Goal: Task Accomplishment & Management: Complete application form

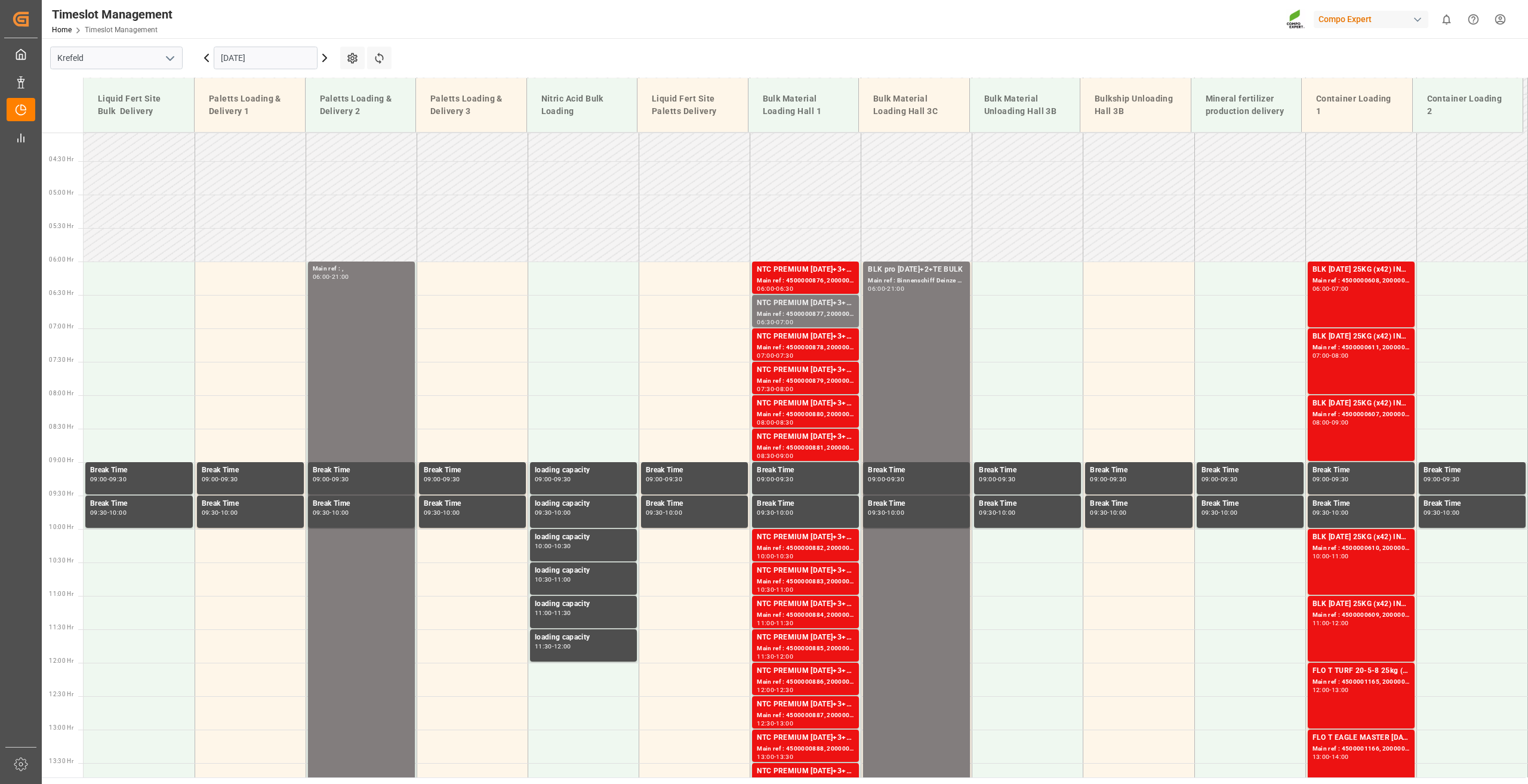
scroll to position [244, 0]
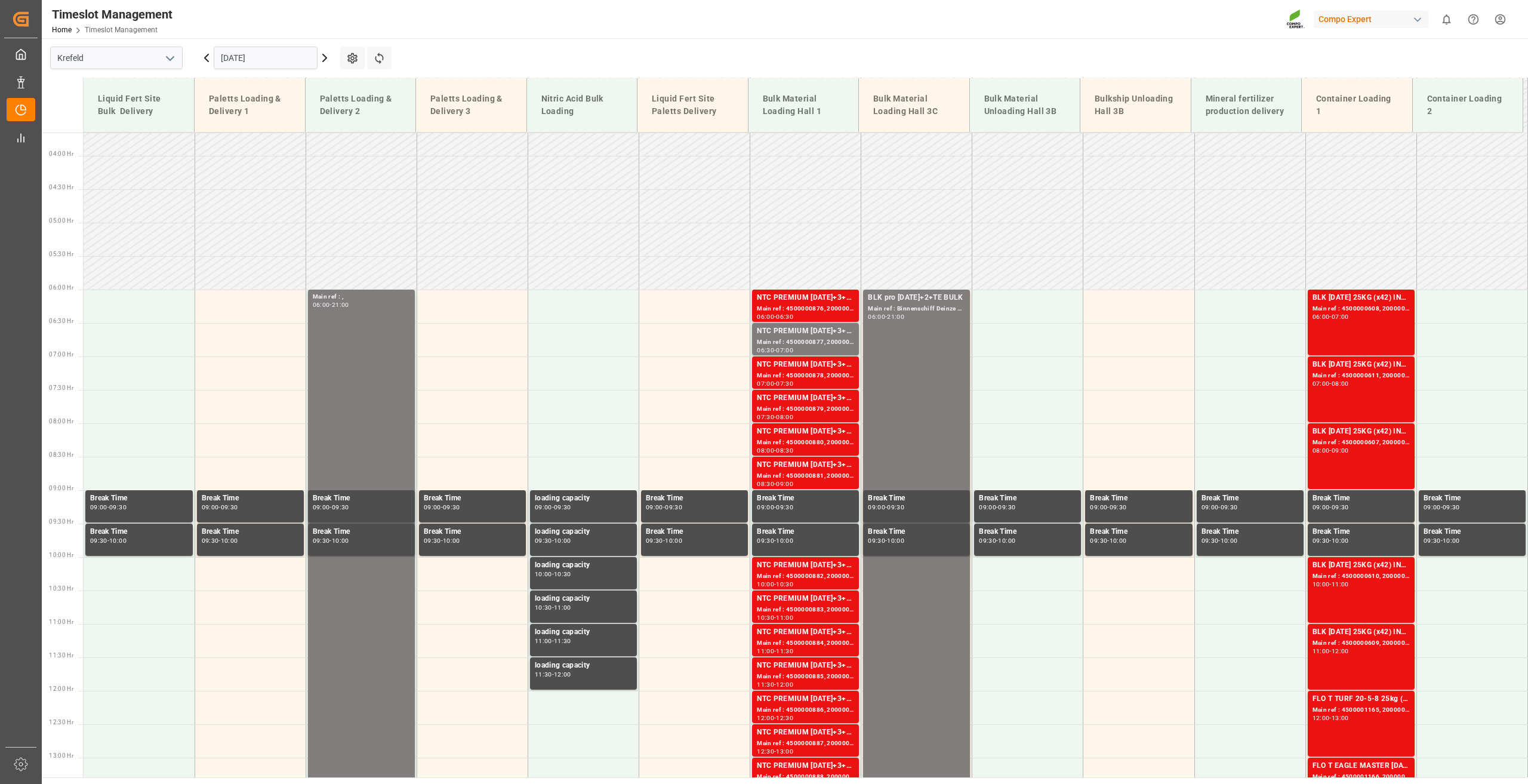
click at [203, 57] on icon at bounding box center [207, 58] width 14 height 14
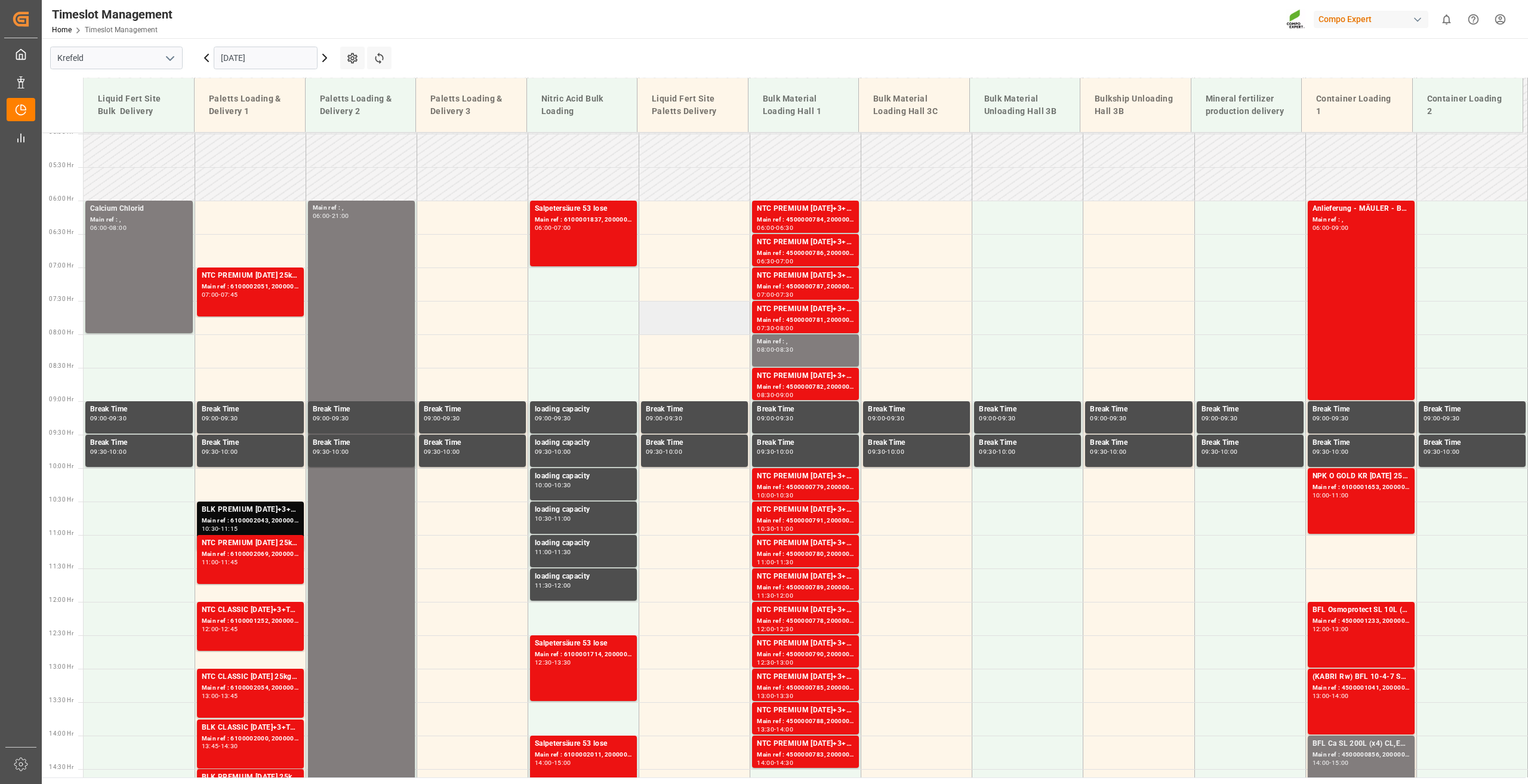
scroll to position [483, 0]
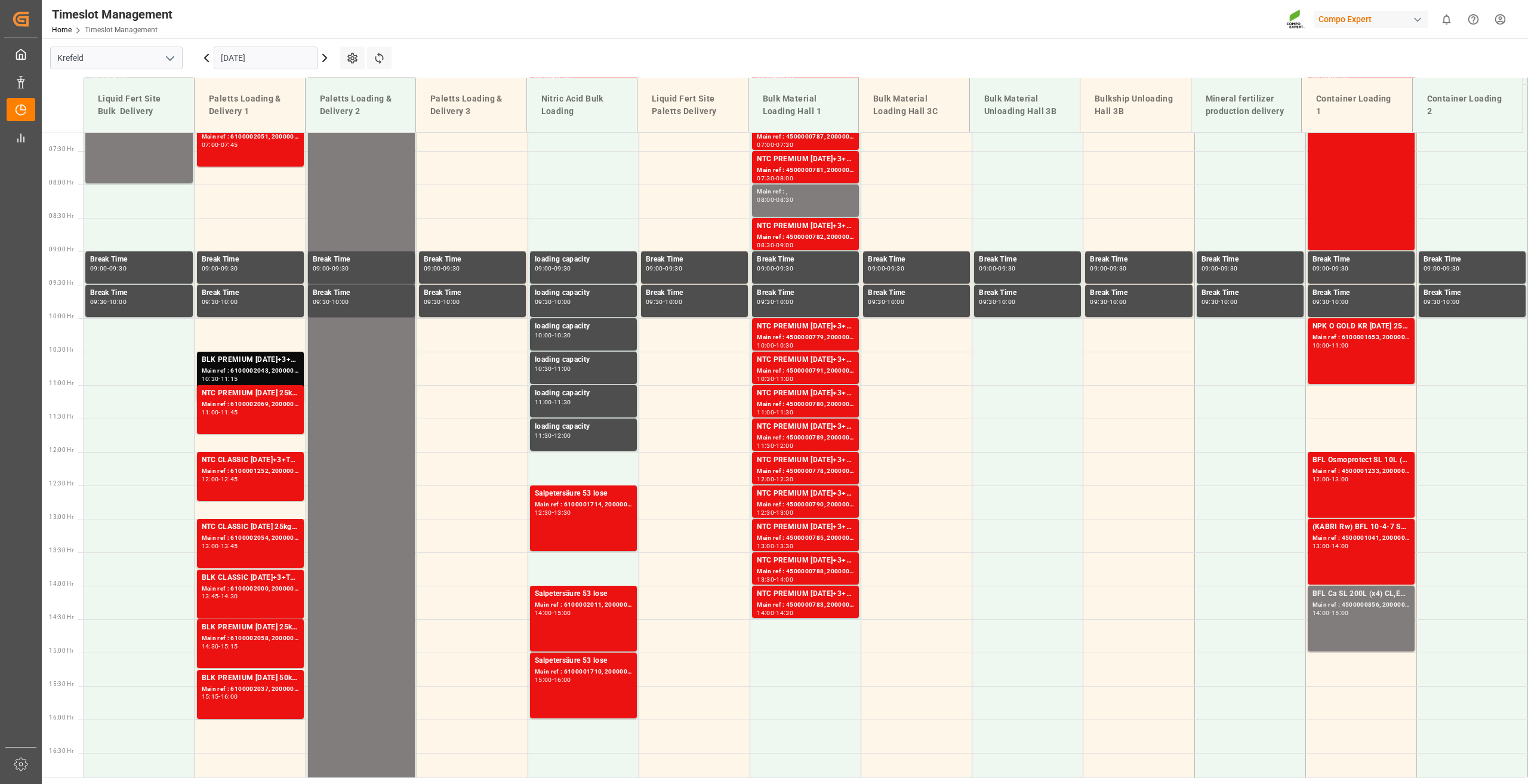
click at [322, 60] on icon at bounding box center [325, 58] width 14 height 14
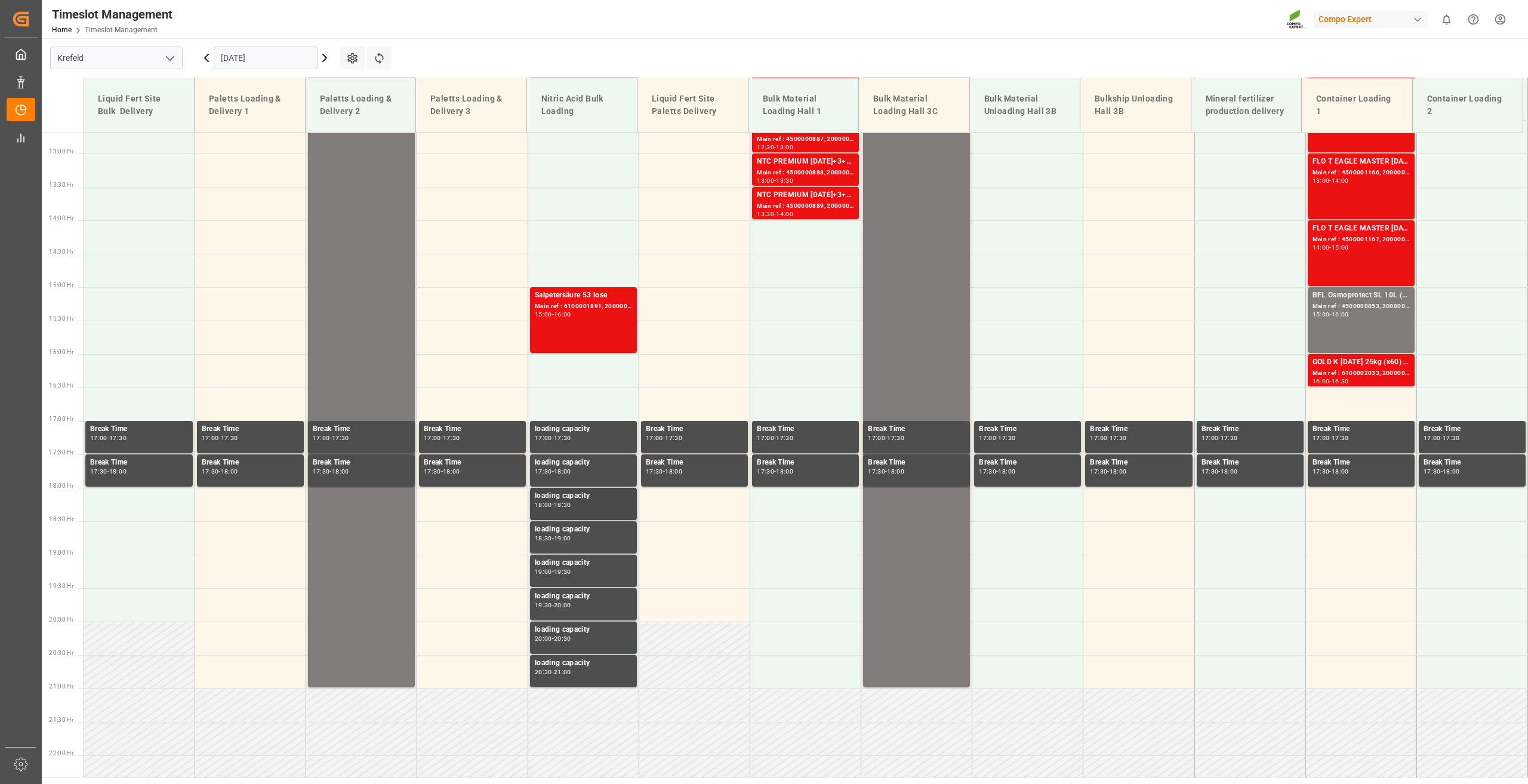
scroll to position [841, 0]
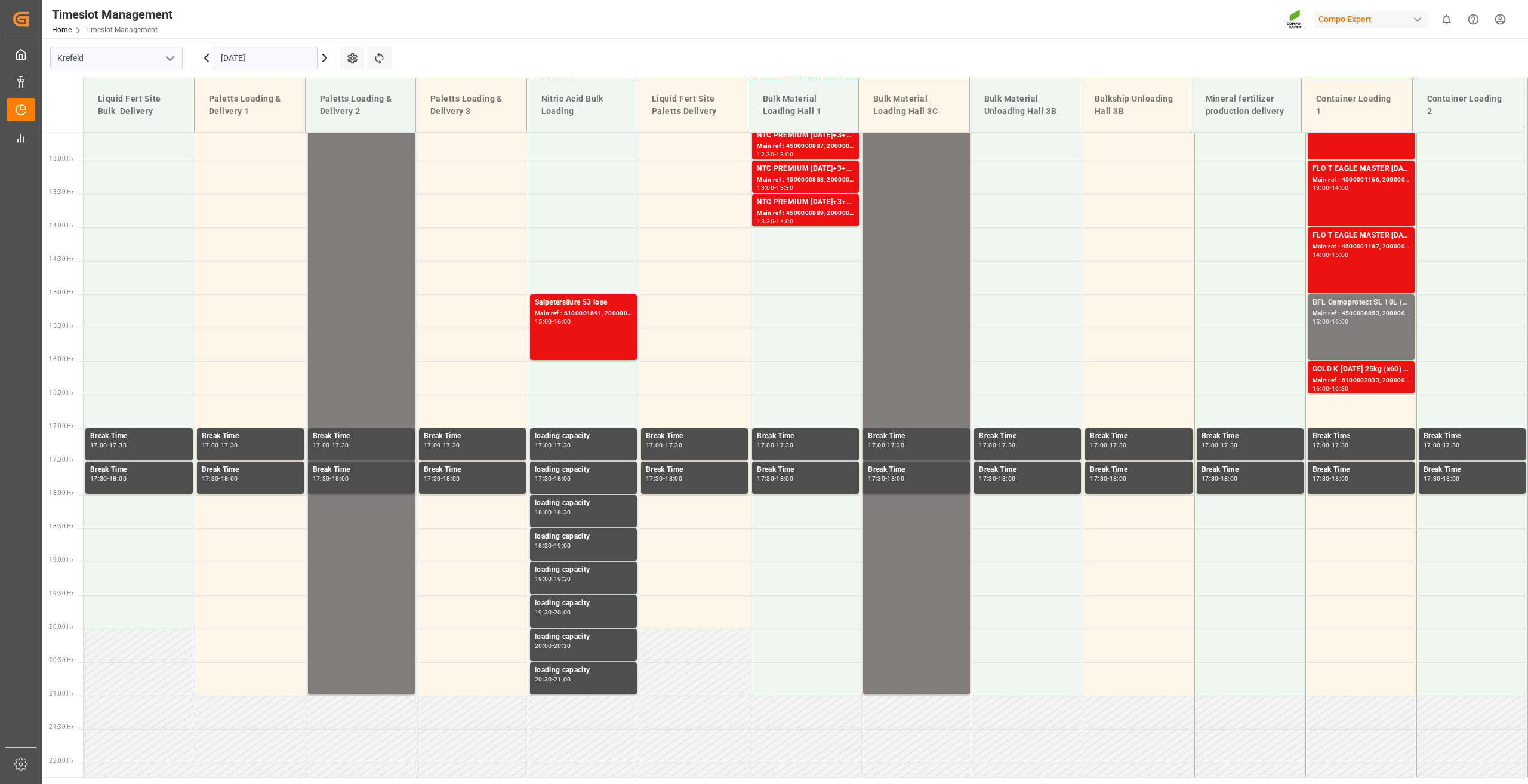
click at [324, 60] on icon at bounding box center [325, 58] width 4 height 7
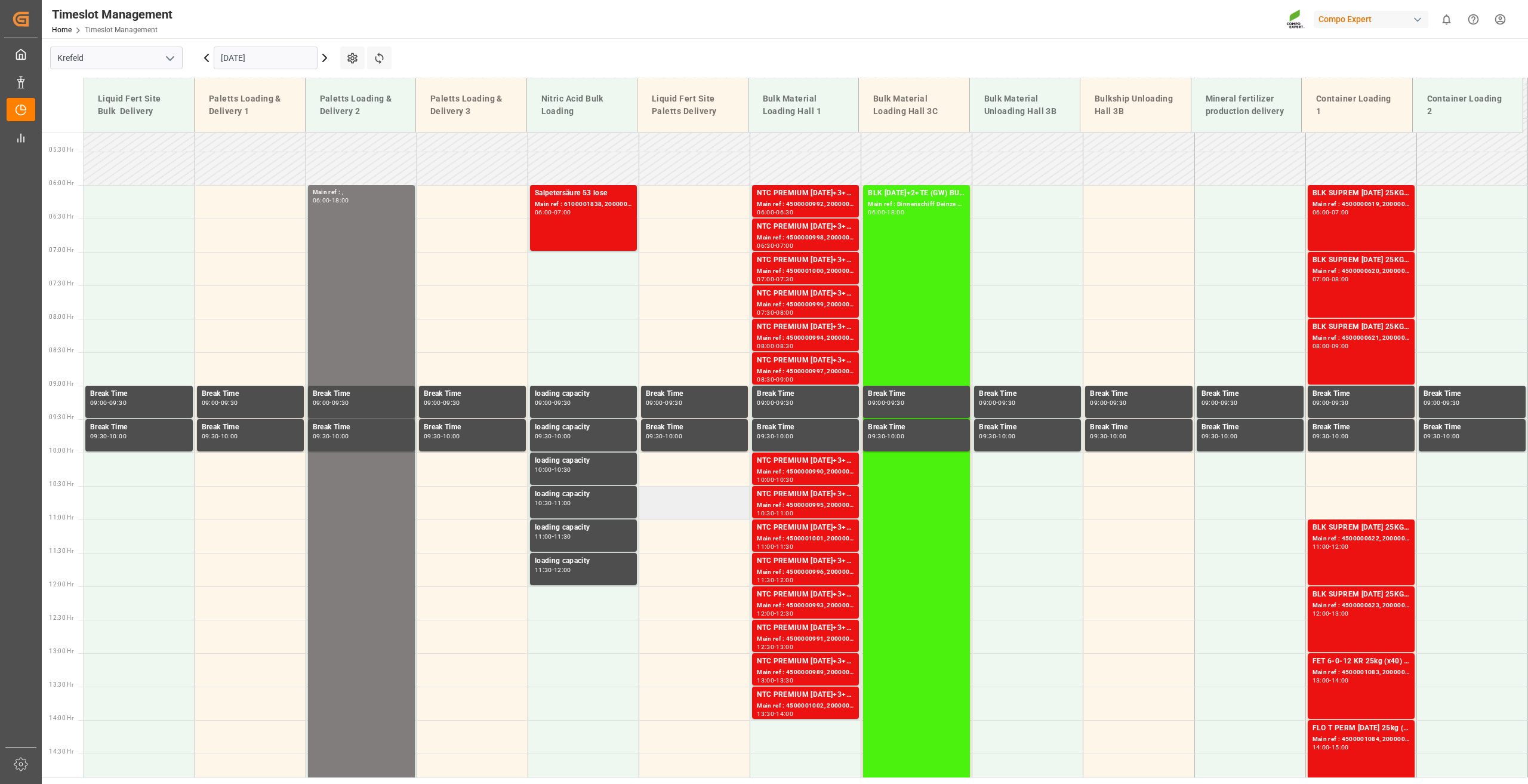
scroll to position [322, 0]
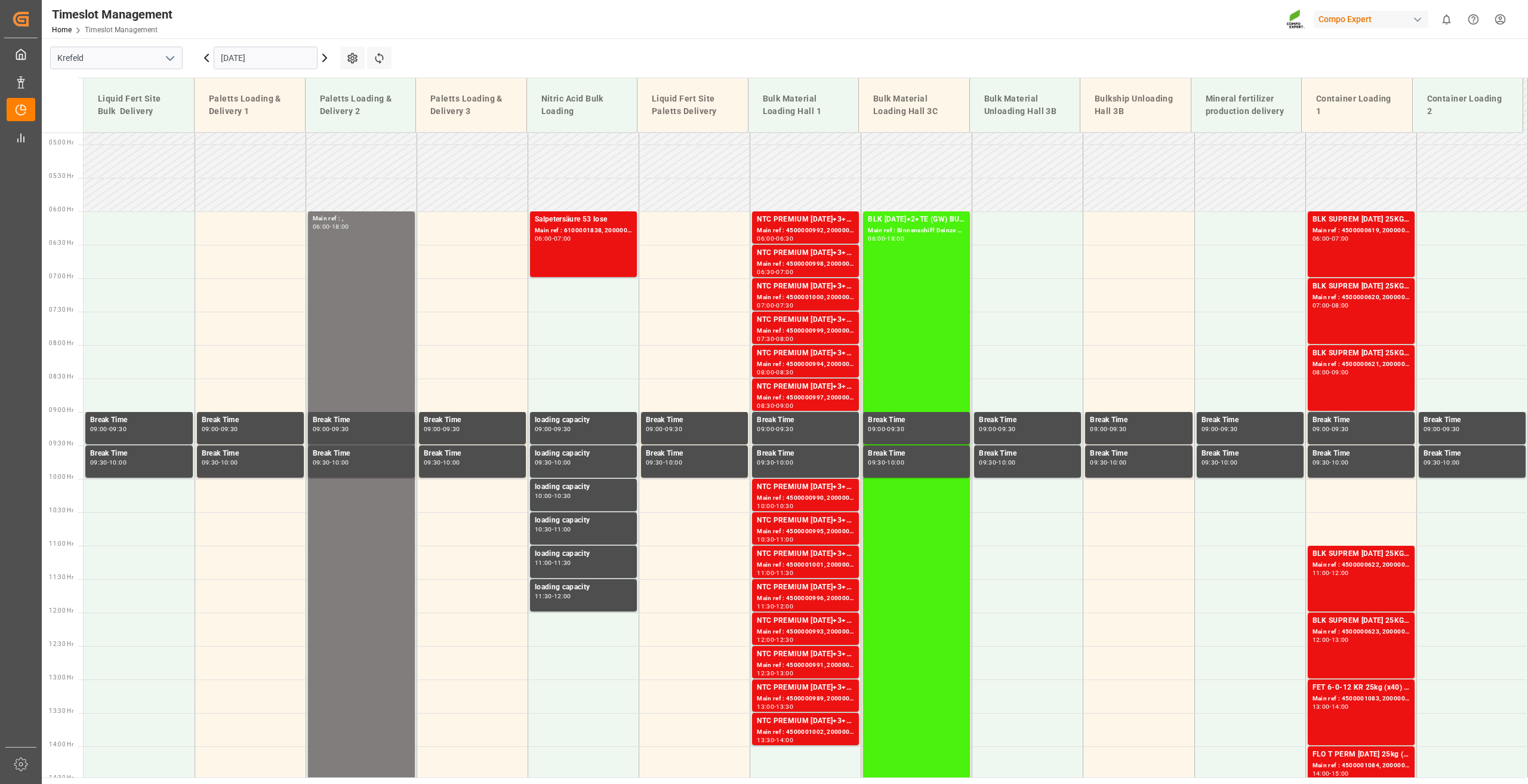
click at [325, 54] on icon at bounding box center [325, 58] width 14 height 14
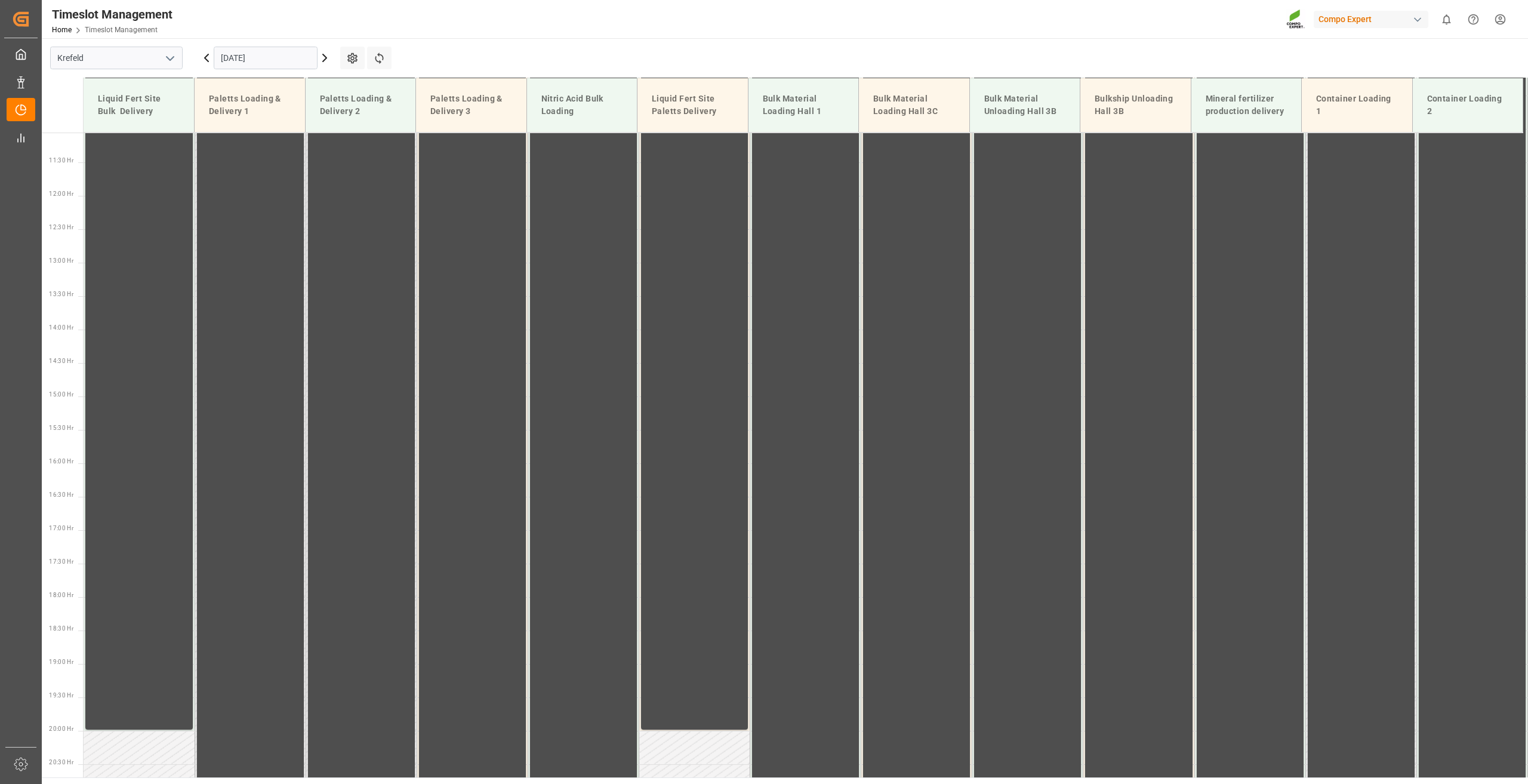
scroll to position [740, 0]
click at [253, 63] on input "20.09.2025" at bounding box center [265, 58] width 104 height 23
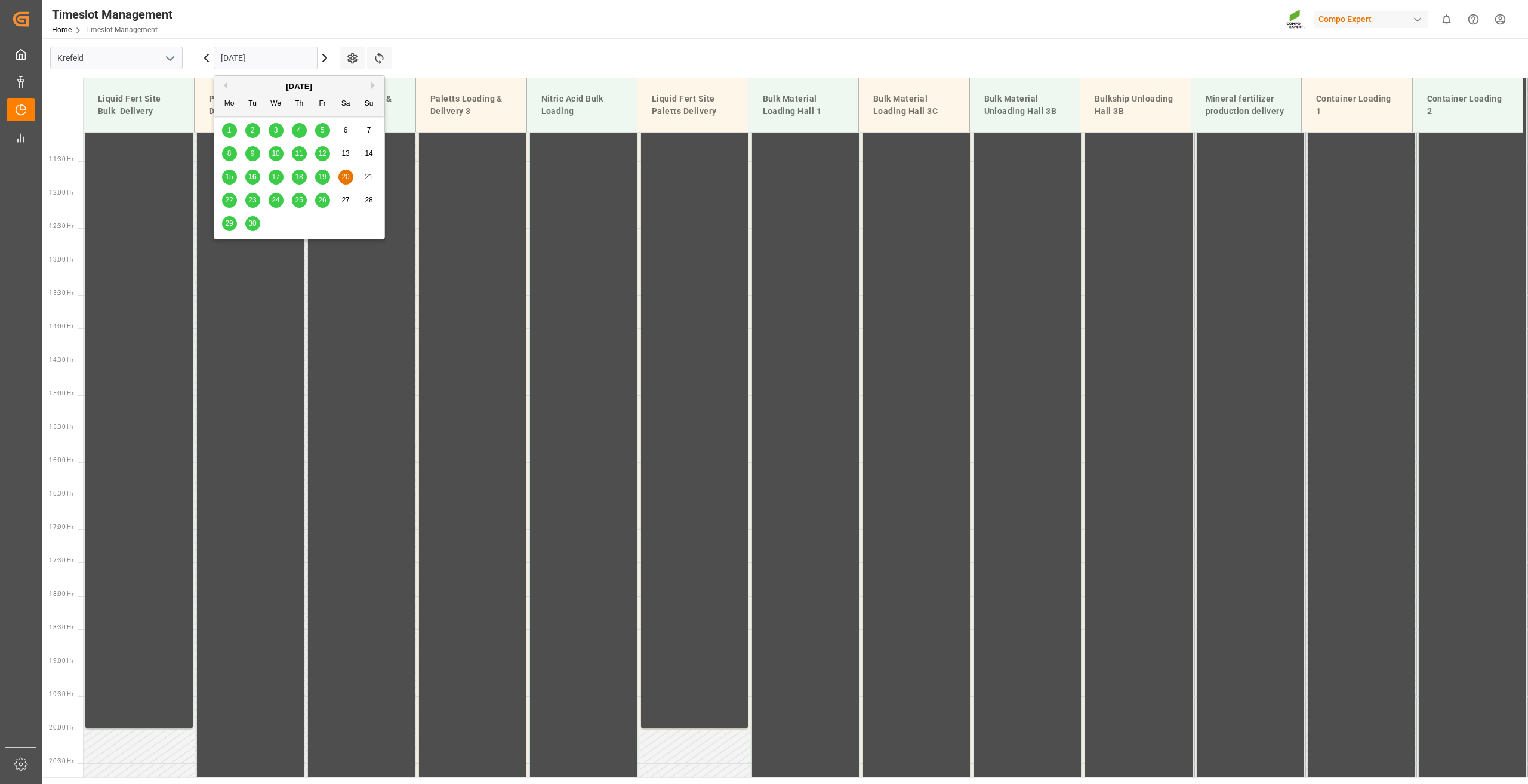
click at [234, 199] on div "22" at bounding box center [229, 201] width 15 height 14
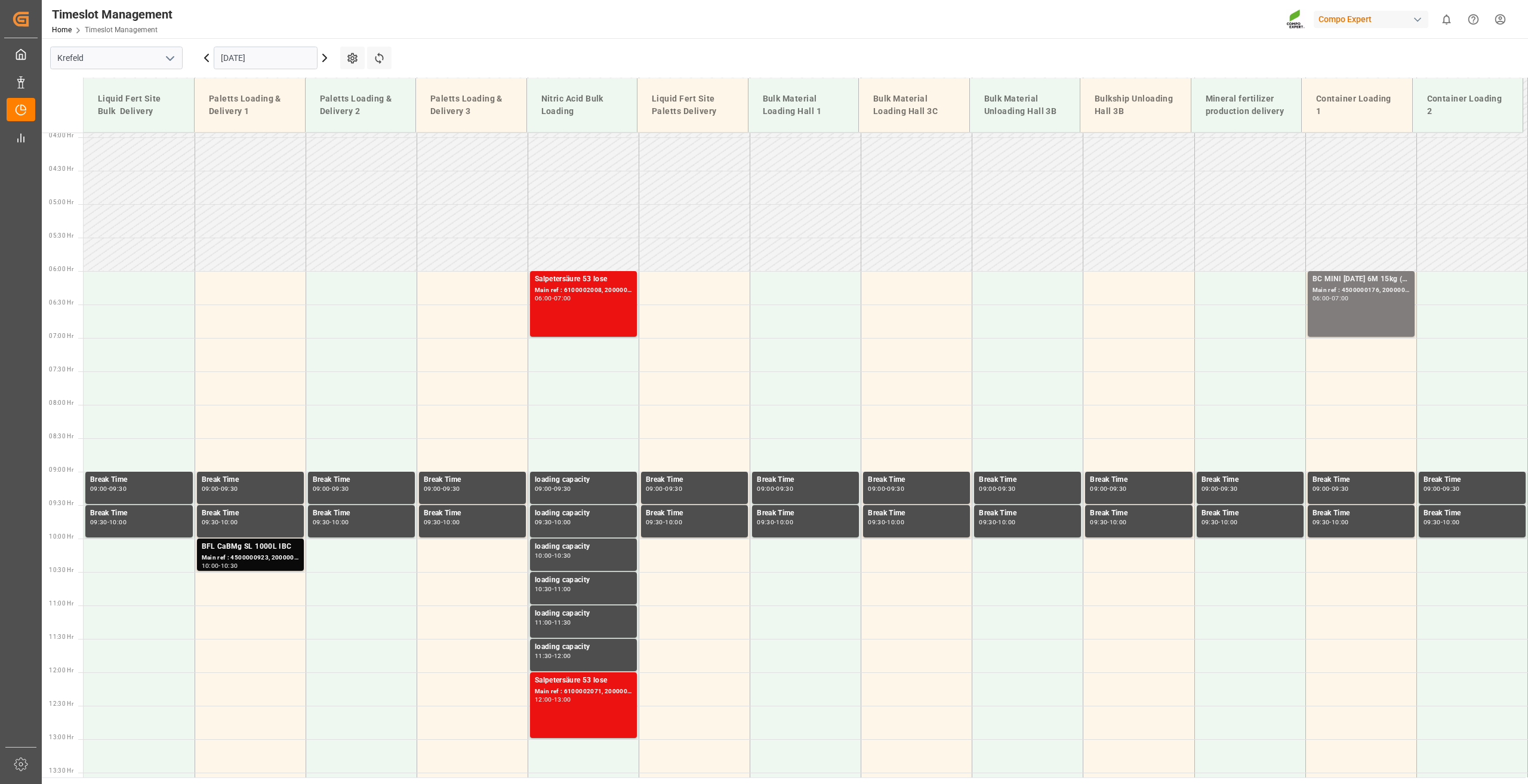
scroll to position [262, 0]
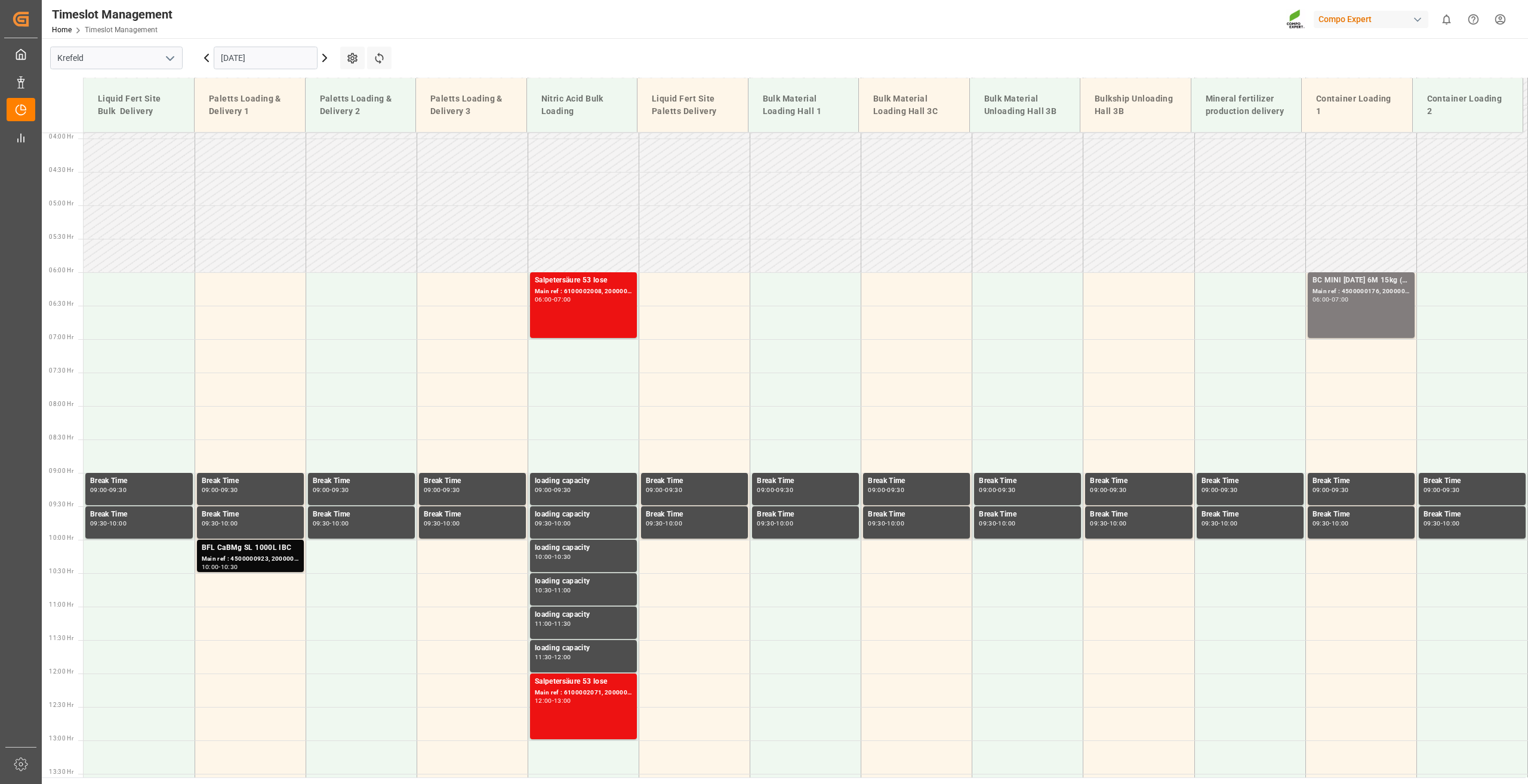
click at [273, 56] on input "22.09.2025" at bounding box center [265, 58] width 104 height 23
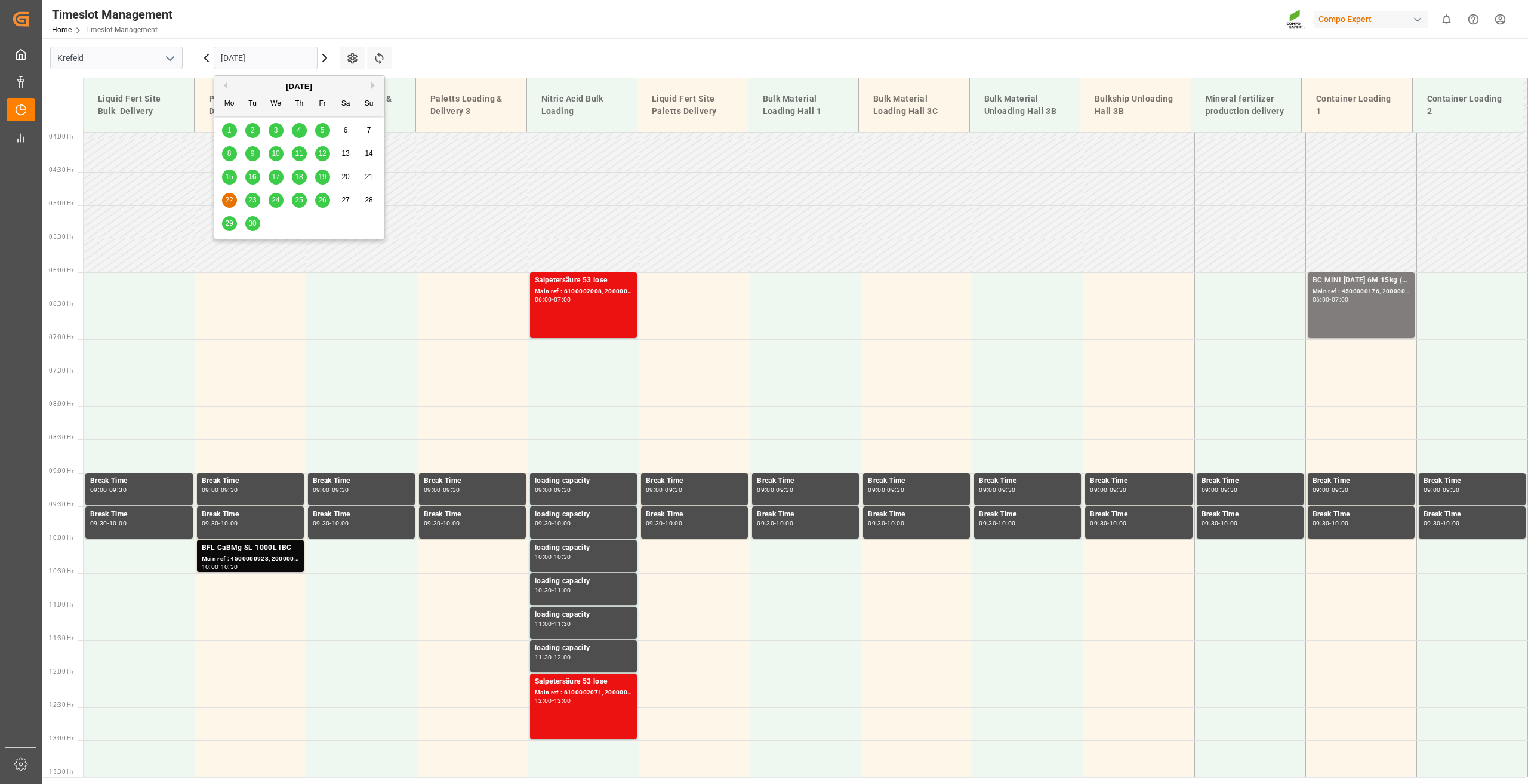
click at [251, 203] on span "23" at bounding box center [253, 199] width 8 height 8
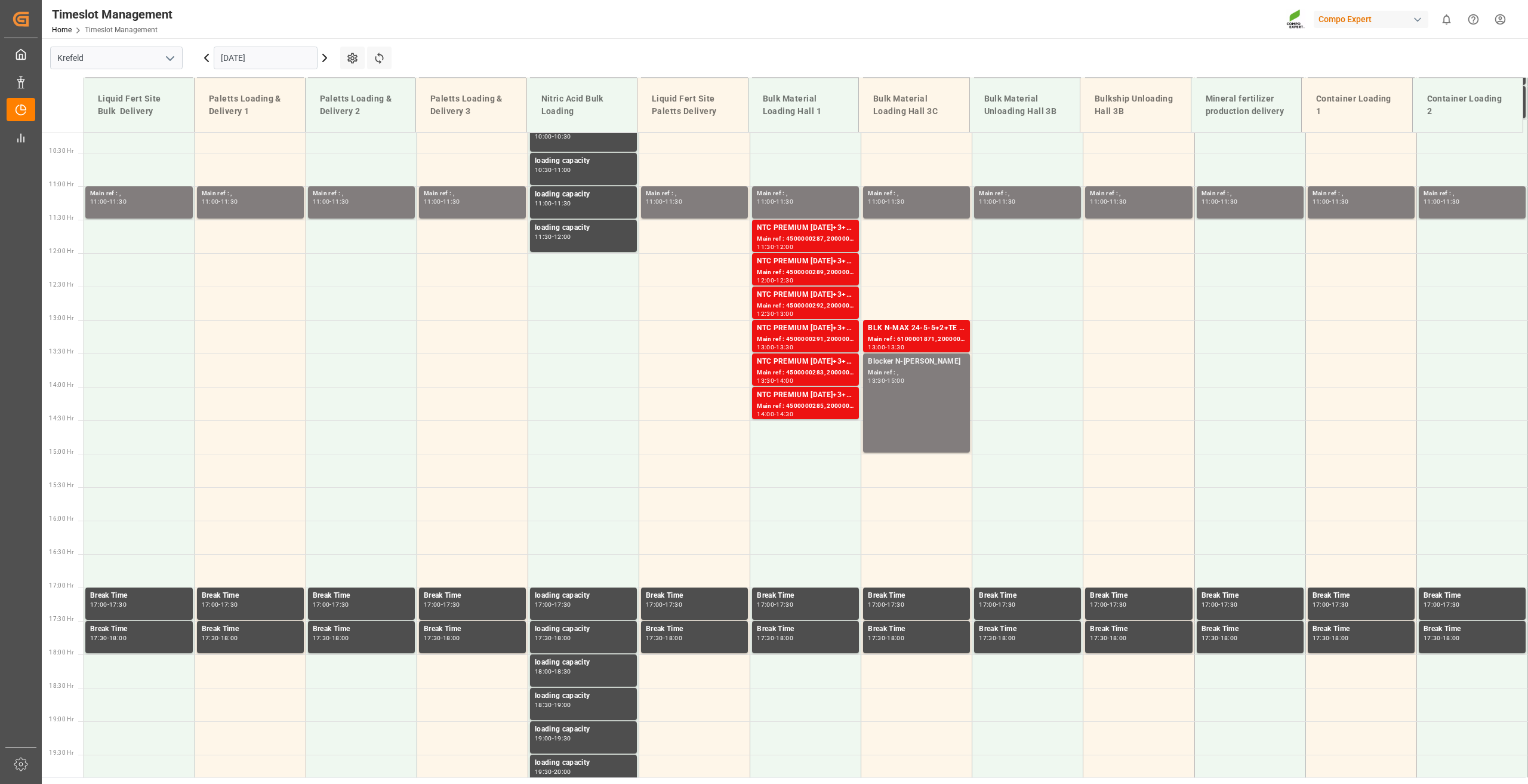
scroll to position [740, 0]
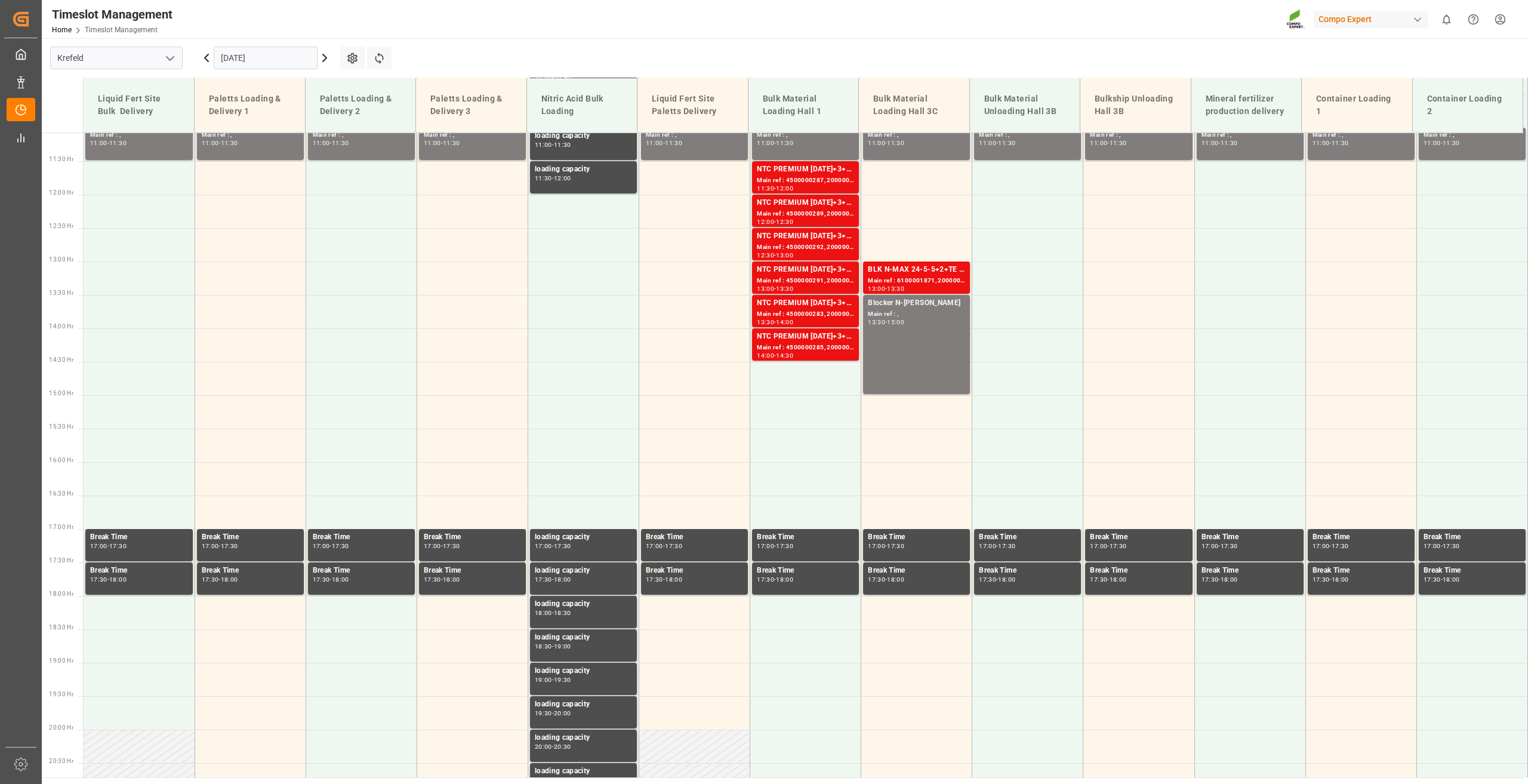
click at [252, 67] on input "23.09.2025" at bounding box center [265, 58] width 104 height 23
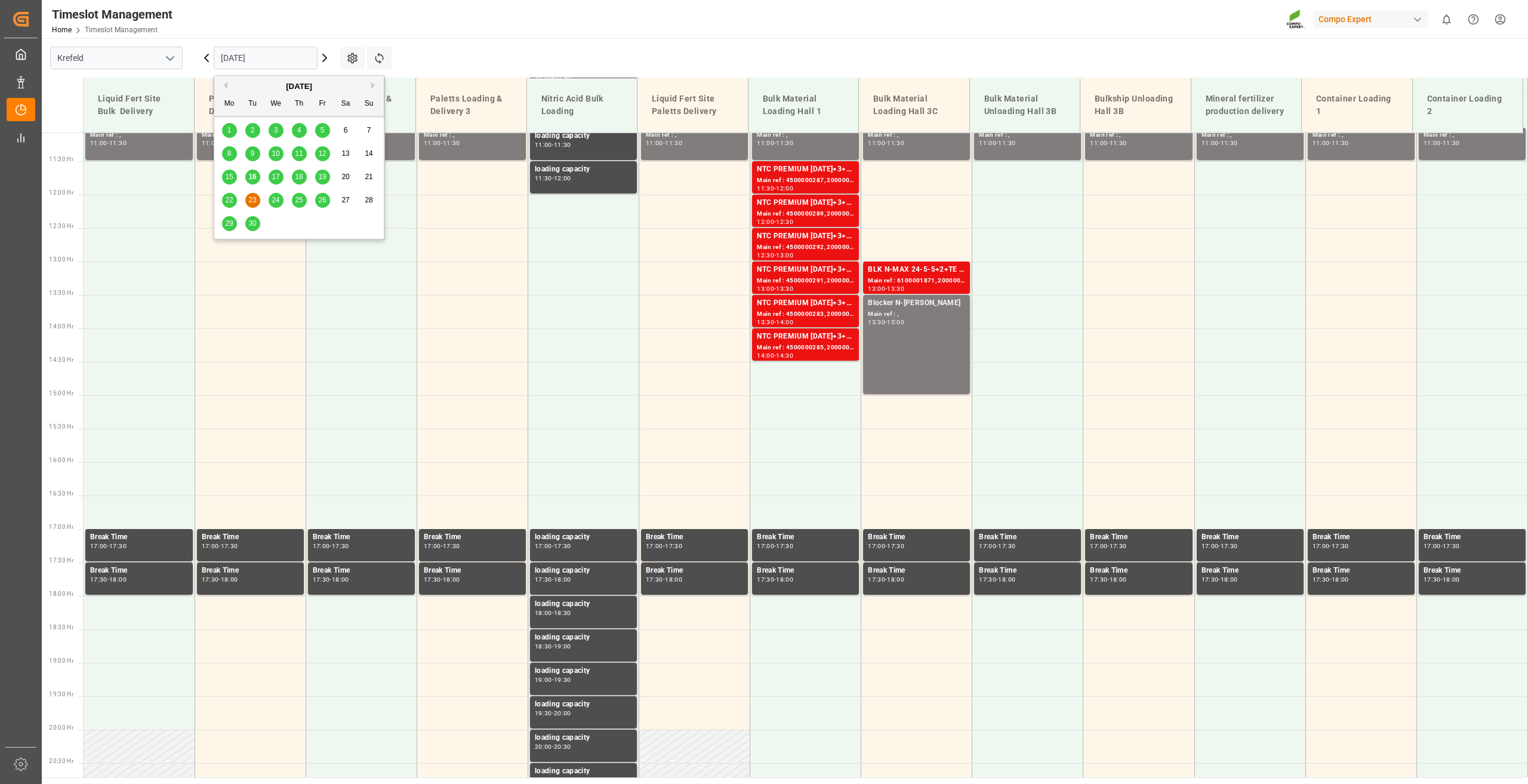
click at [302, 177] on span "18" at bounding box center [298, 176] width 8 height 8
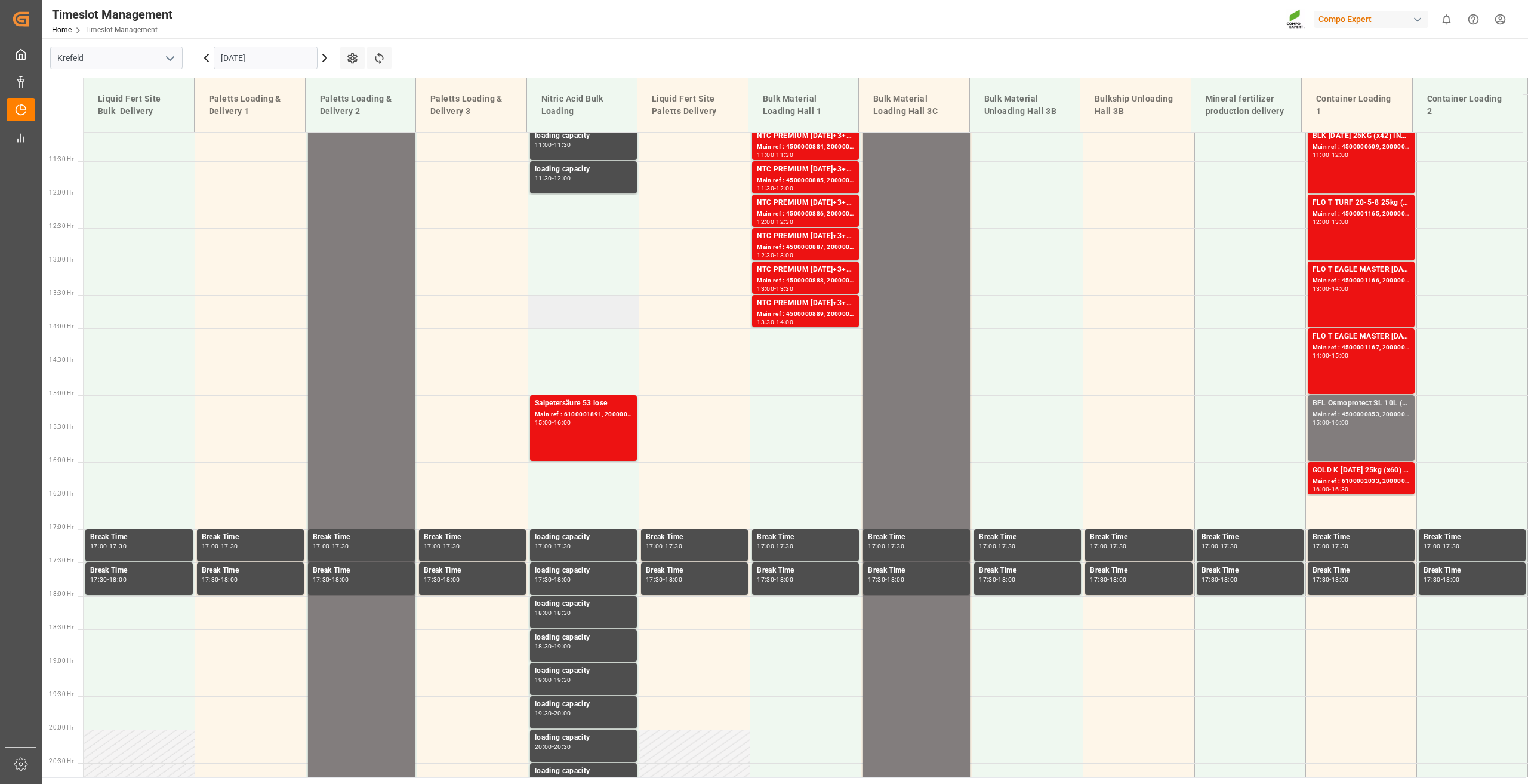
scroll to position [322, 0]
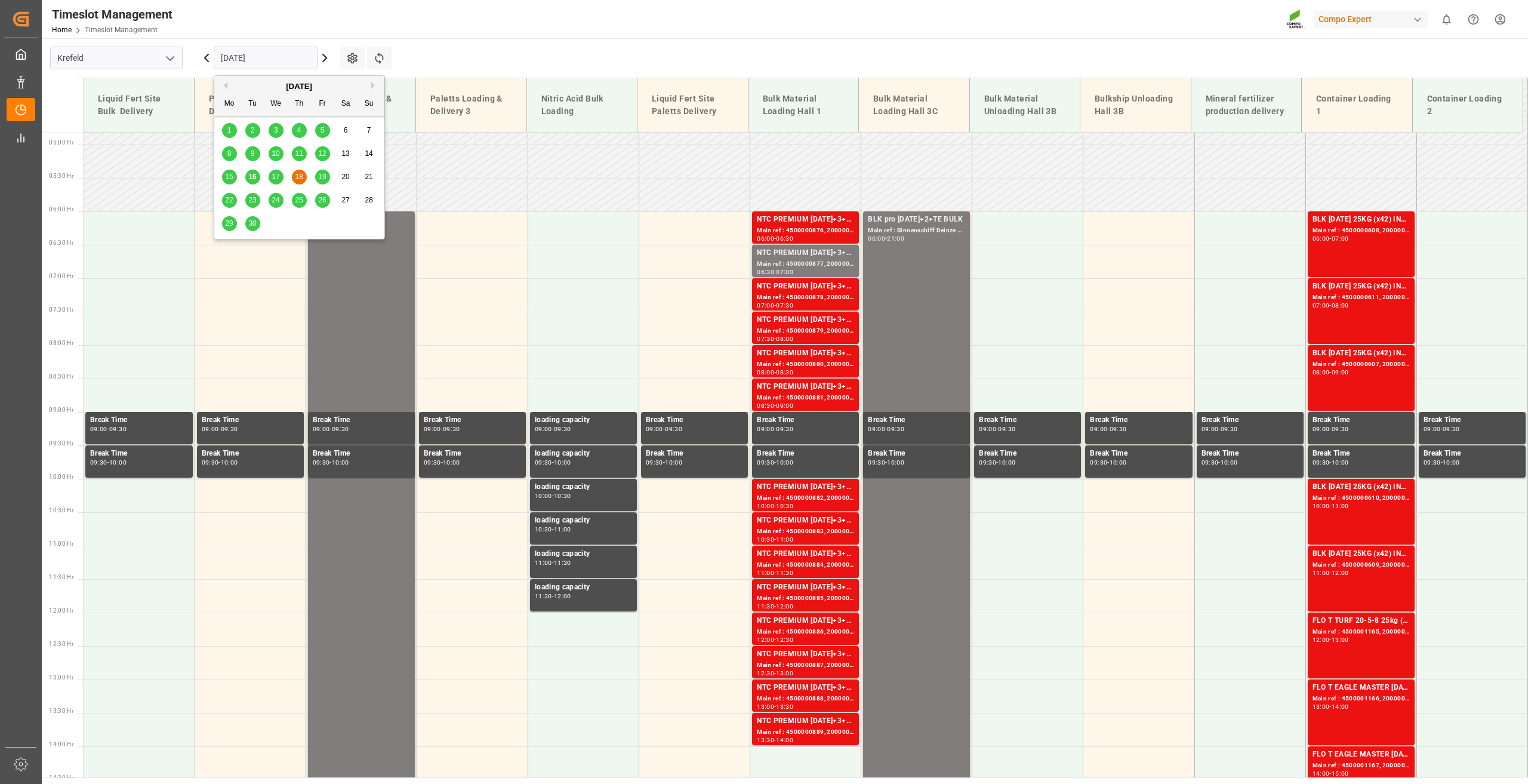
click at [282, 52] on input "18.09.2025" at bounding box center [265, 58] width 104 height 23
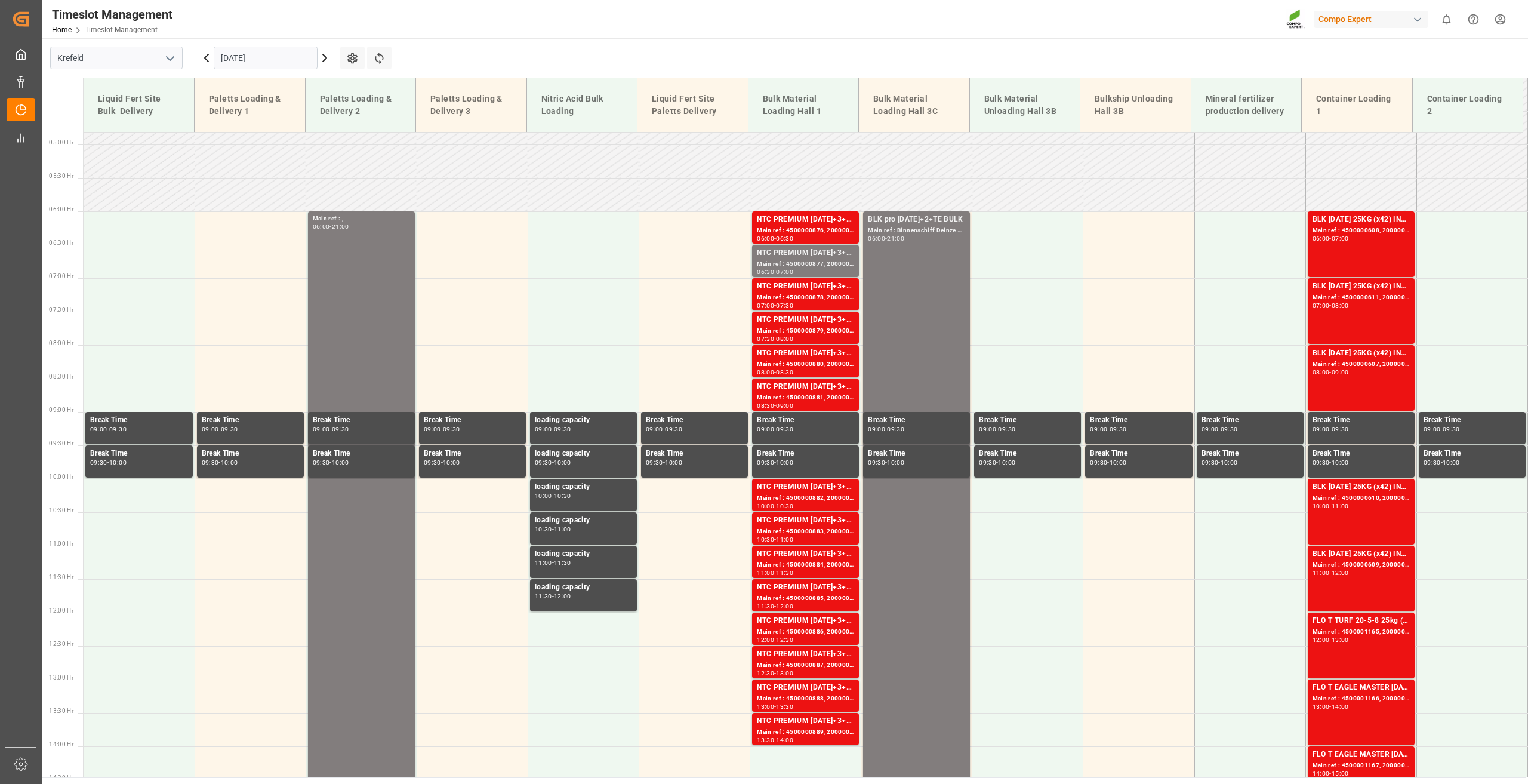
click at [642, 48] on main "Krefeld 18.09.2025 Settings Refresh Time Slots Liquid Fert Site Bulk Delivery P…" at bounding box center [784, 407] width 1484 height 739
click at [323, 62] on icon at bounding box center [325, 58] width 4 height 7
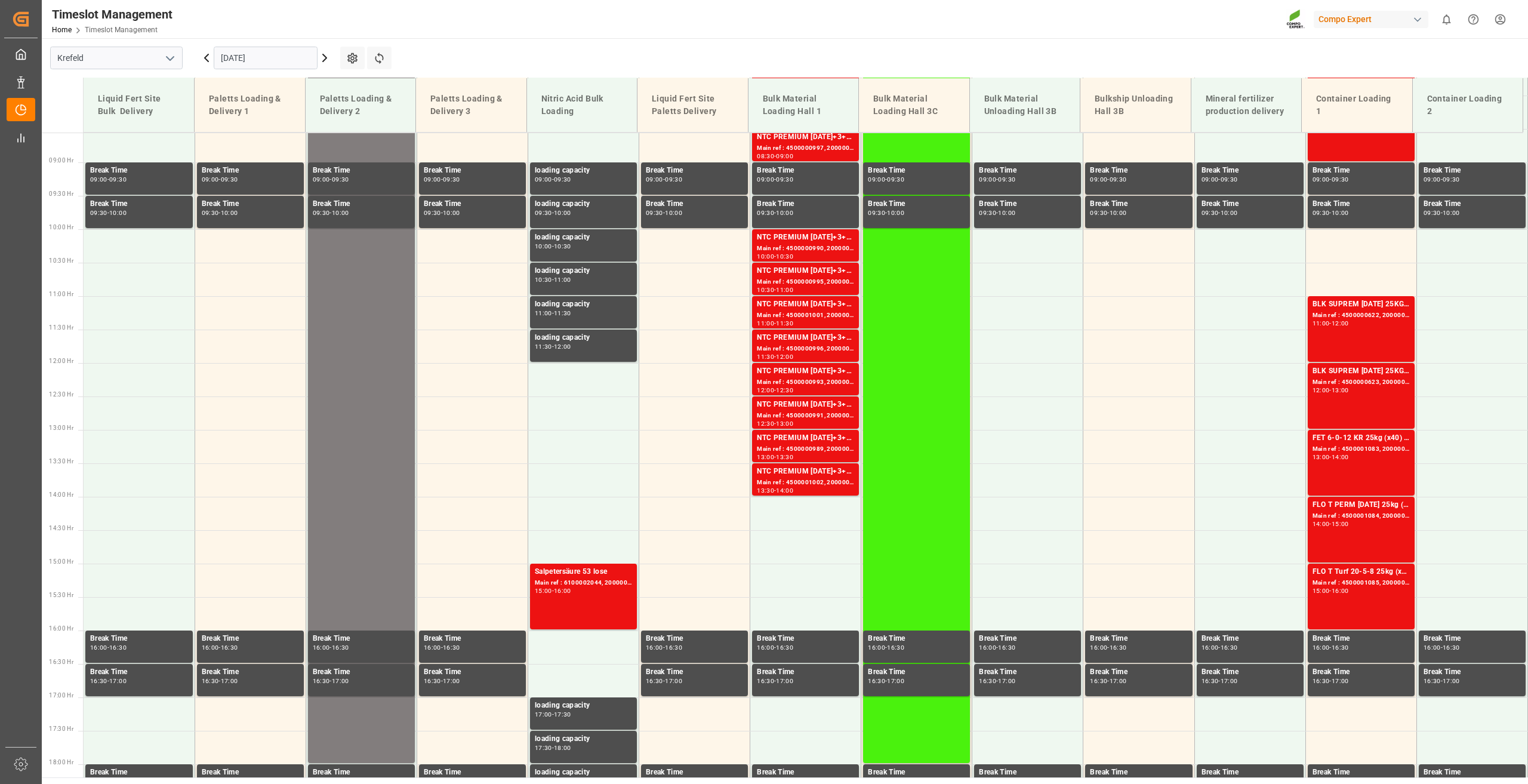
scroll to position [382, 0]
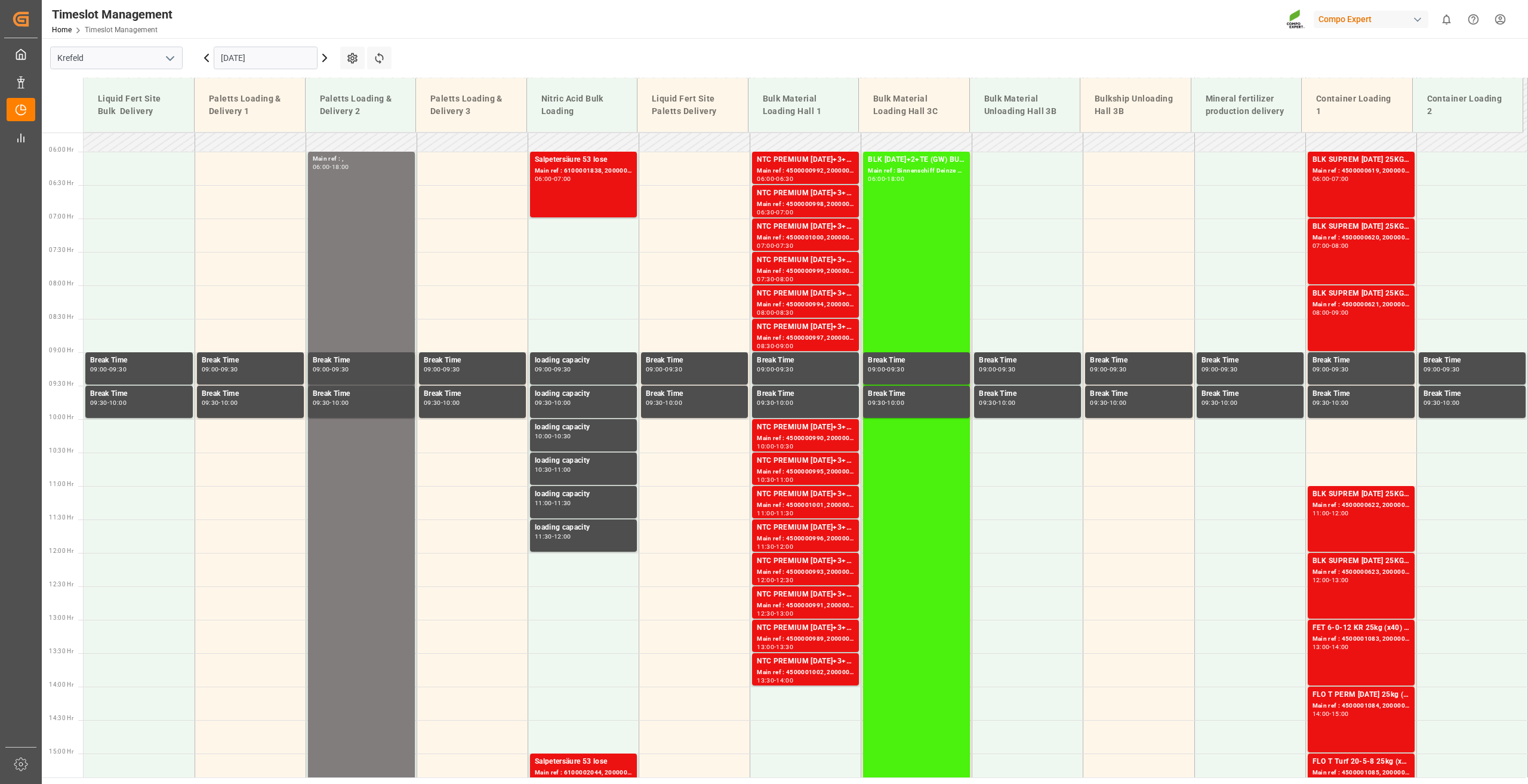
click at [206, 60] on icon at bounding box center [207, 58] width 14 height 14
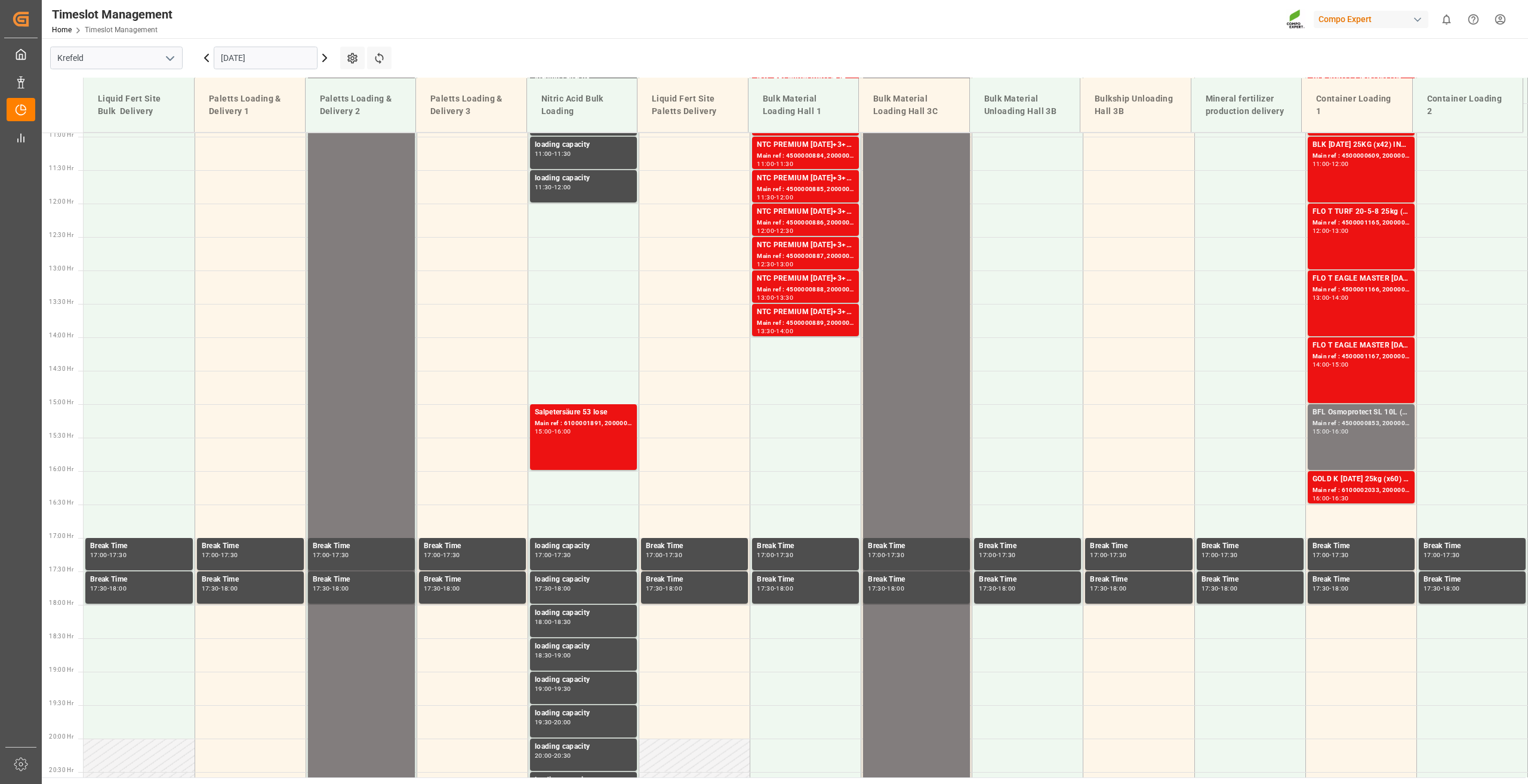
scroll to position [740, 0]
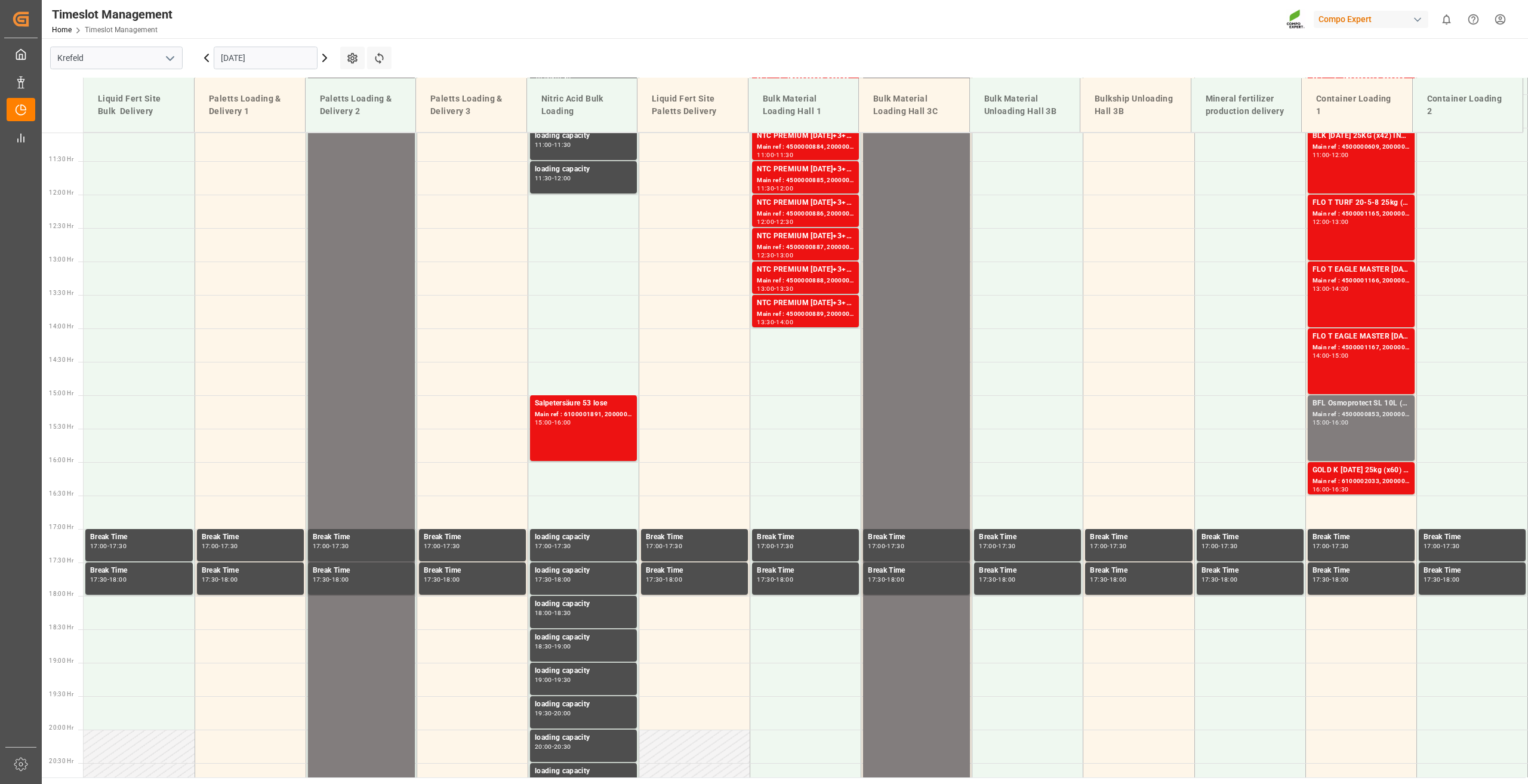
click at [323, 61] on icon at bounding box center [325, 58] width 4 height 7
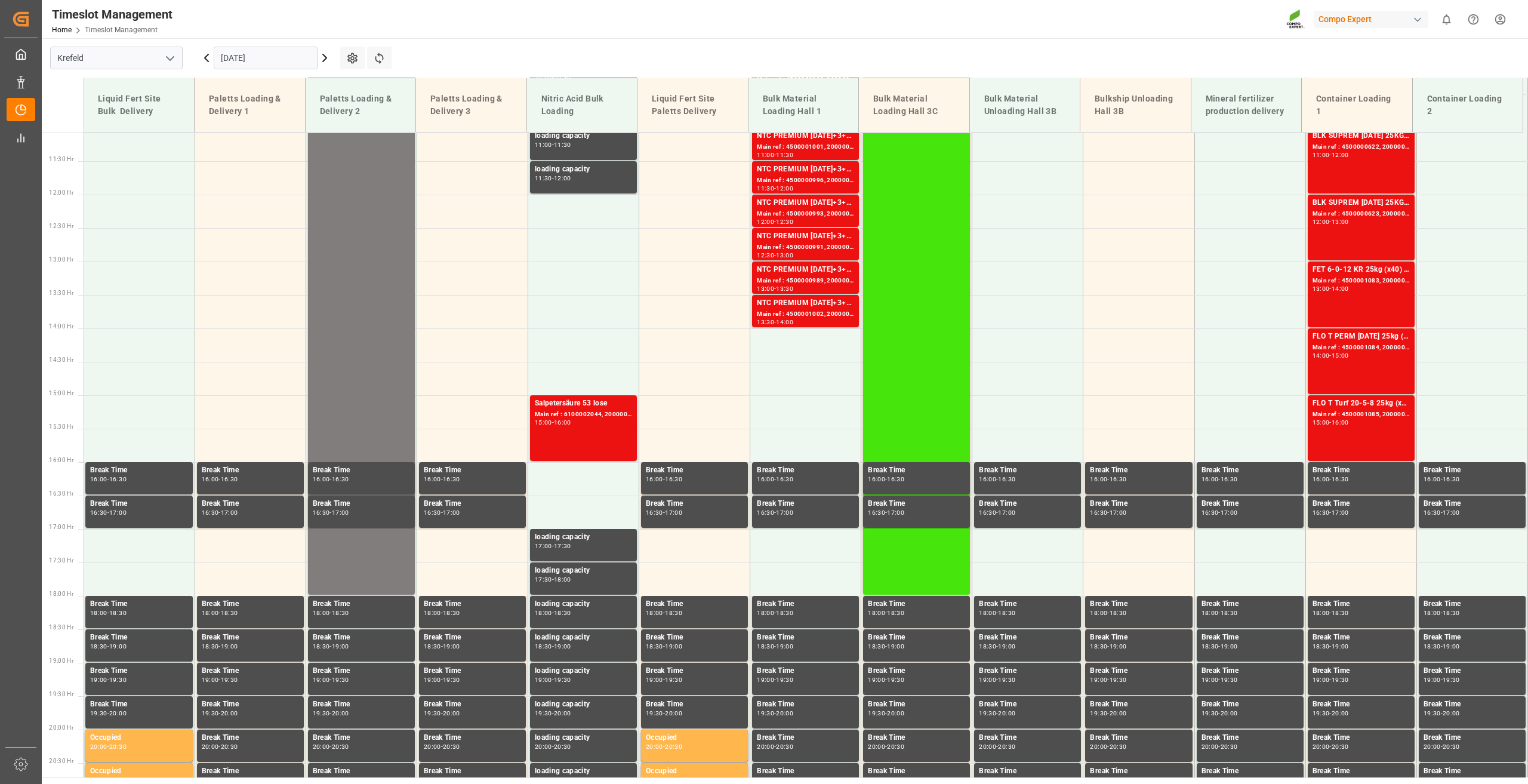
click at [908, 254] on div "BLK 12-12-17+2+TE (GW) BULK Main ref : Binnenschiff Deinze 2/2, 06:00 - 18:00" at bounding box center [917, 194] width 97 height 796
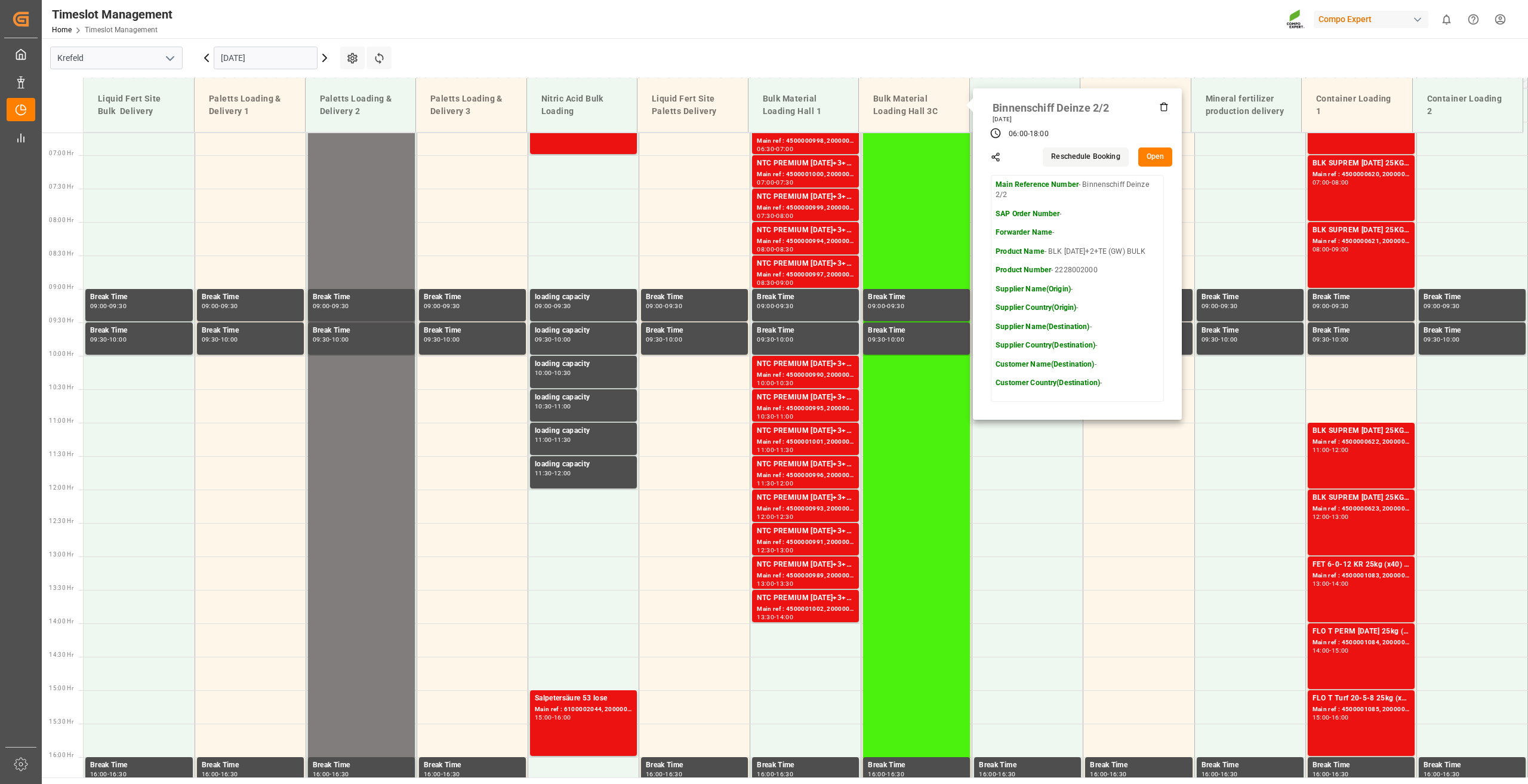
scroll to position [442, 0]
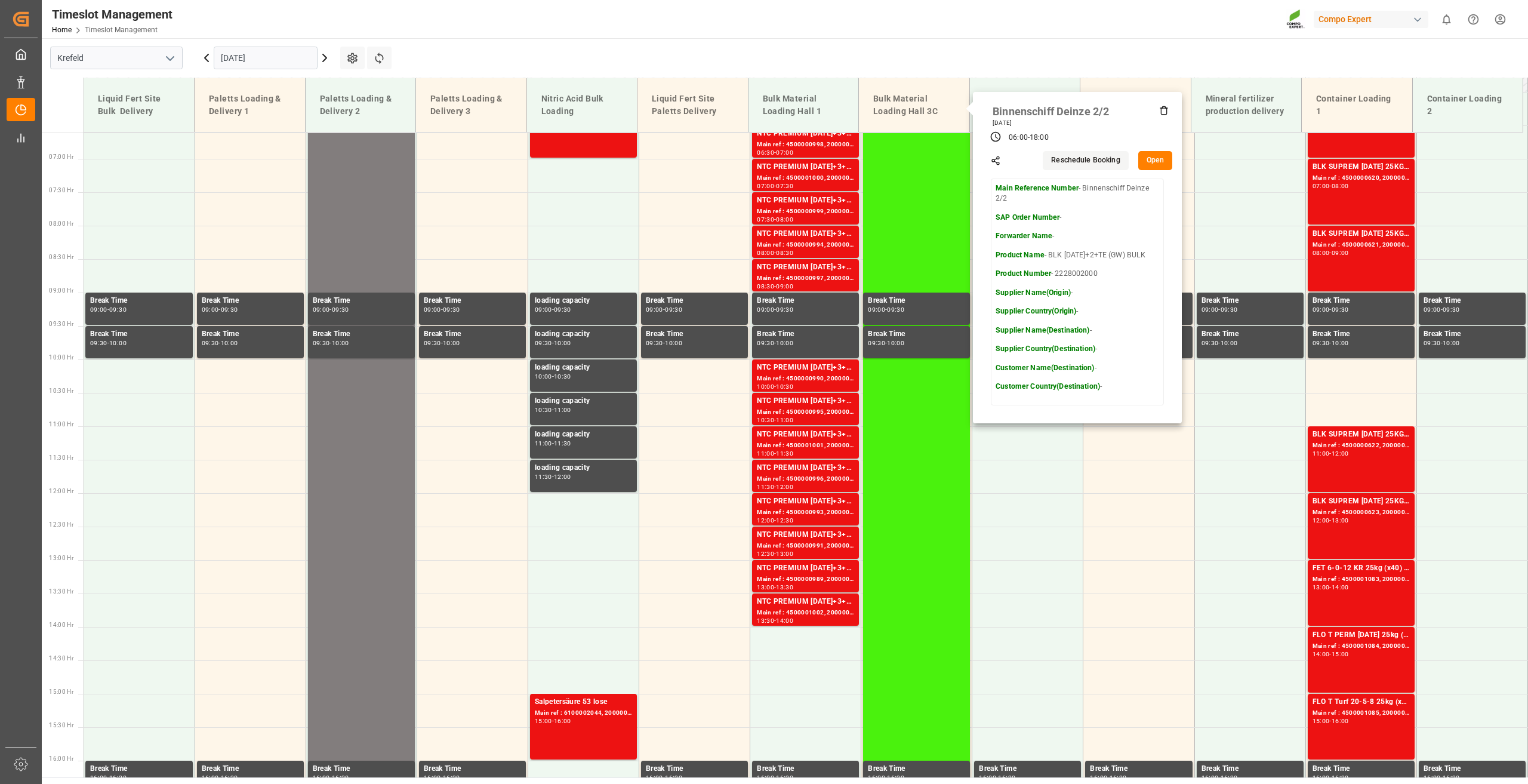
click at [1153, 158] on button "Open" at bounding box center [1155, 161] width 34 height 19
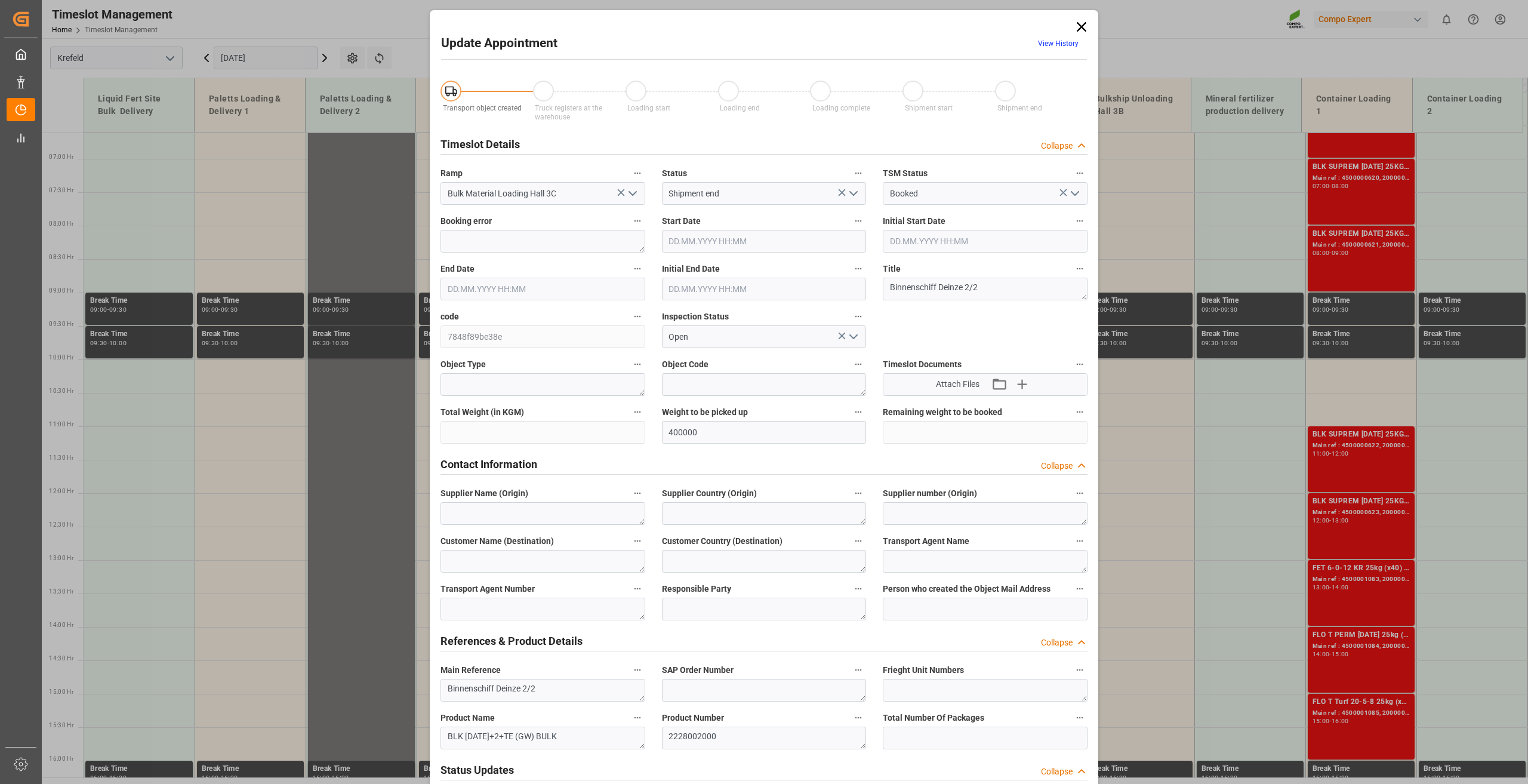
type input "400000"
type input "19.09.2025 06:00"
type input "19.09.2025 18:00"
type input "19.09.2025 13:00"
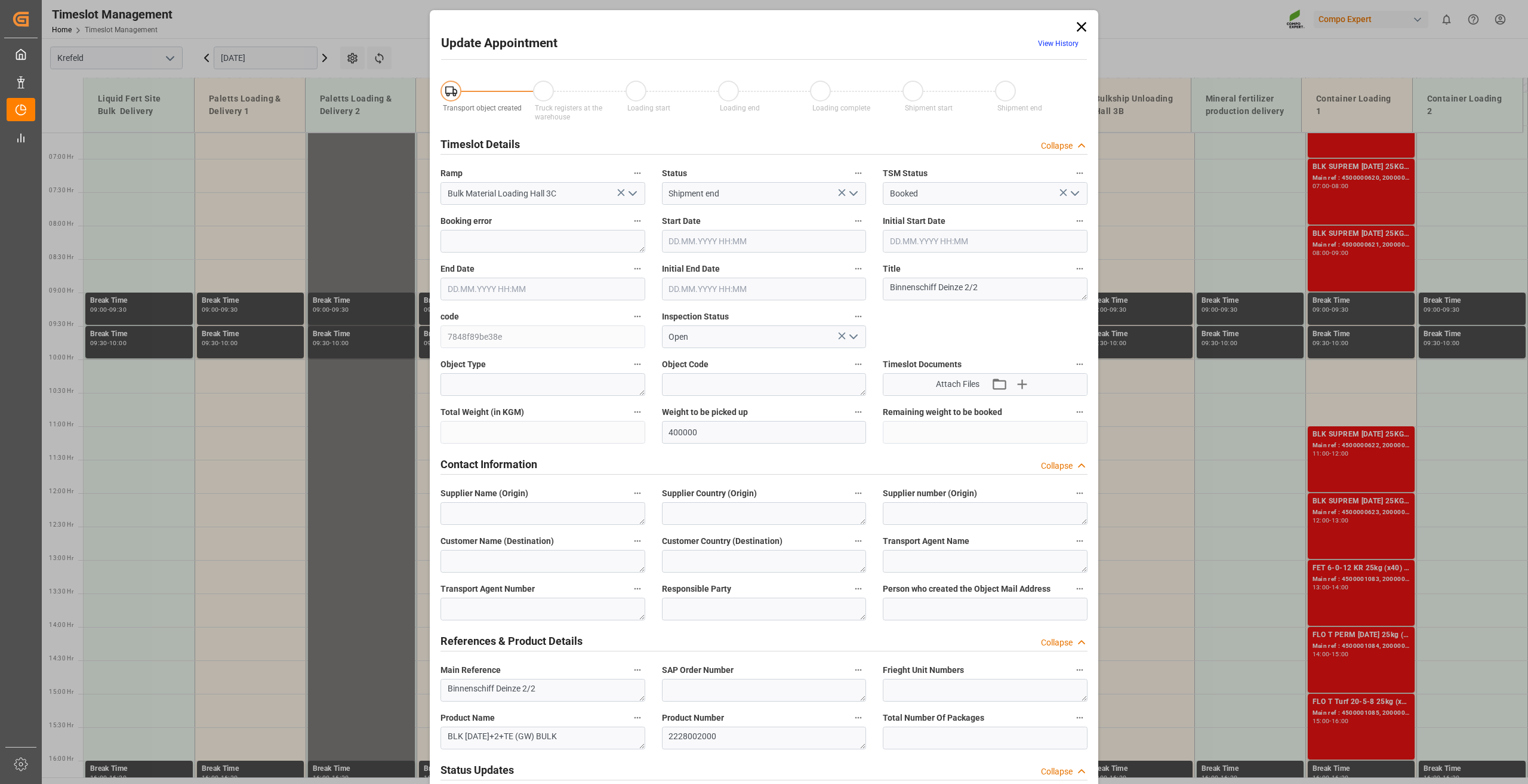
type input "08.09.2025 07:02"
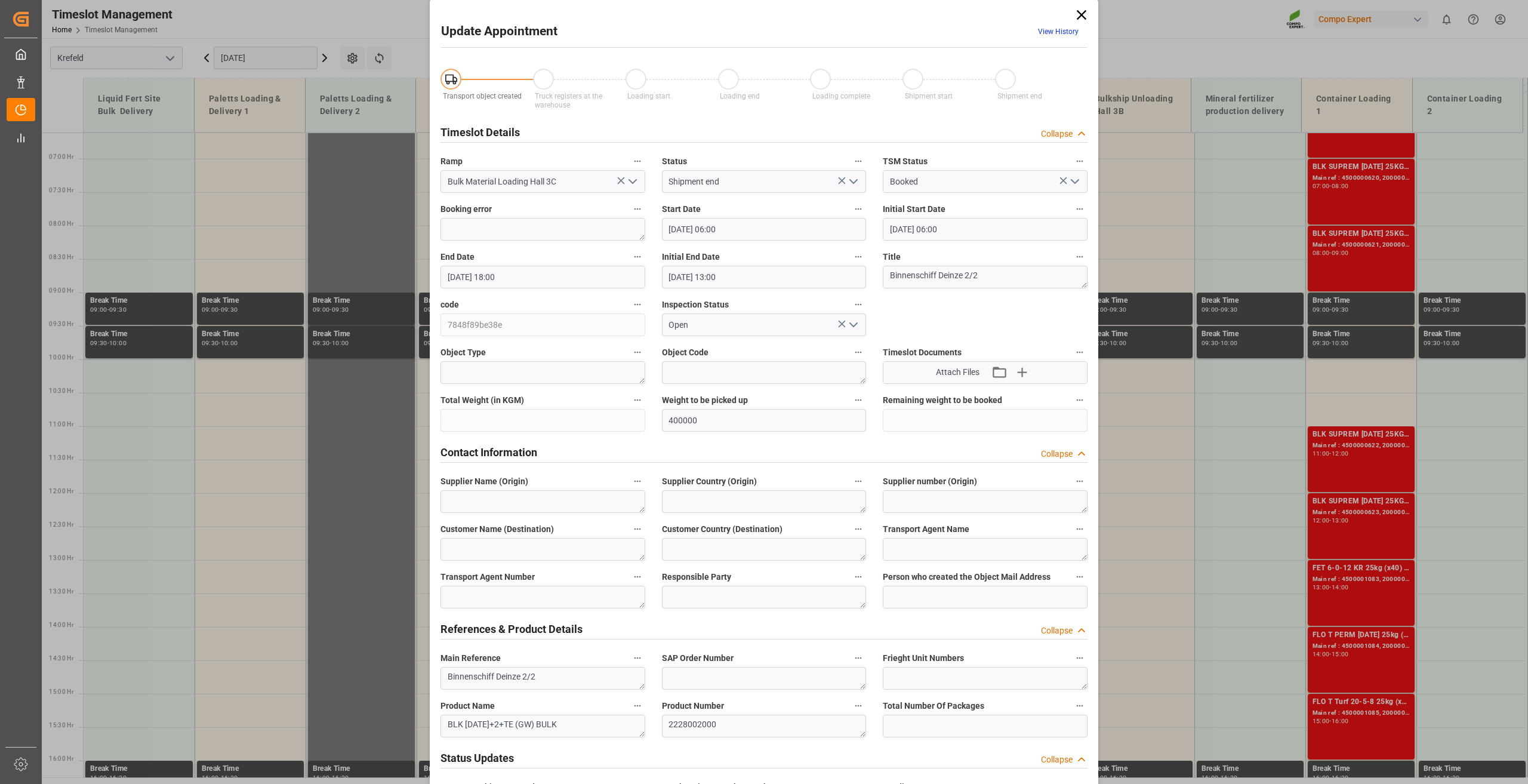
scroll to position [0, 0]
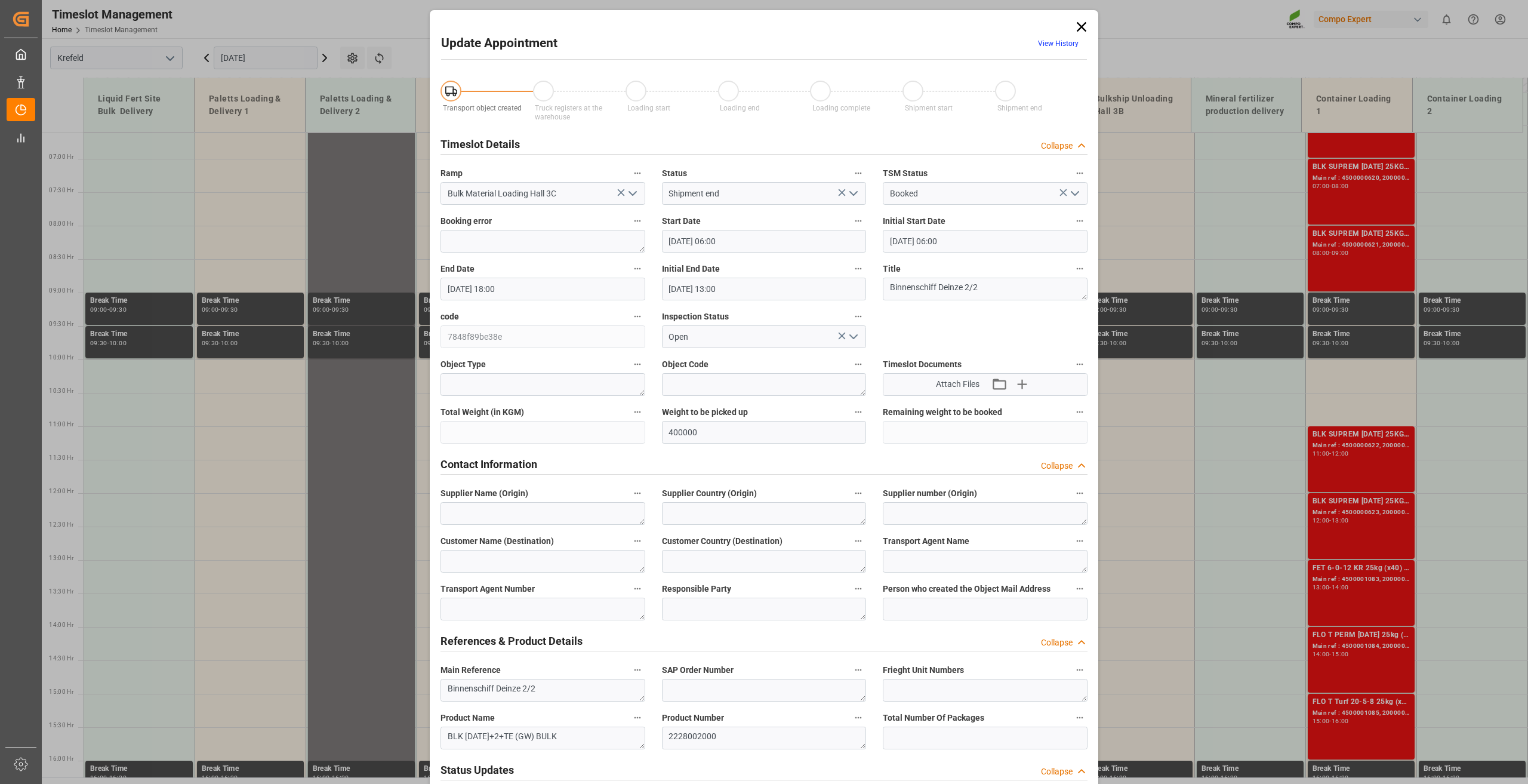
drag, startPoint x: 1078, startPoint y: 27, endPoint x: 912, endPoint y: 39, distance: 166.4
click at [1078, 27] on icon at bounding box center [1082, 27] width 17 height 17
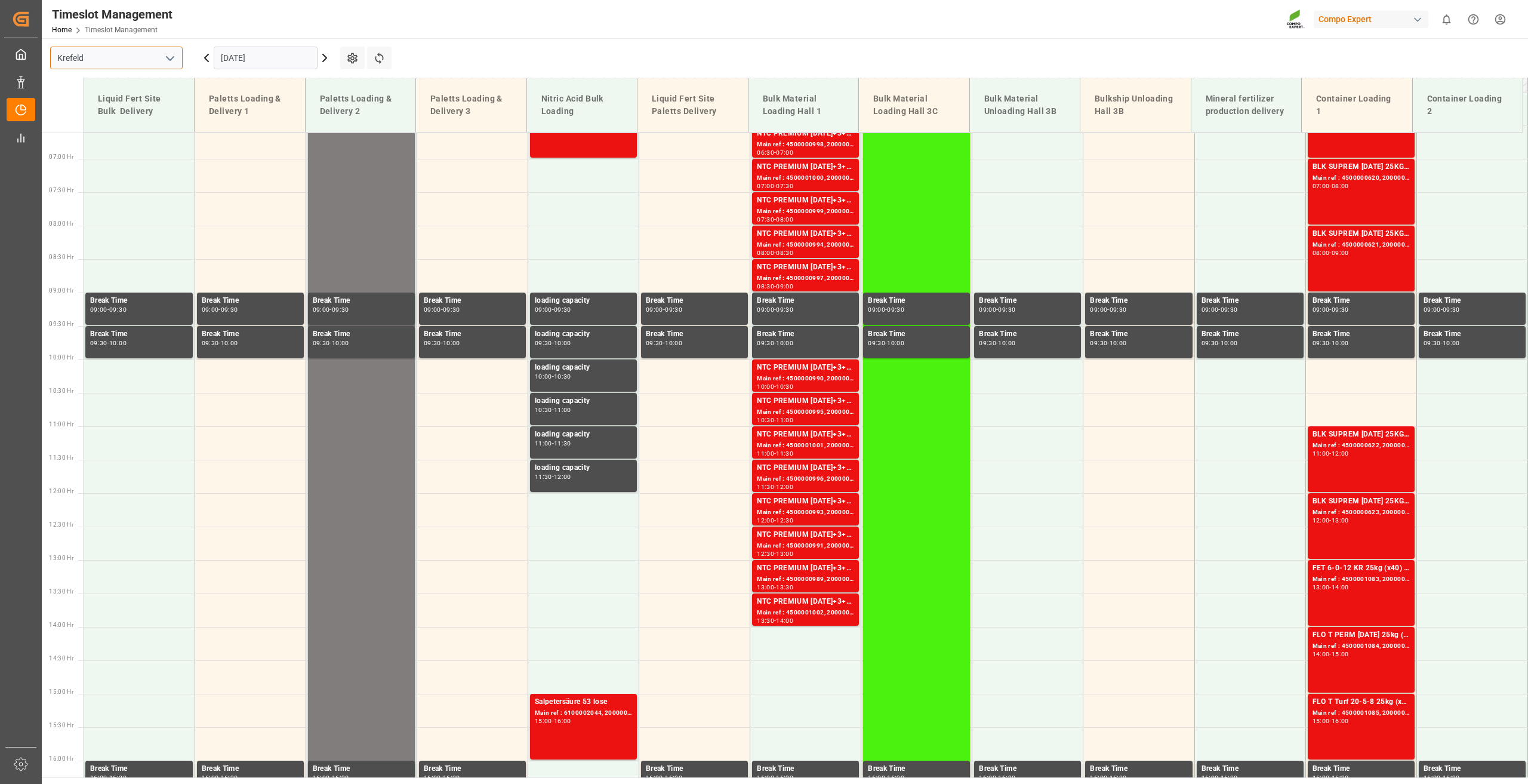
click at [157, 57] on input "Krefeld" at bounding box center [116, 58] width 133 height 23
click at [175, 56] on icon "open menu" at bounding box center [170, 58] width 14 height 14
click at [87, 146] on div "La Vall d [PERSON_NAME]" at bounding box center [116, 138] width 131 height 27
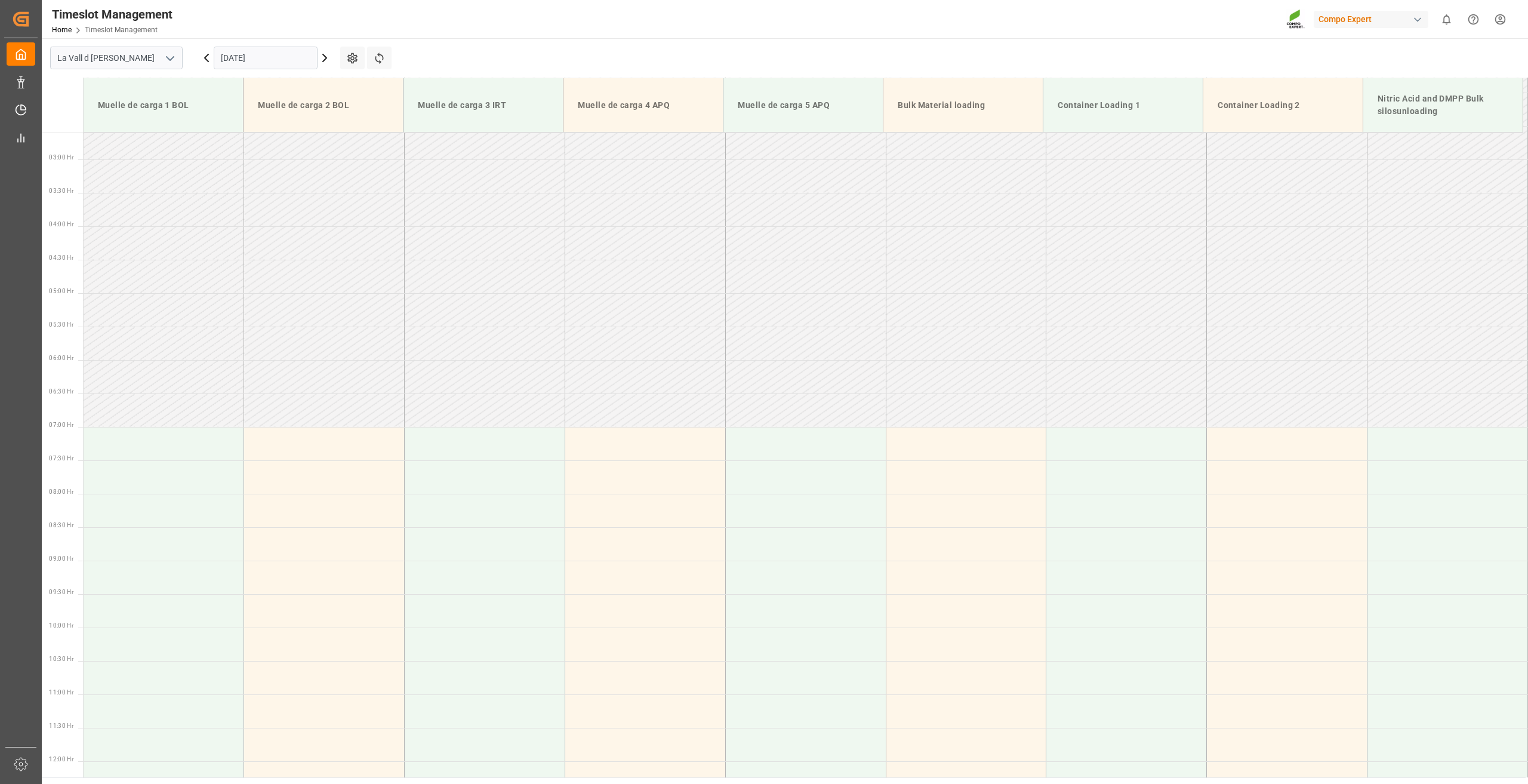
scroll to position [179, 0]
click at [224, 54] on input "19.09.2025" at bounding box center [265, 58] width 104 height 23
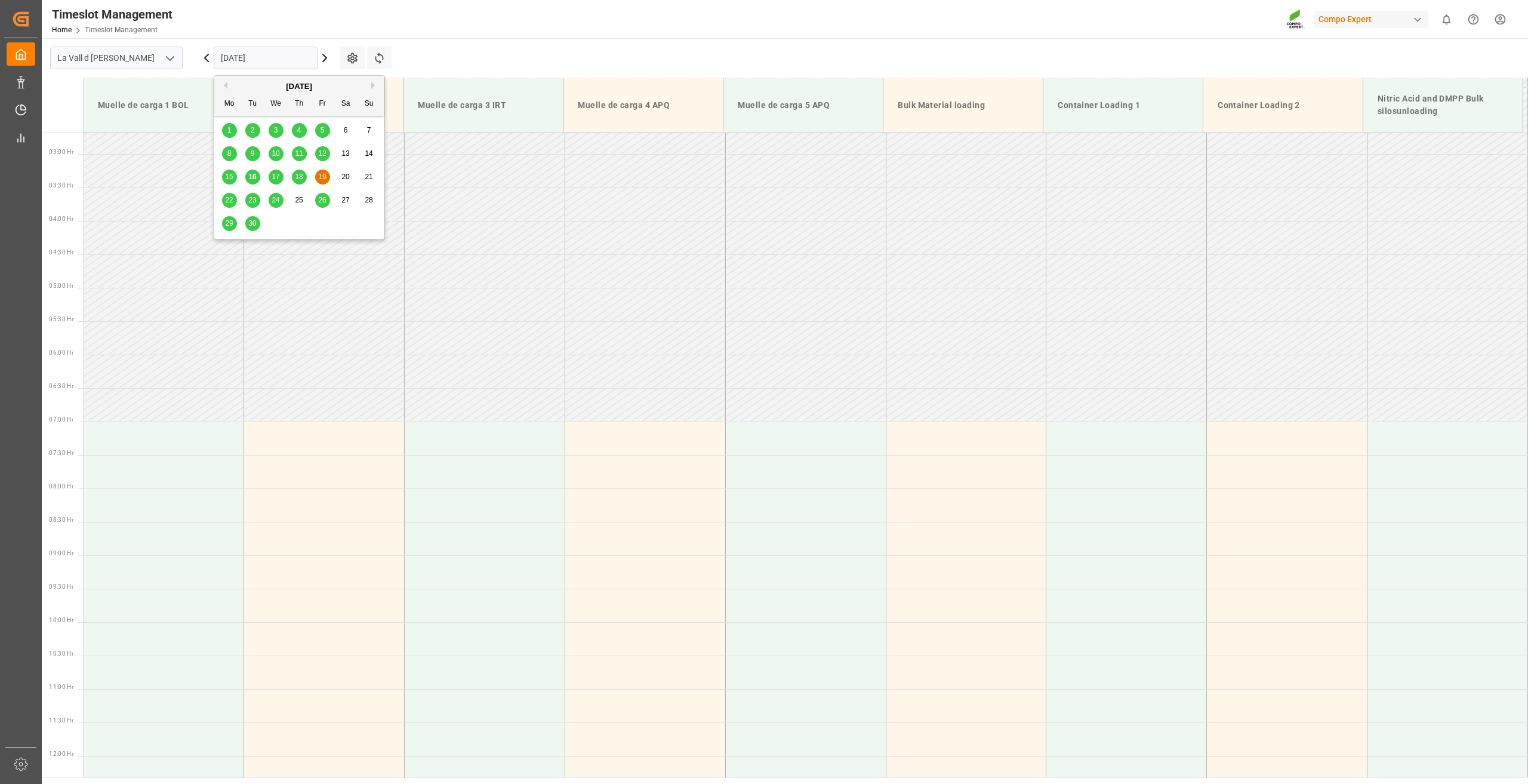
click at [250, 174] on span "16" at bounding box center [253, 176] width 8 height 8
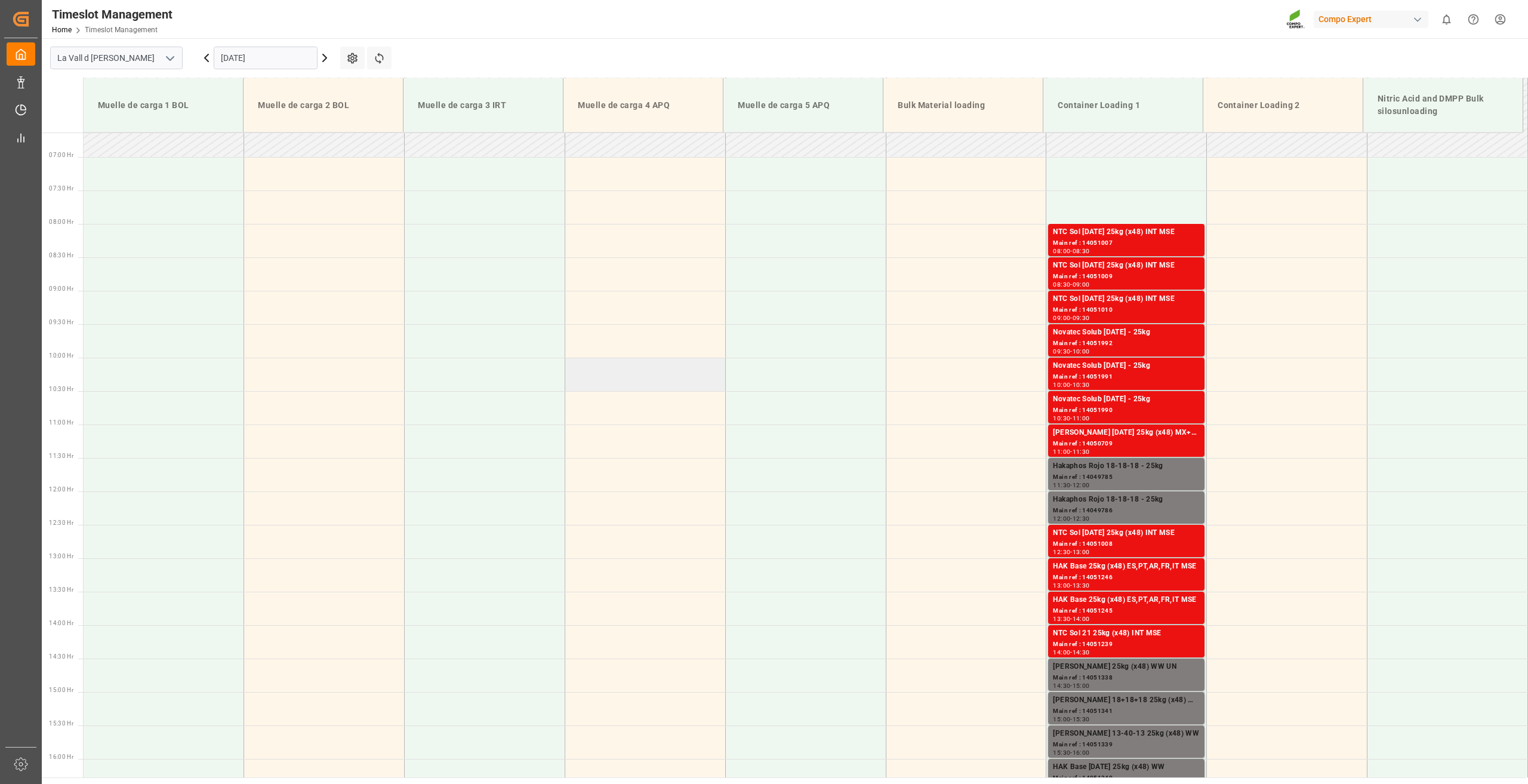
scroll to position [501, 0]
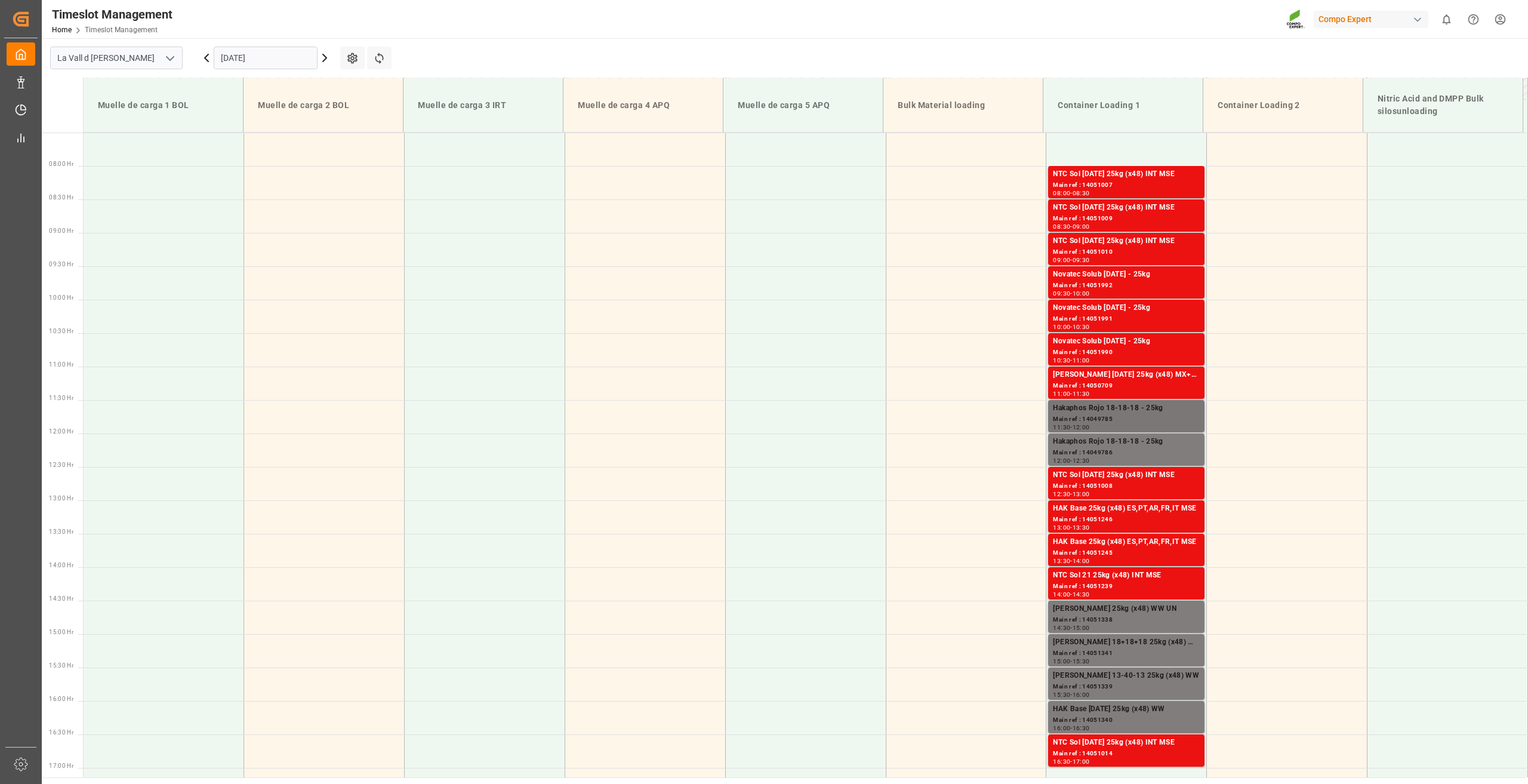
click at [1119, 411] on div "Hakaphos Rojo 18-18-18 - 25kg" at bounding box center [1126, 408] width 147 height 12
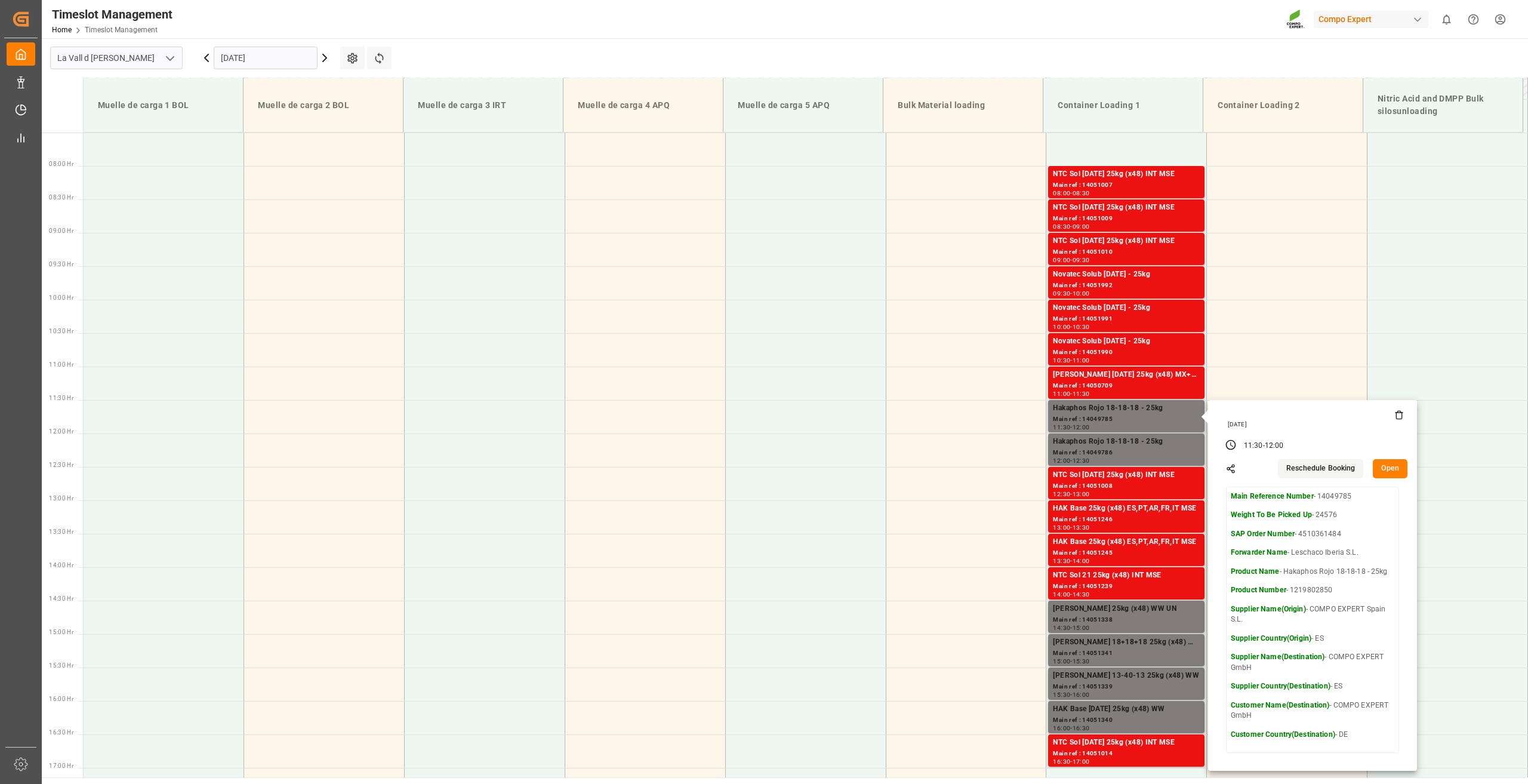
click at [1393, 468] on button "Open" at bounding box center [1390, 469] width 34 height 19
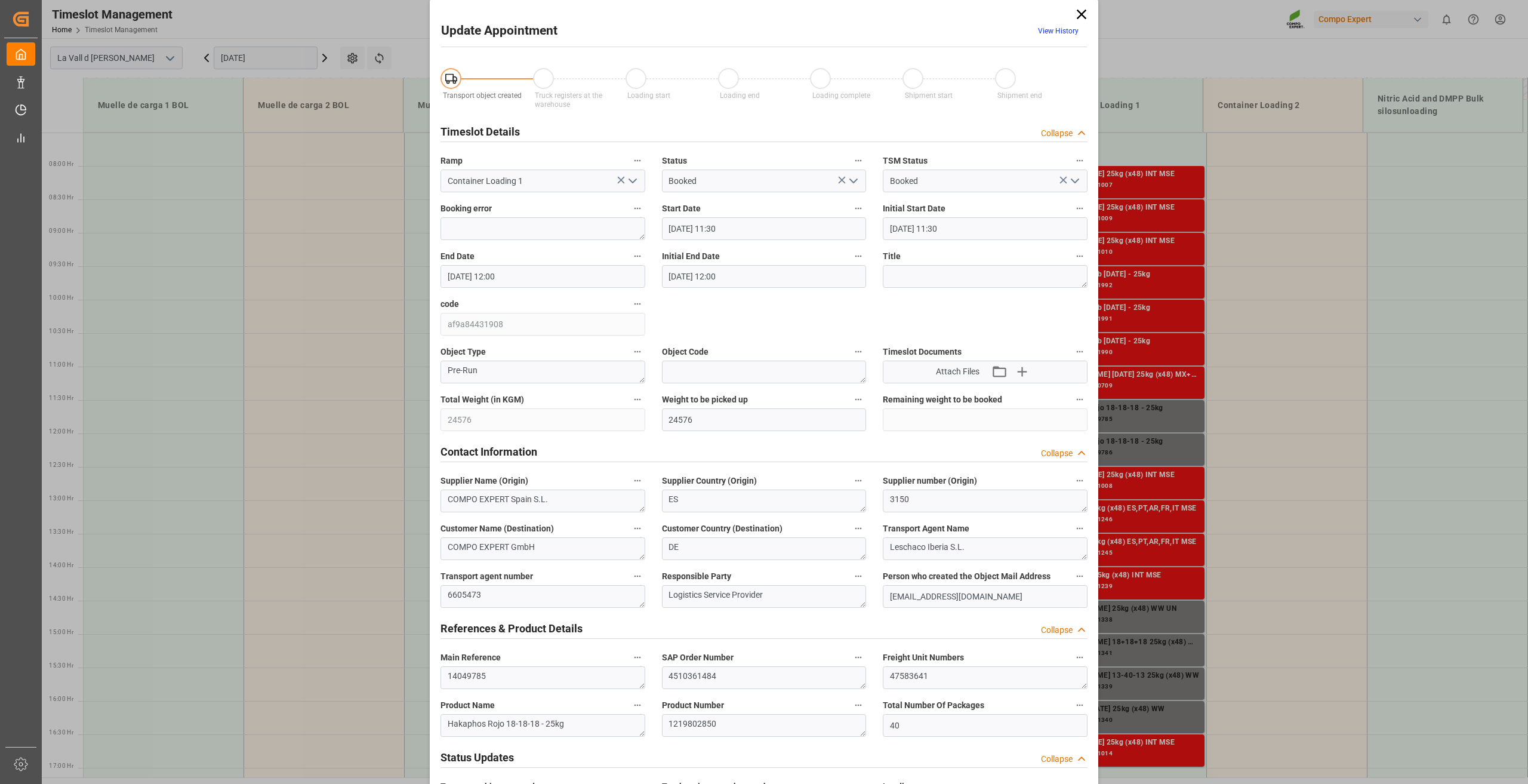
scroll to position [0, 0]
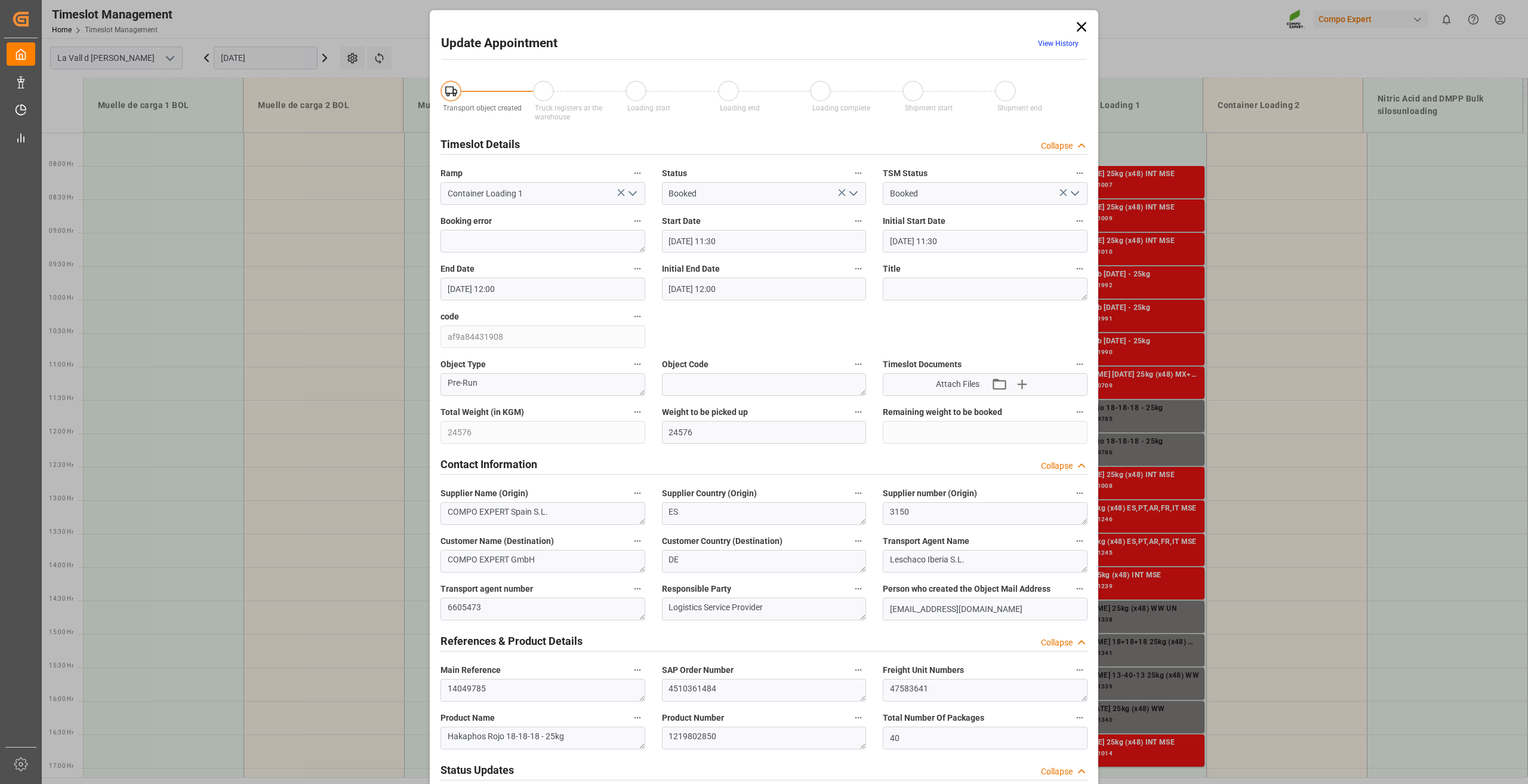
click at [1081, 27] on icon at bounding box center [1082, 27] width 17 height 17
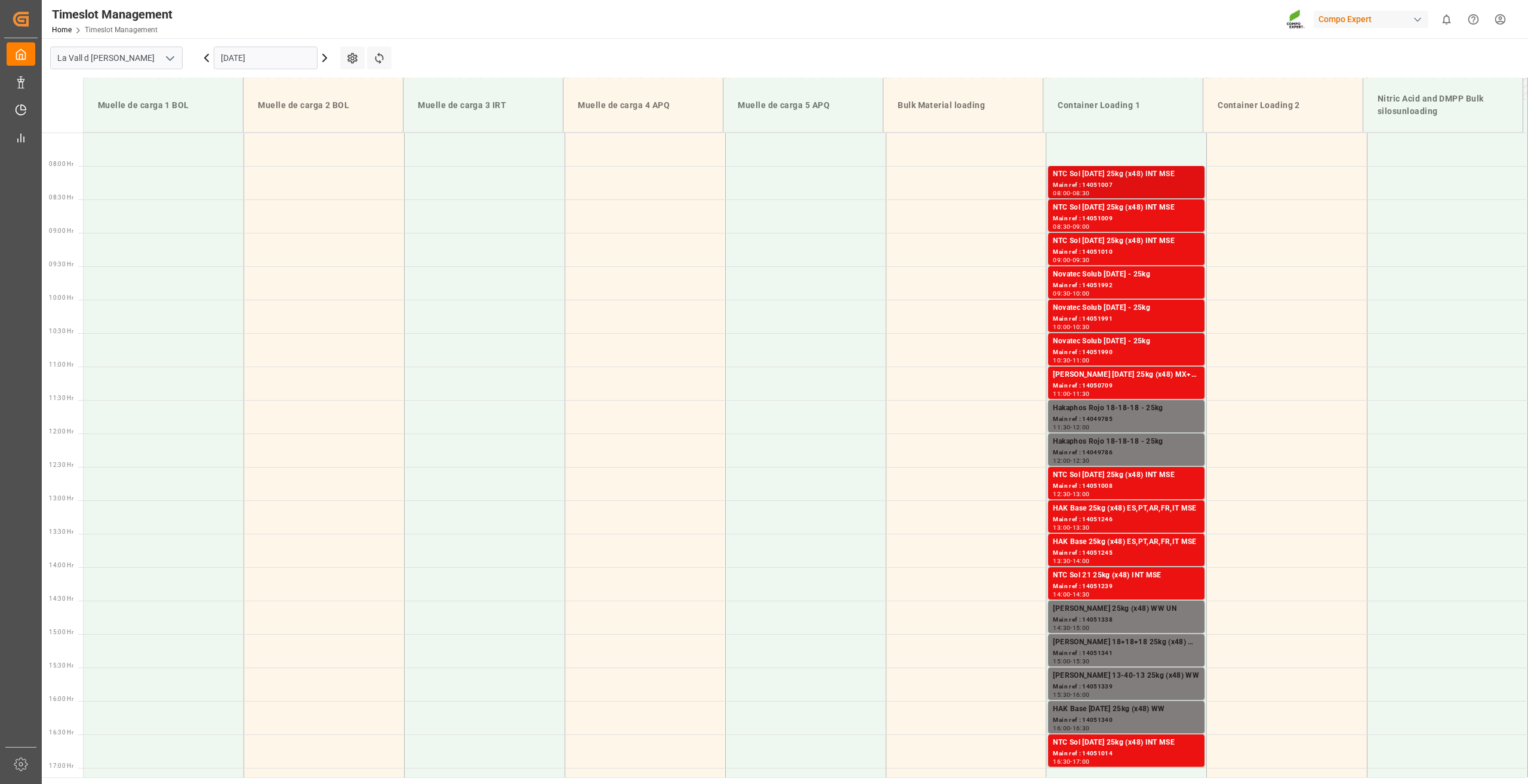
click at [1089, 181] on div "Main ref : 14051007" at bounding box center [1126, 185] width 147 height 10
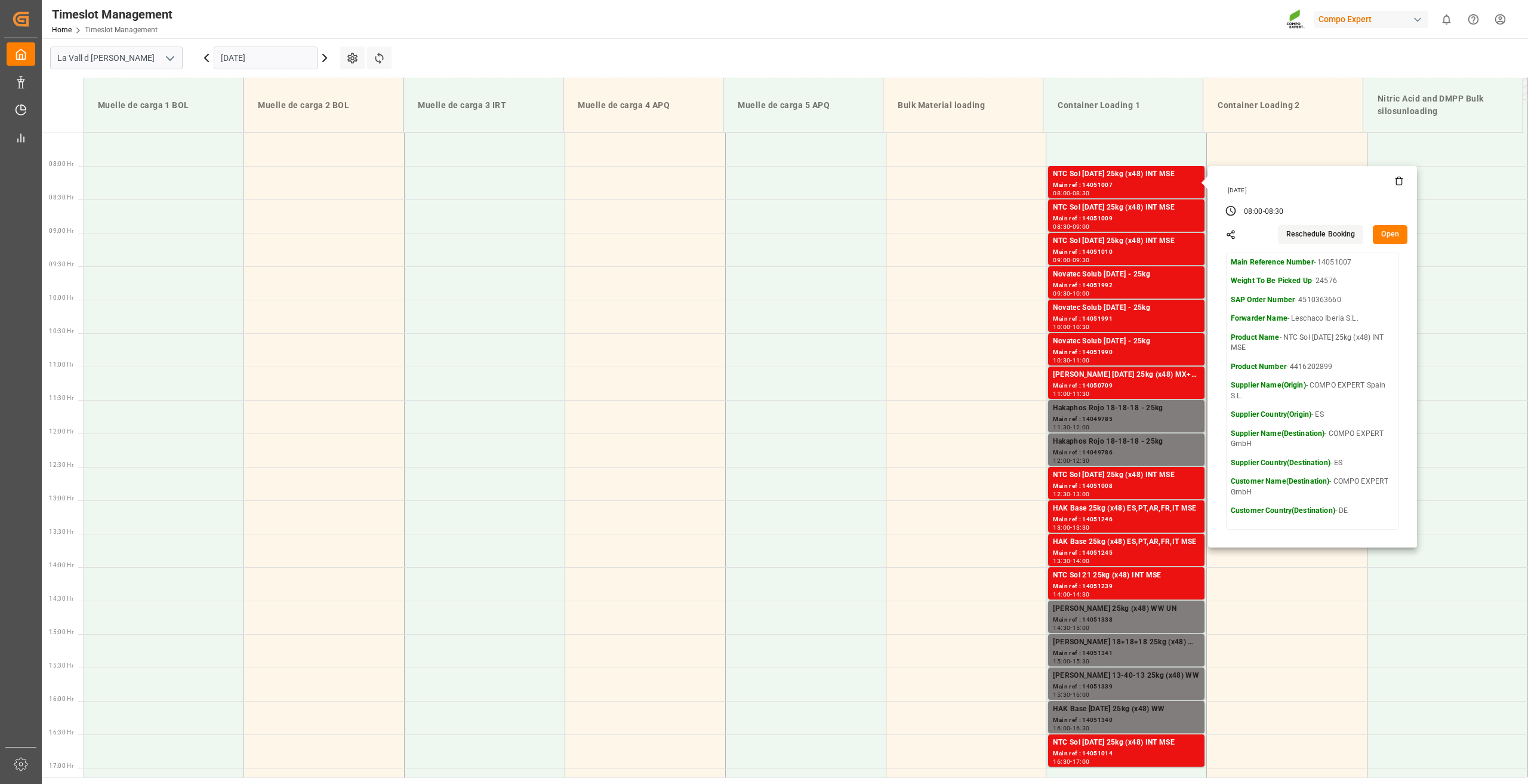
click at [1386, 232] on button "Open" at bounding box center [1390, 235] width 34 height 19
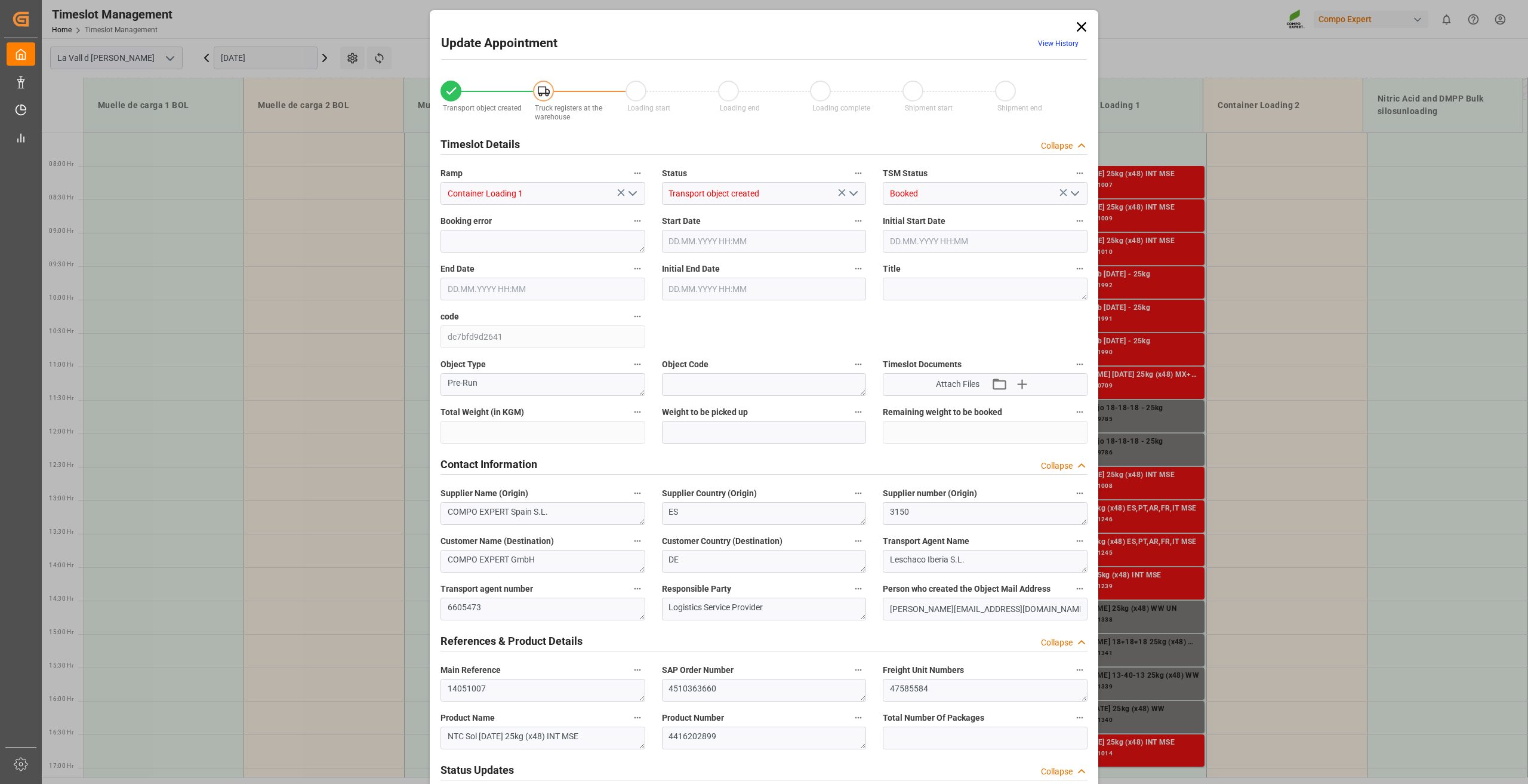
type input "24576"
type input "160"
type input "16.09.2025 08:00"
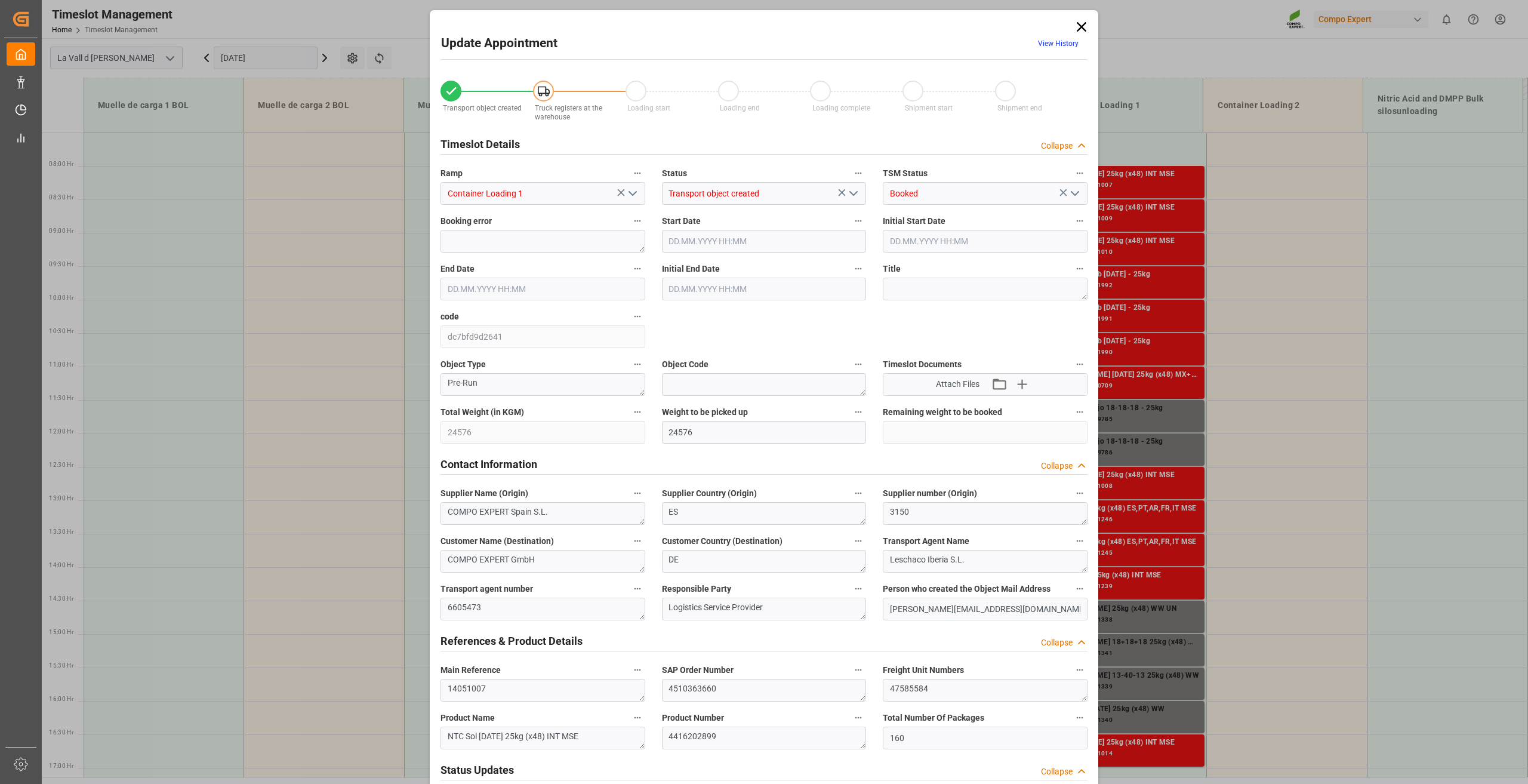
type input "16.09.2025 08:30"
type input "[DATE] 15:02"
type input "08.09.2025 14:37"
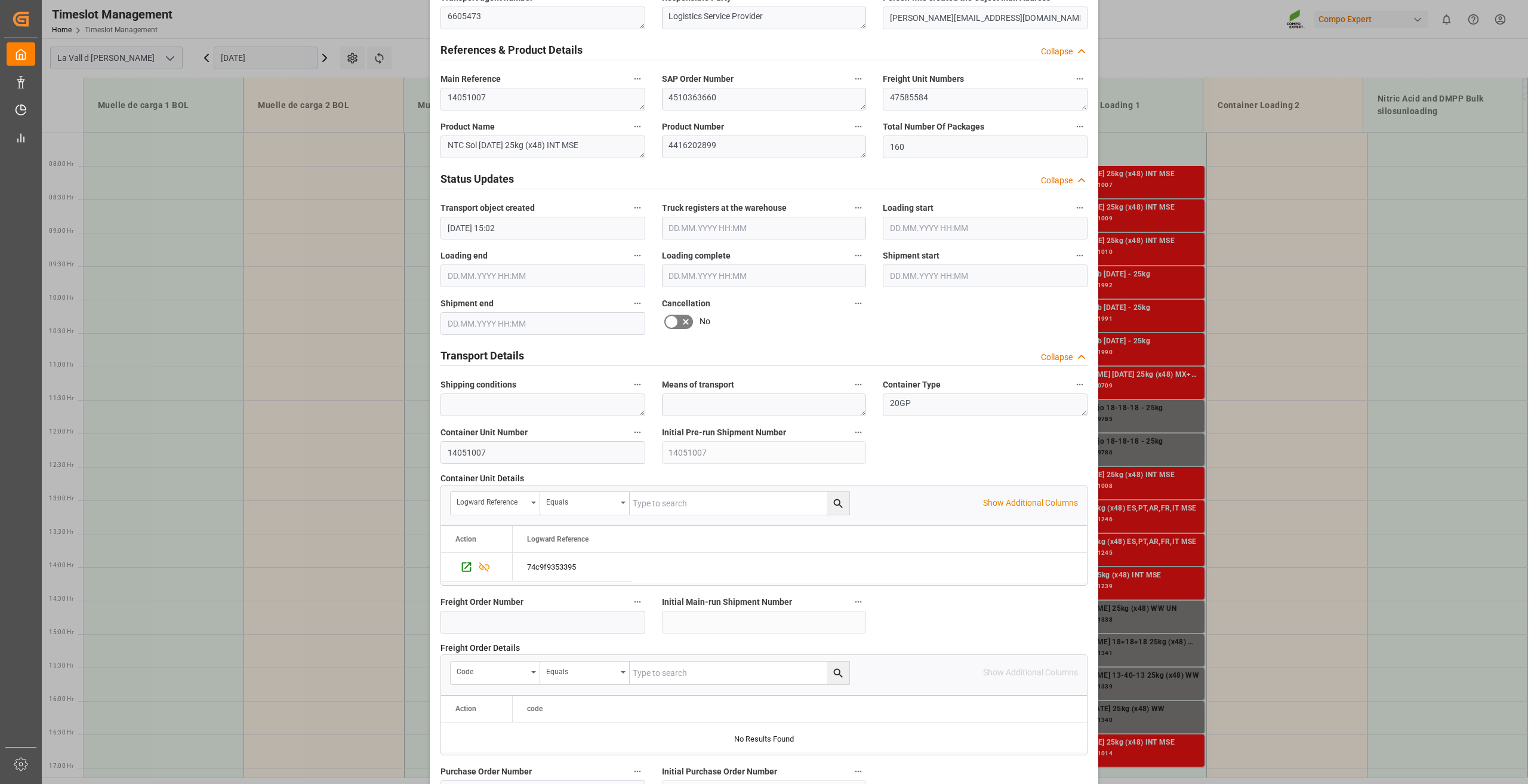
scroll to position [597, 0]
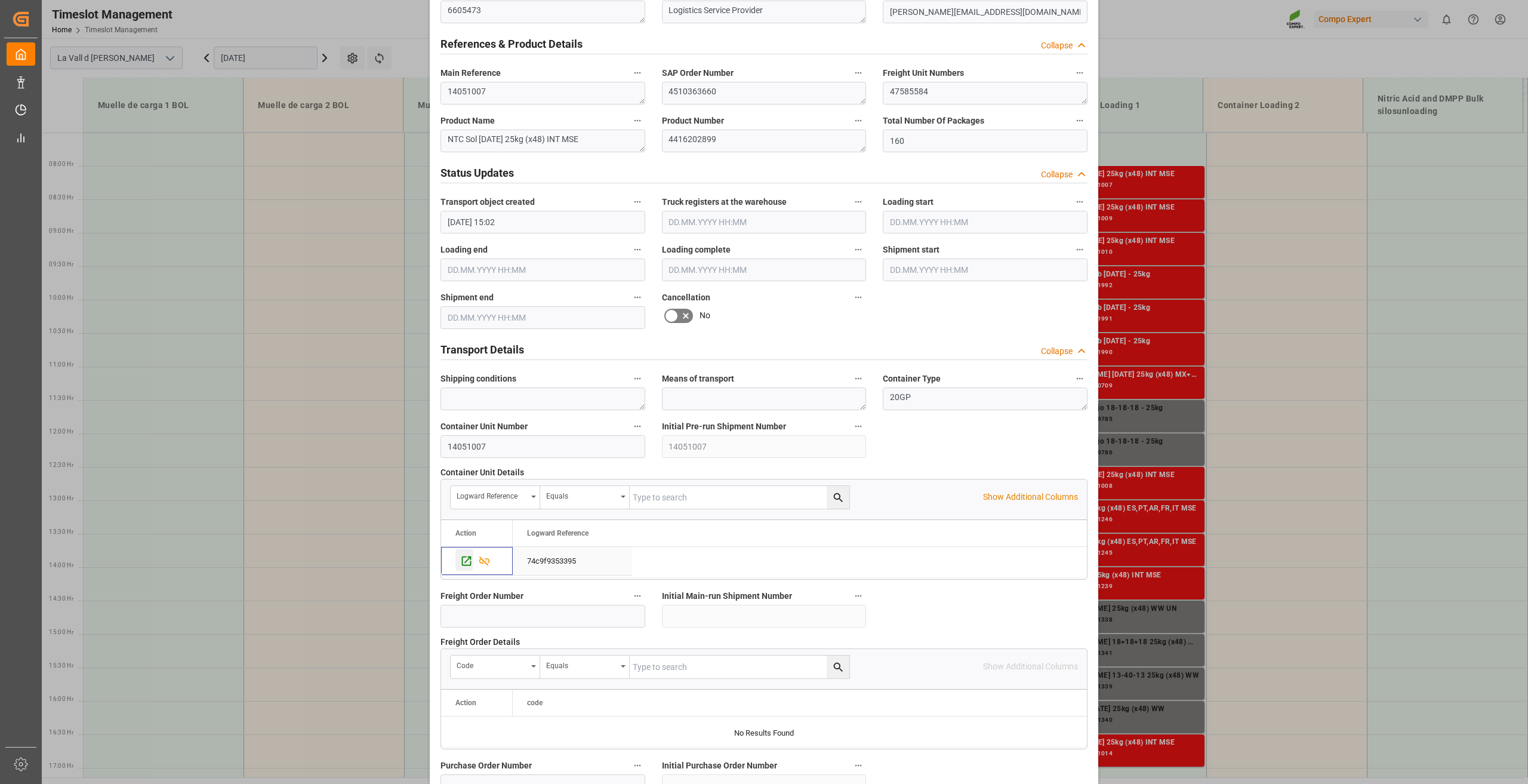
click at [460, 567] on div "Press SPACE to select this row." at bounding box center [464, 559] width 18 height 22
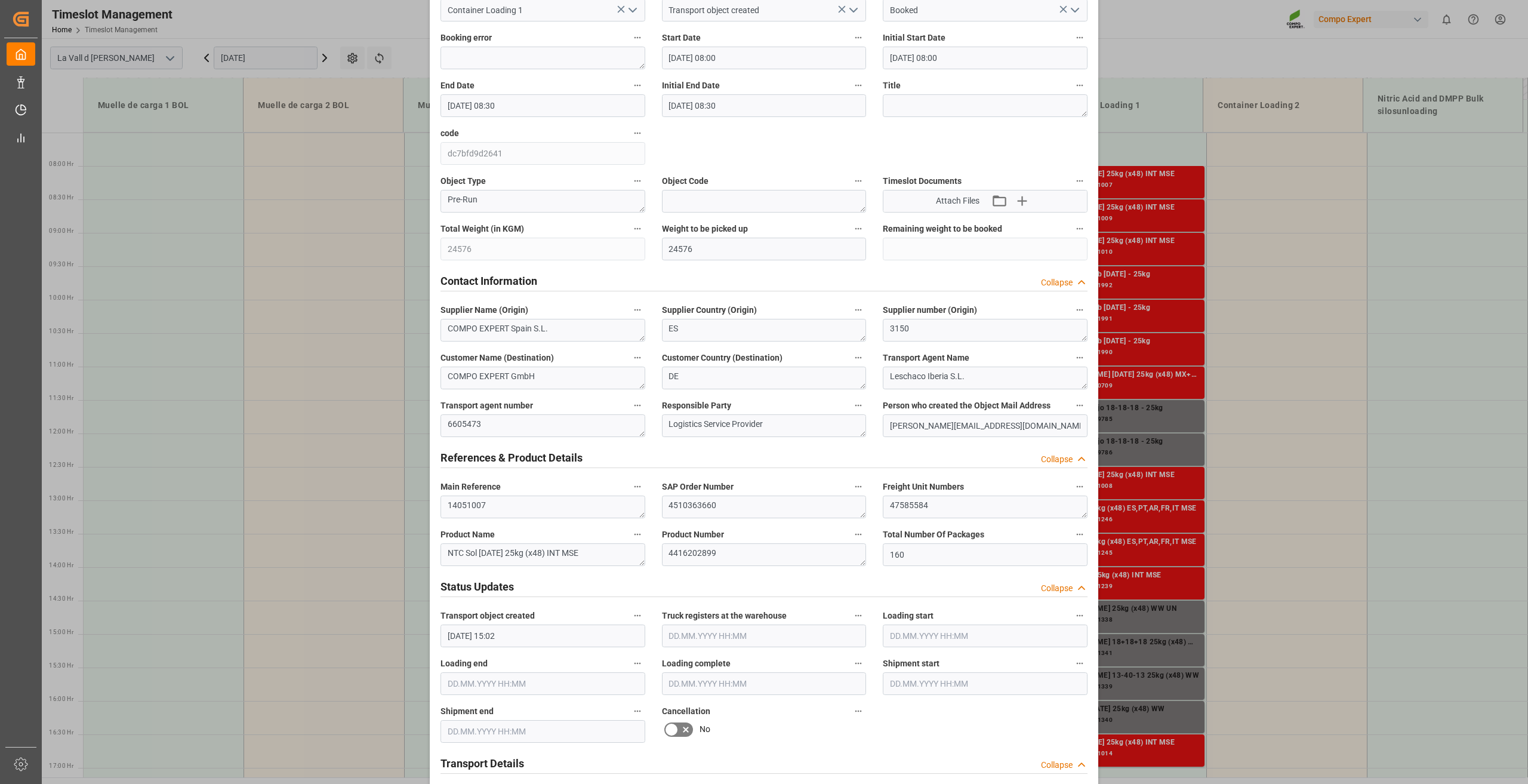
scroll to position [0, 0]
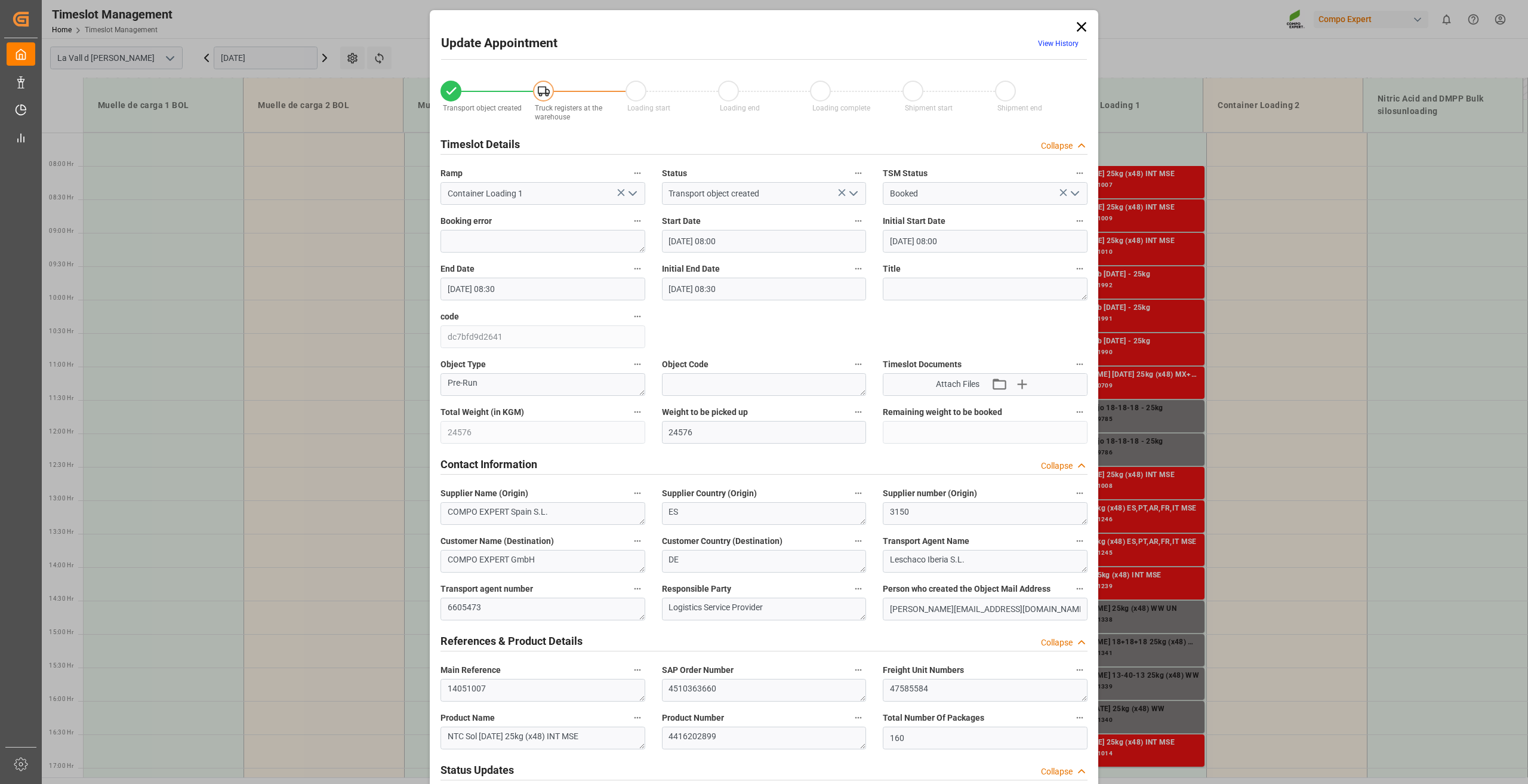
click at [1073, 19] on icon at bounding box center [1082, 27] width 17 height 17
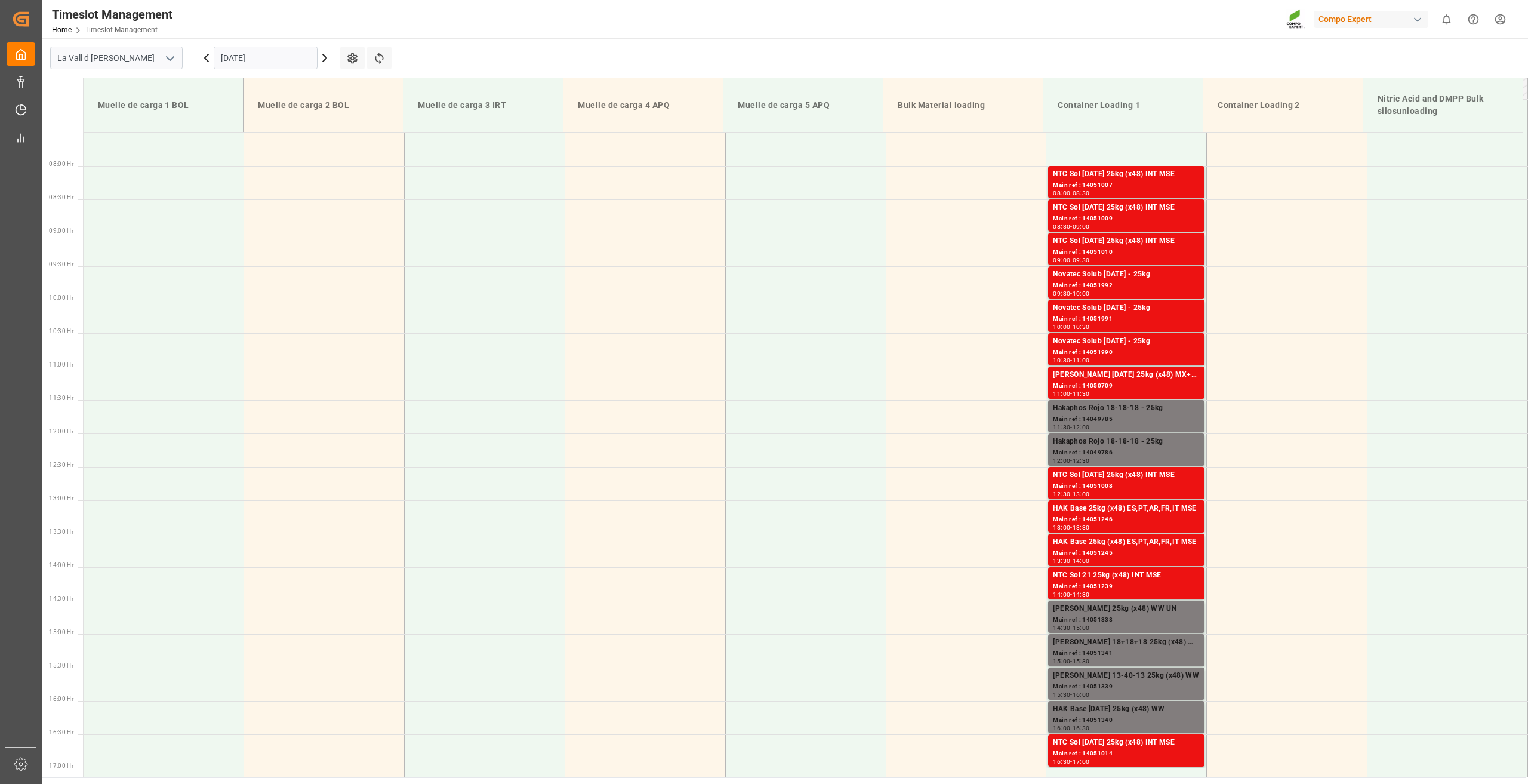
click at [203, 58] on icon at bounding box center [207, 58] width 14 height 14
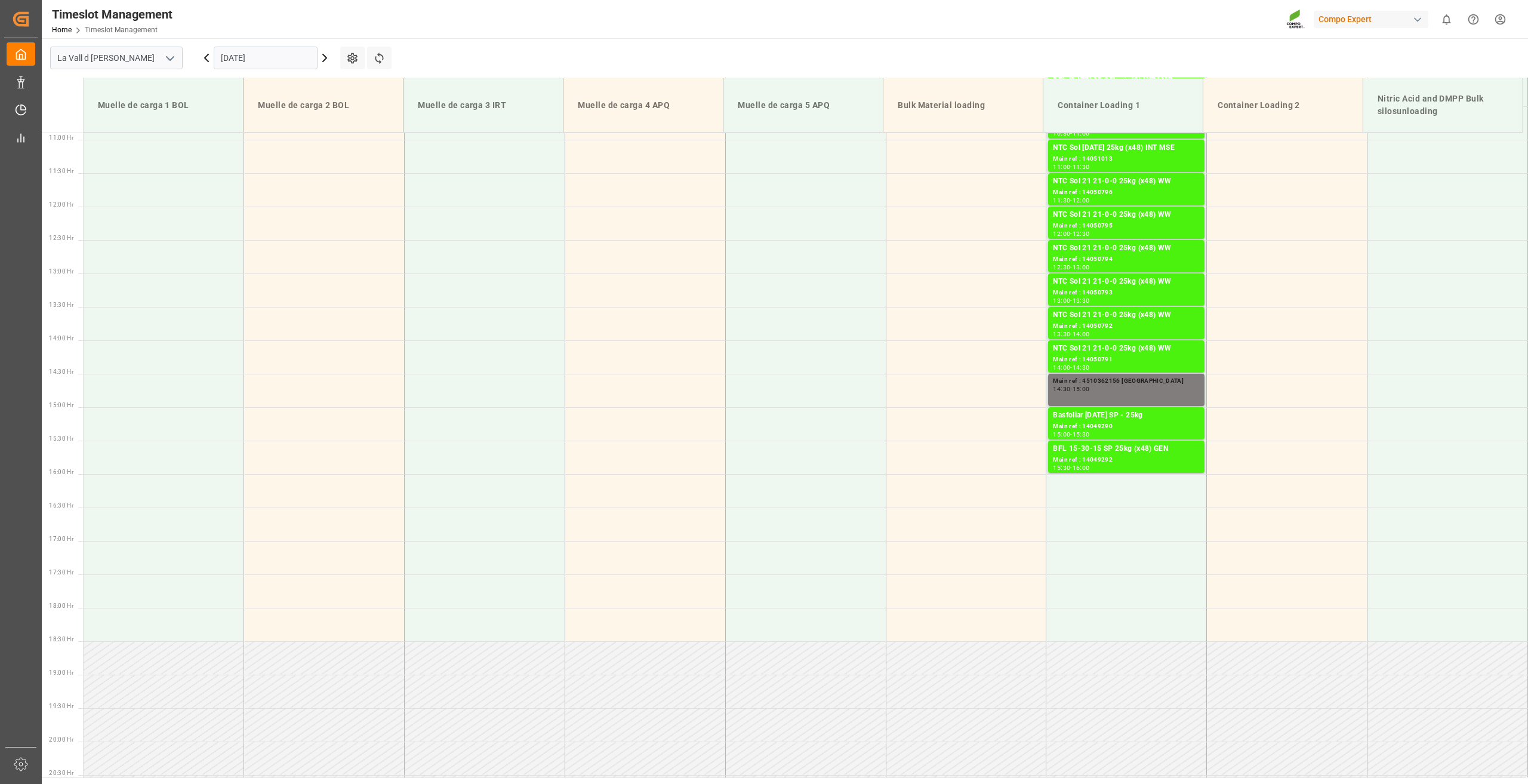
scroll to position [740, 0]
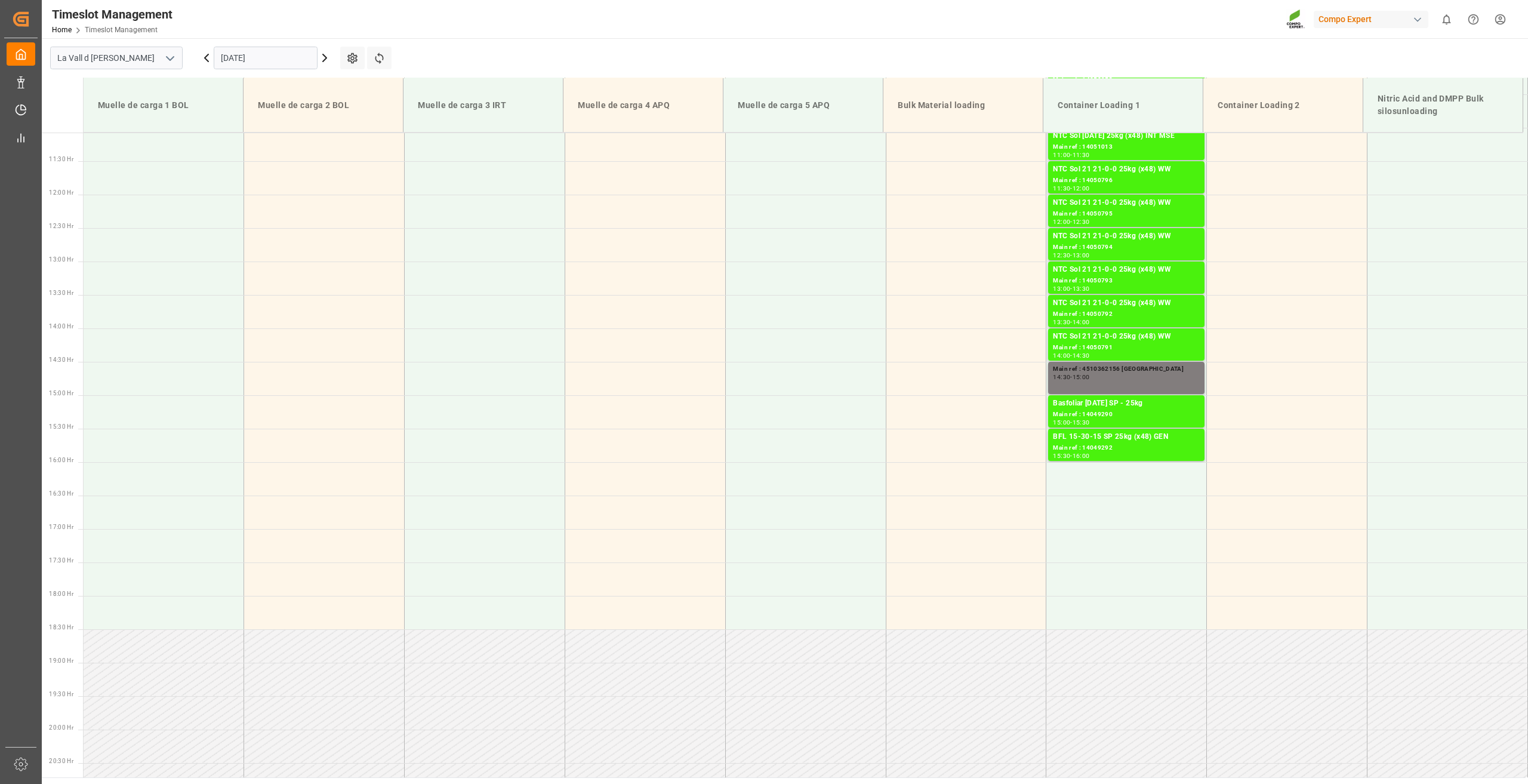
click at [322, 61] on icon at bounding box center [325, 58] width 14 height 14
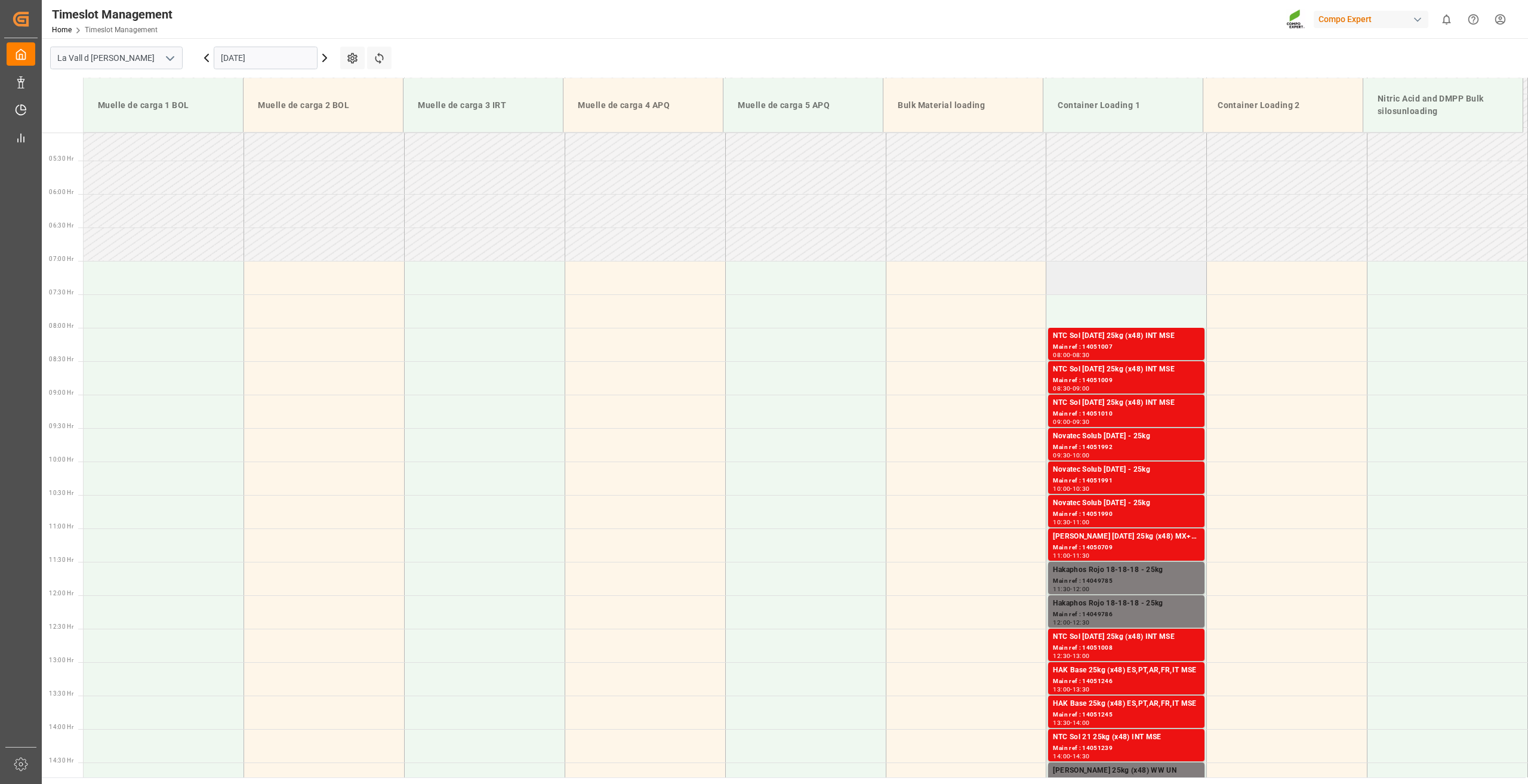
scroll to position [322, 0]
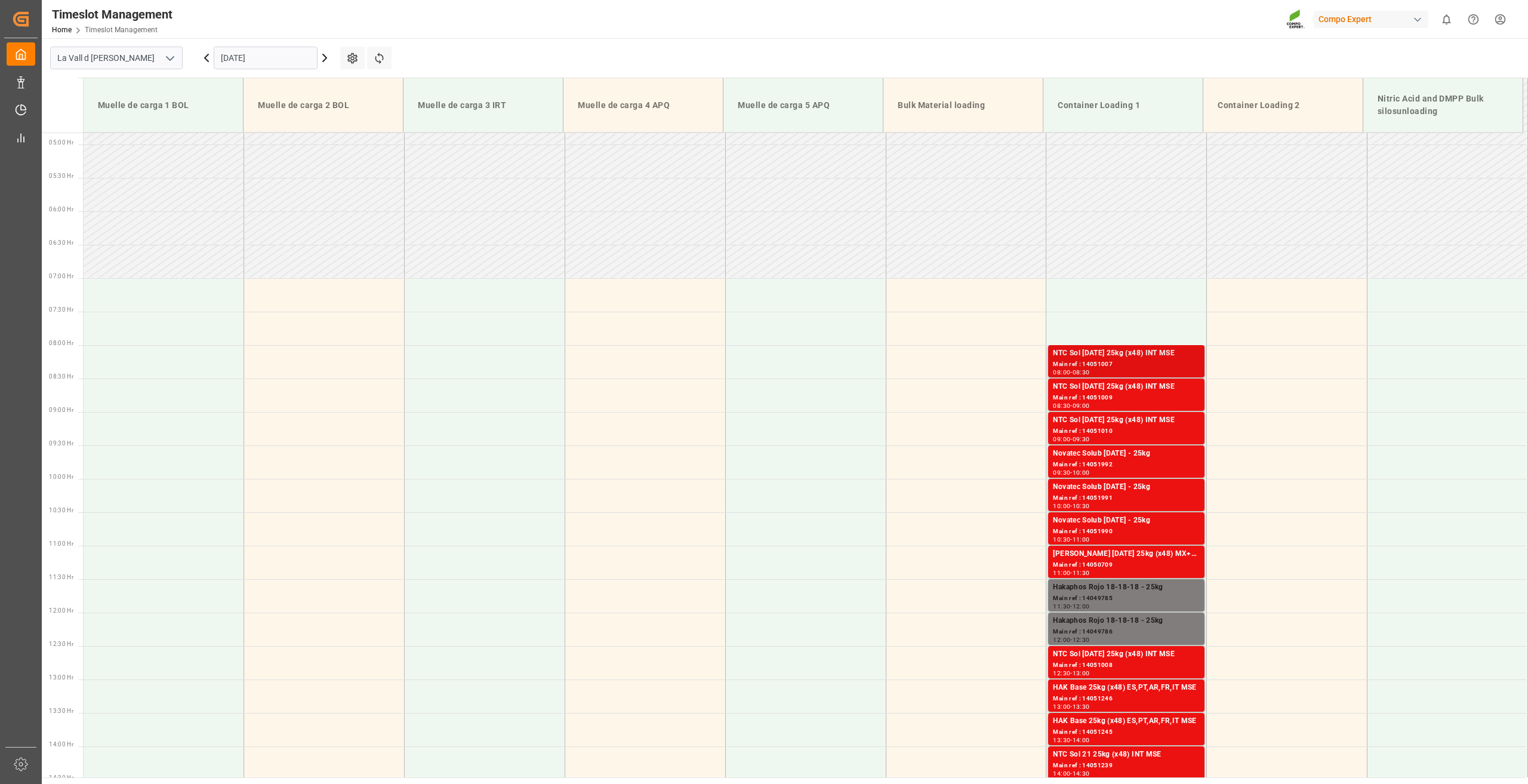
click at [1098, 361] on div "Main ref : 14051007" at bounding box center [1126, 364] width 147 height 10
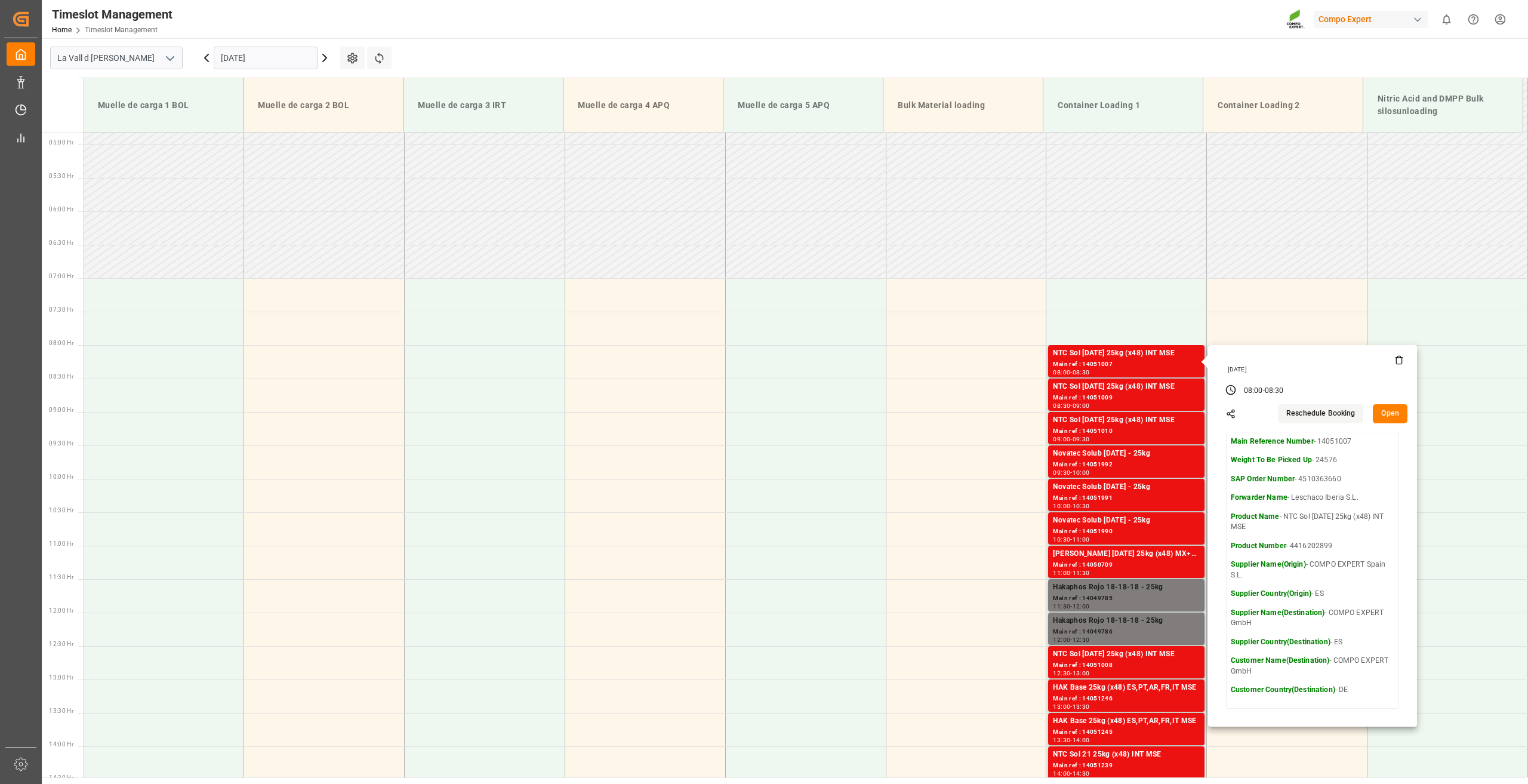
click at [1382, 411] on button "Open" at bounding box center [1390, 414] width 34 height 19
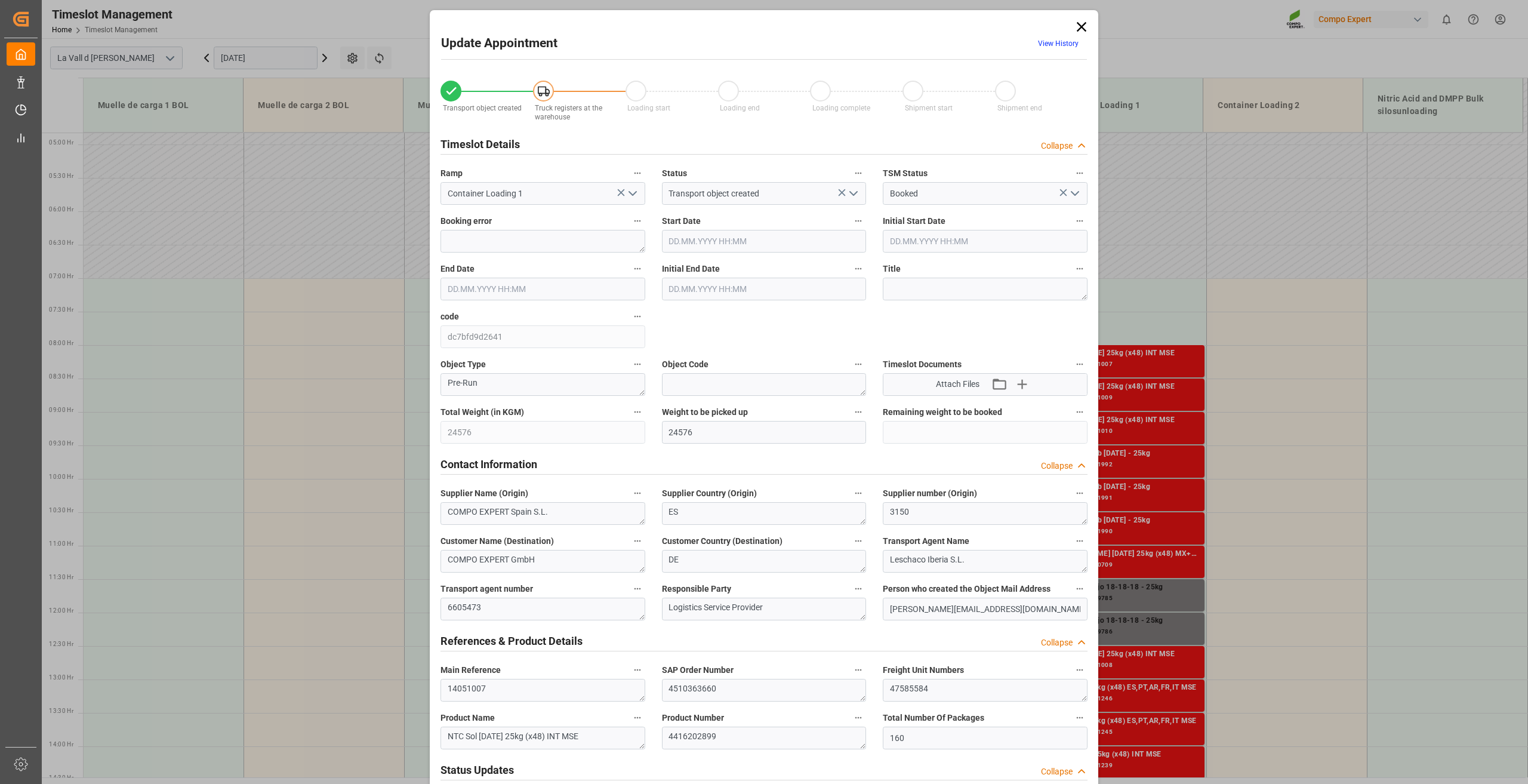
type input "16.09.2025 08:00"
type input "16.09.2025 08:30"
type input "[DATE] 15:02"
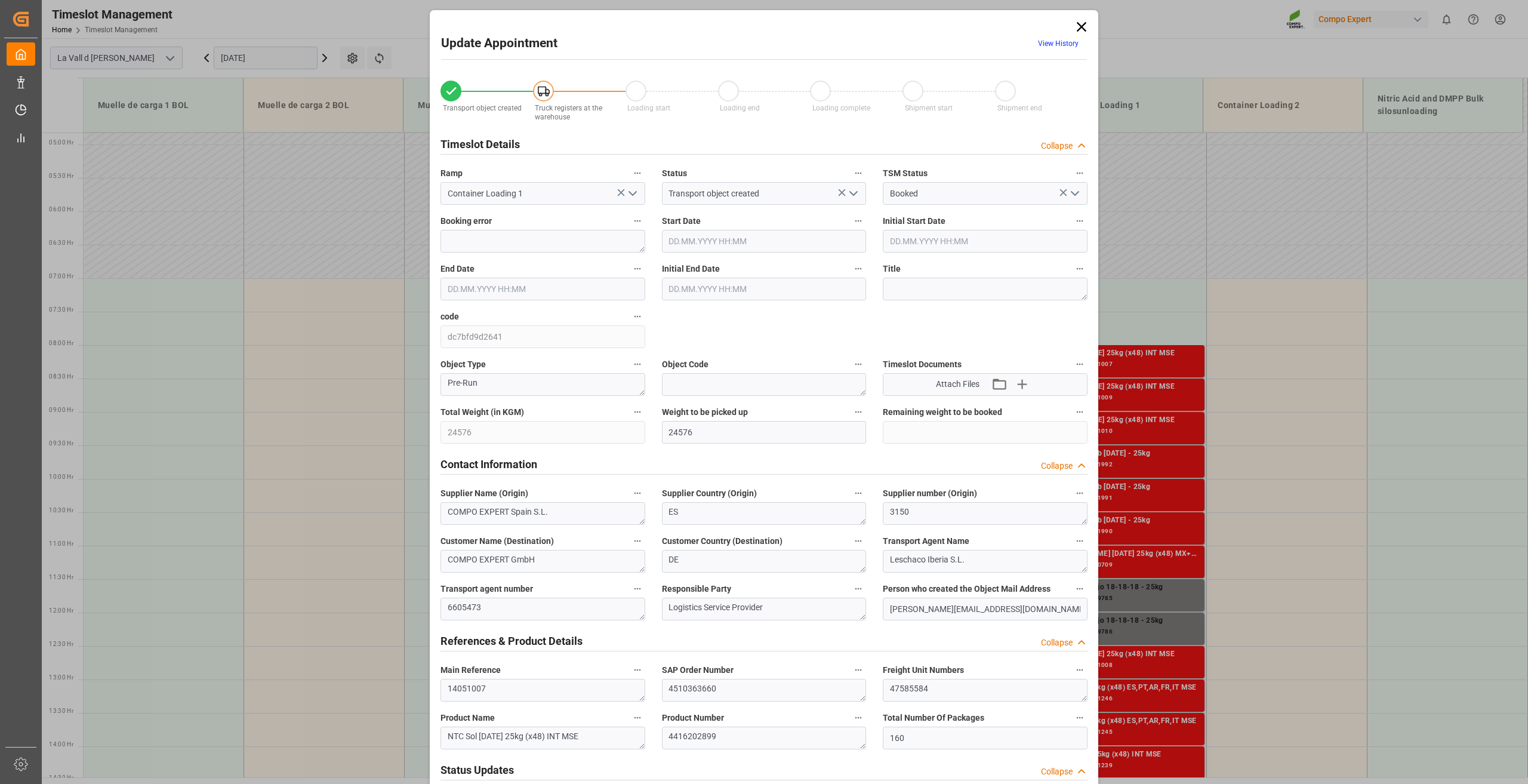
type input "08.09.2025 14:37"
click at [1081, 25] on icon at bounding box center [1081, 27] width 10 height 10
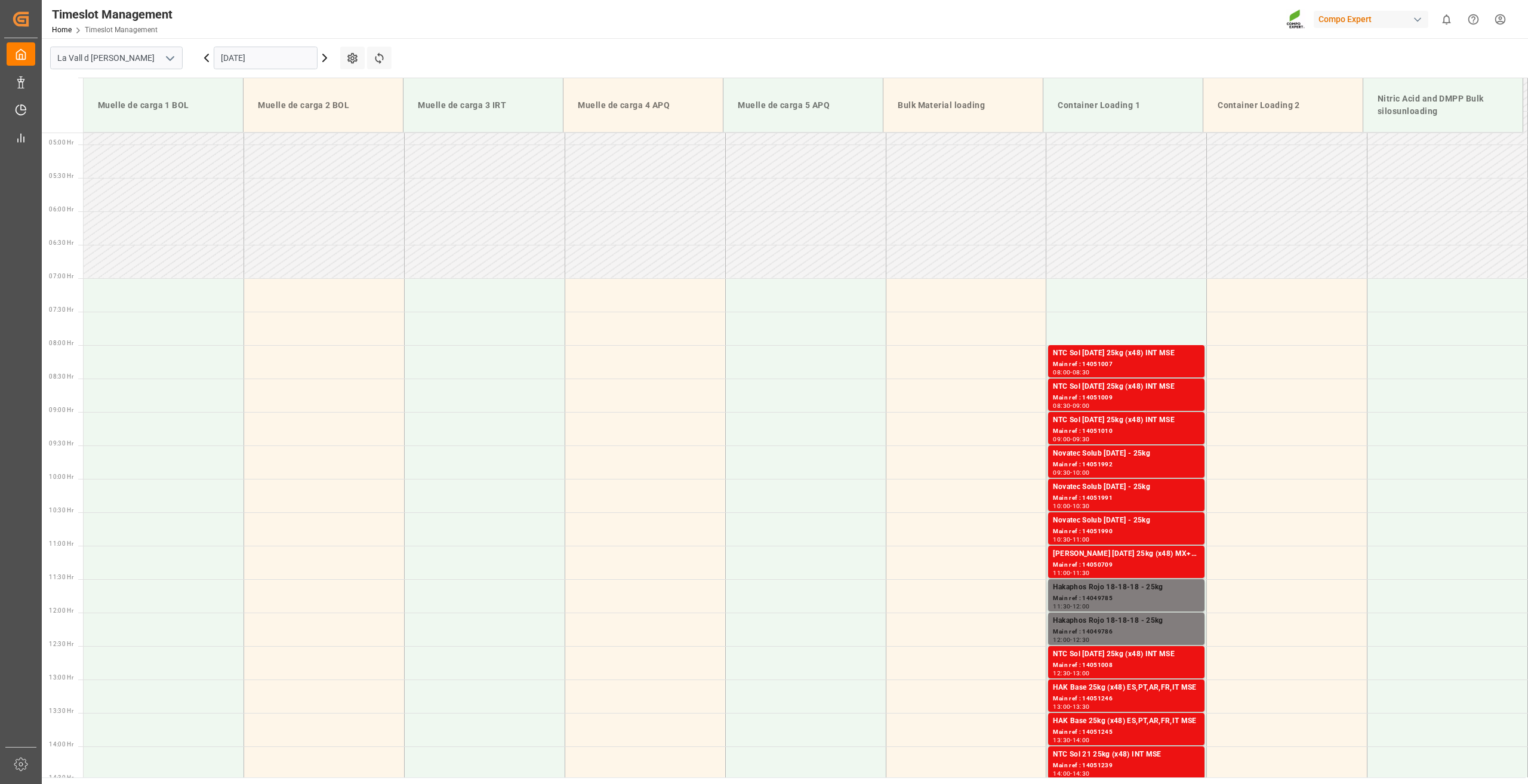
click at [206, 56] on icon at bounding box center [207, 58] width 4 height 7
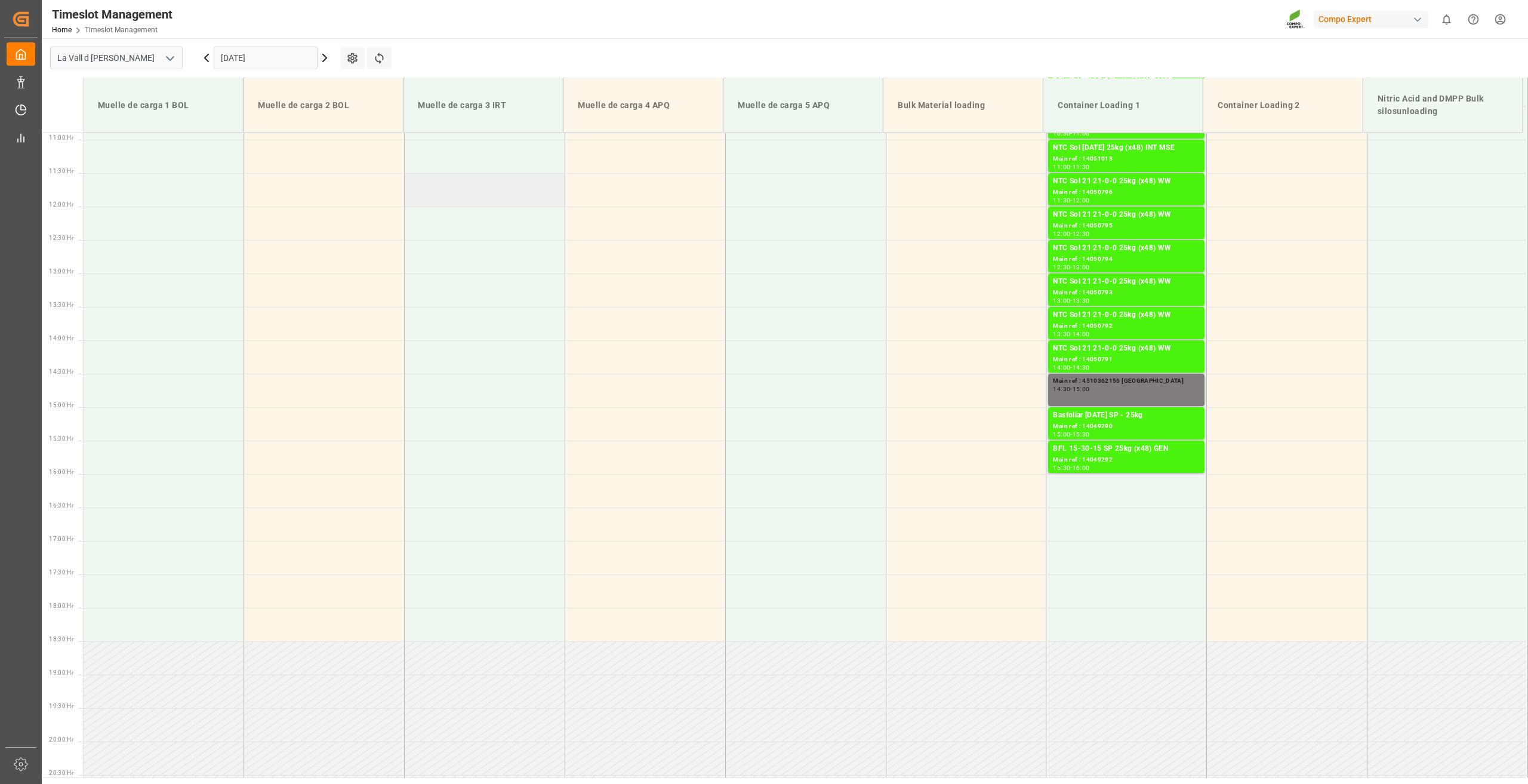
scroll to position [740, 0]
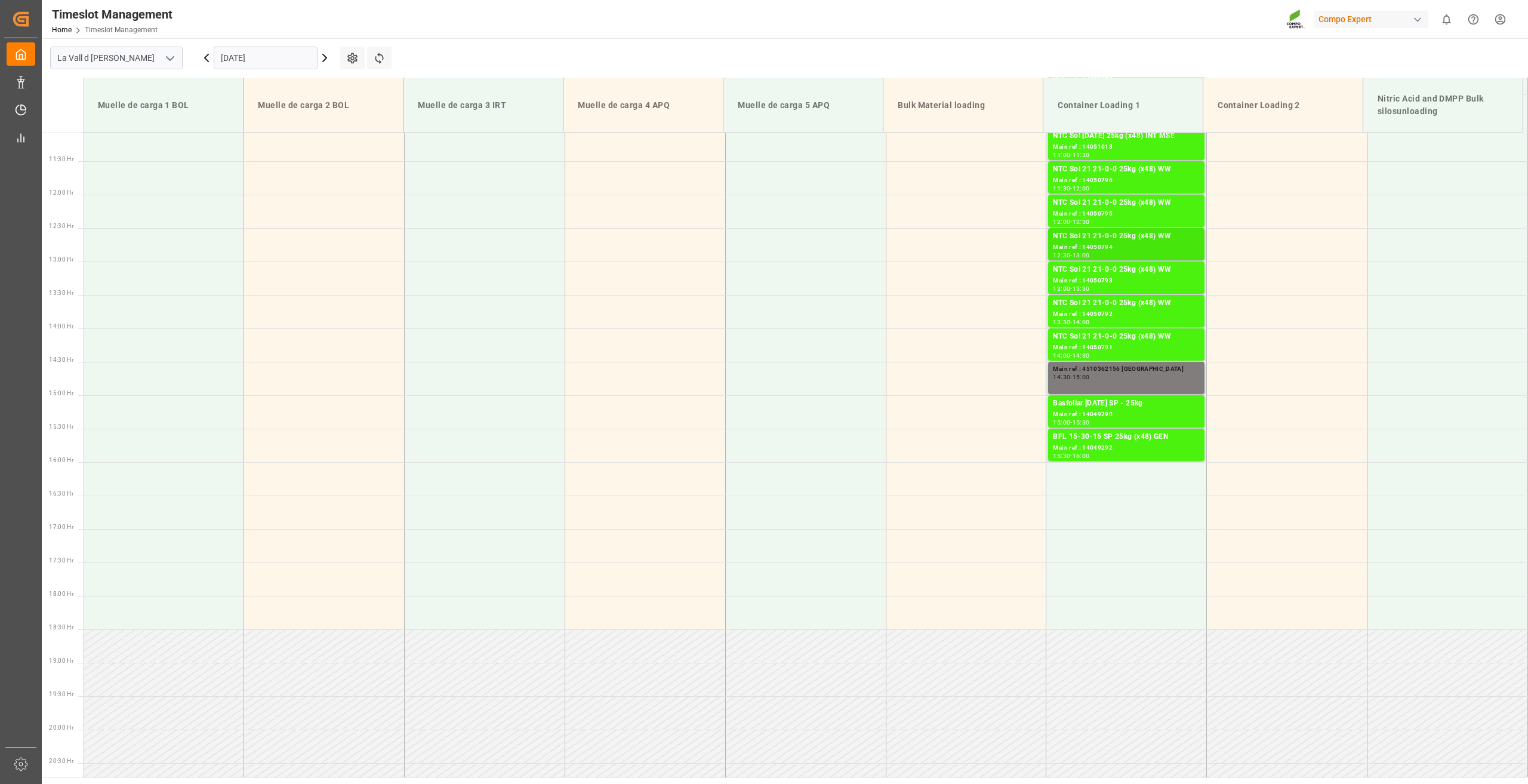
click at [1114, 244] on div "Main ref : 14050794" at bounding box center [1126, 247] width 147 height 10
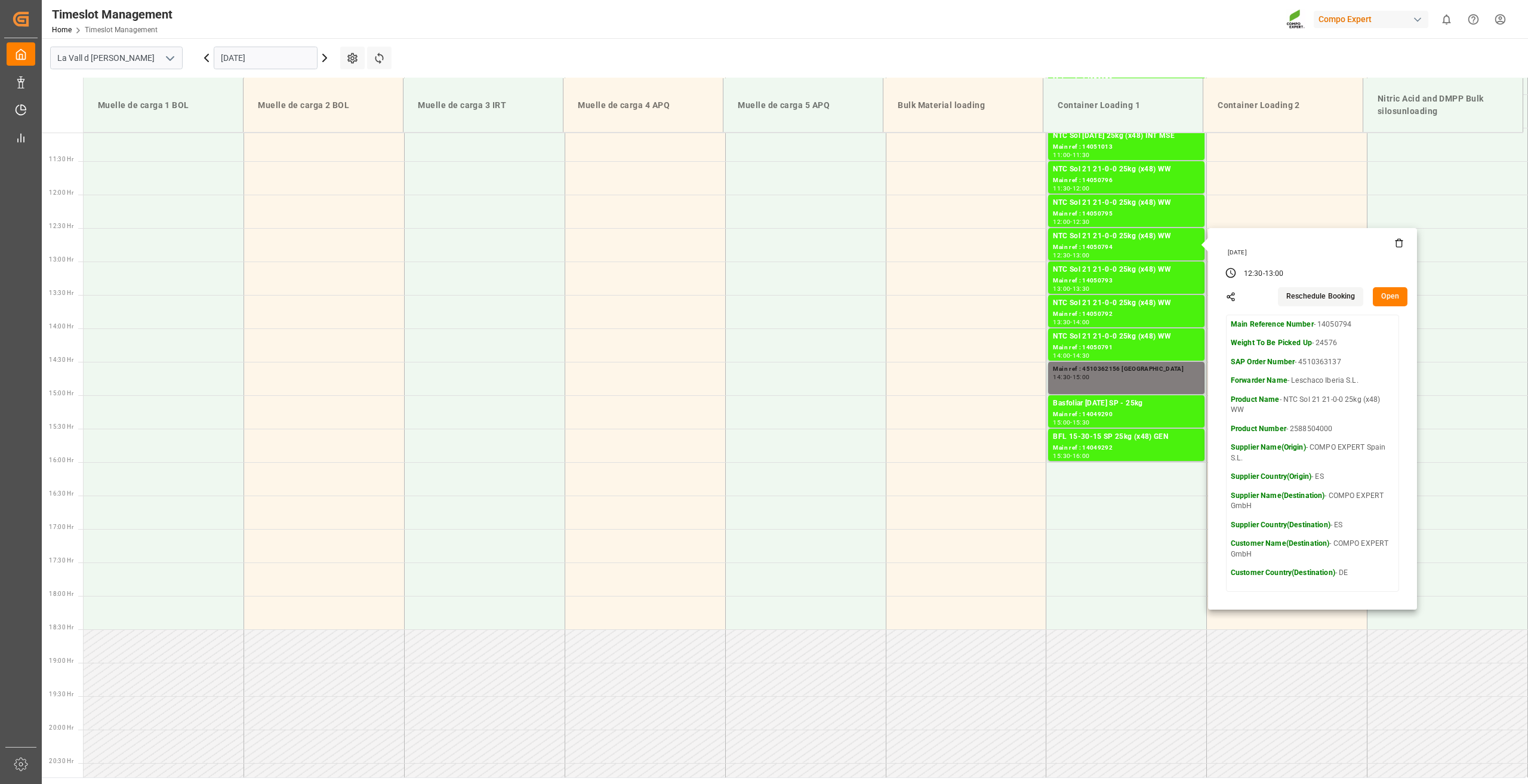
click at [1387, 298] on button "Open" at bounding box center [1390, 297] width 34 height 19
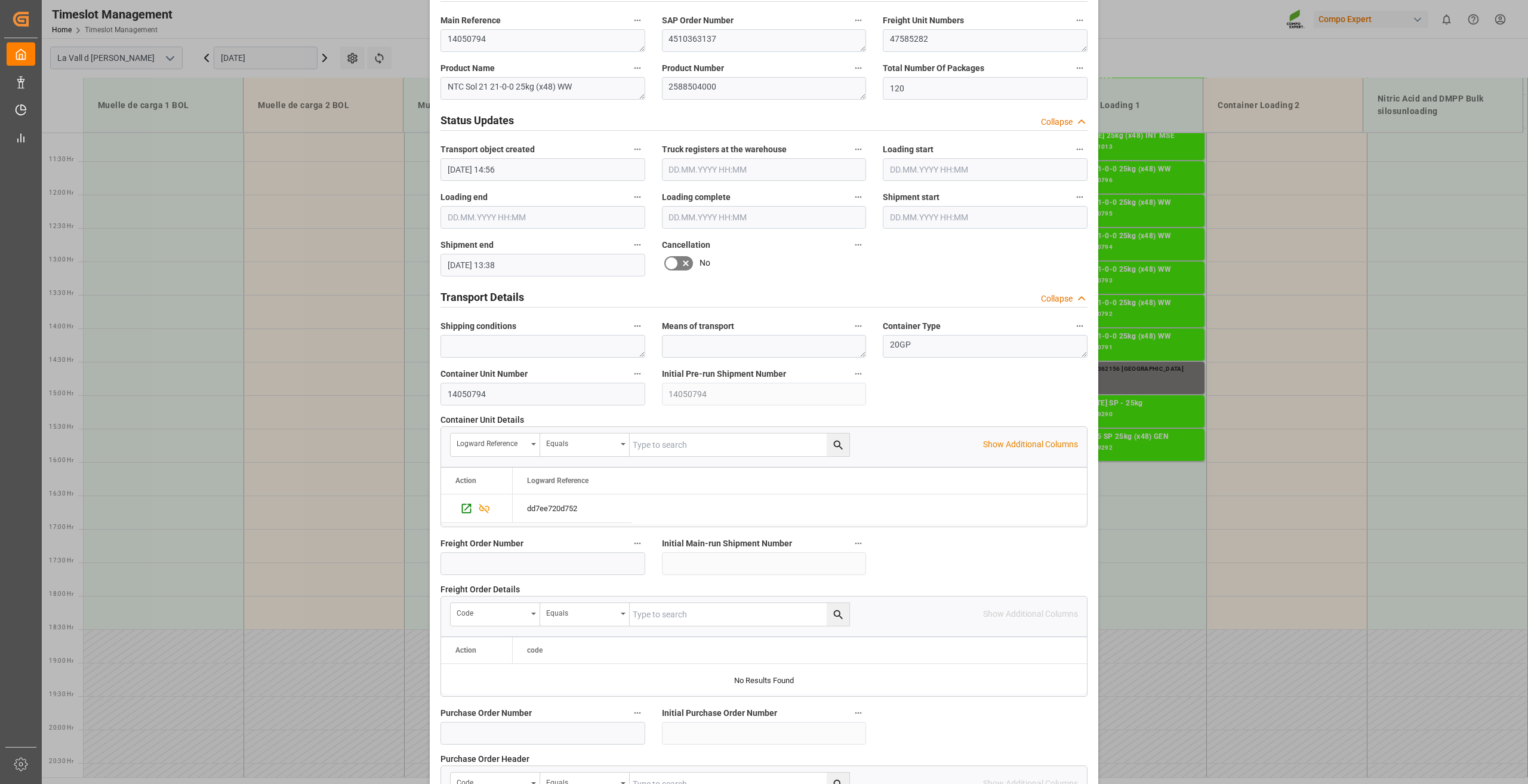
scroll to position [656, 0]
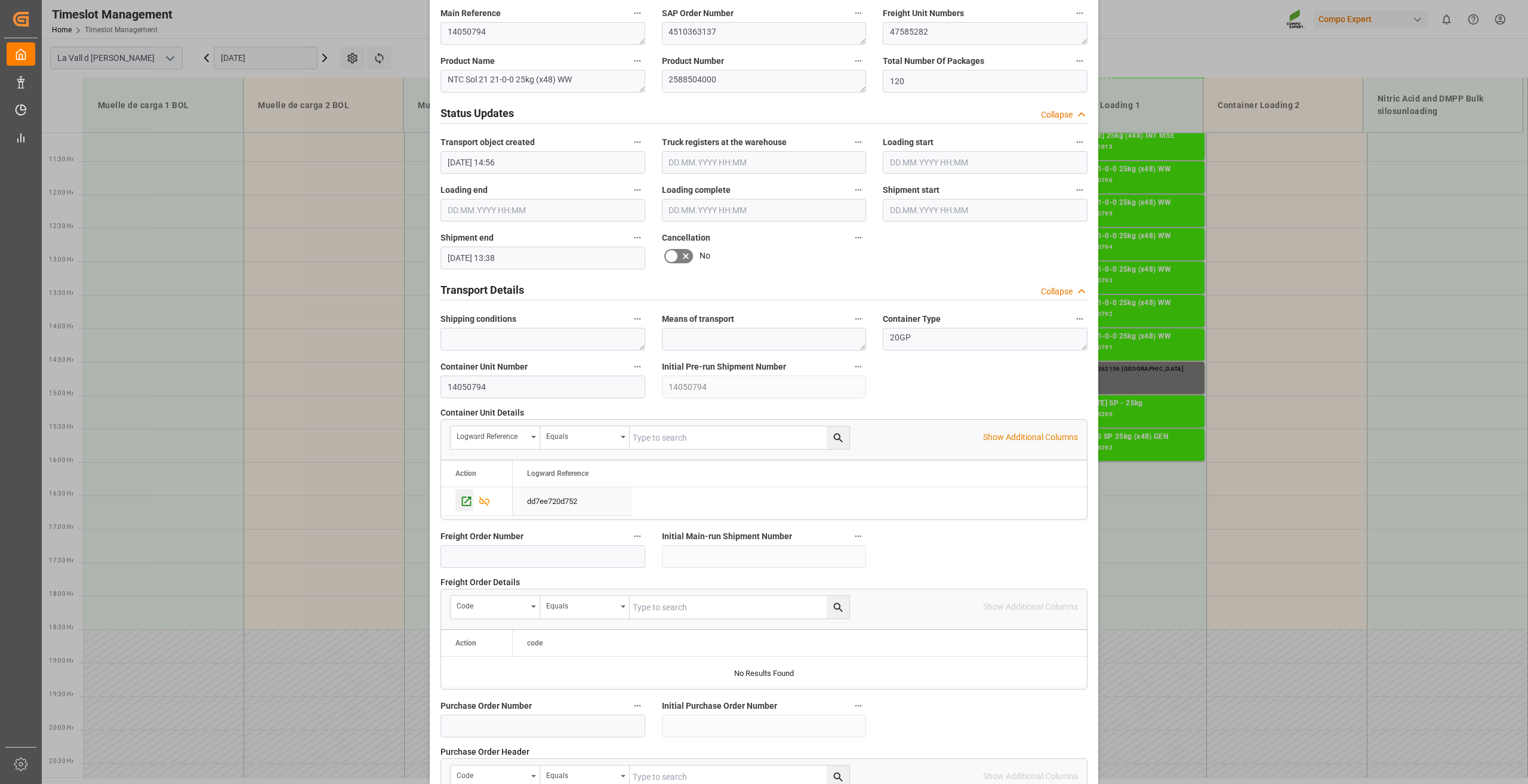
click at [467, 498] on icon "Press SPACE to select this row." at bounding box center [466, 500] width 12 height 12
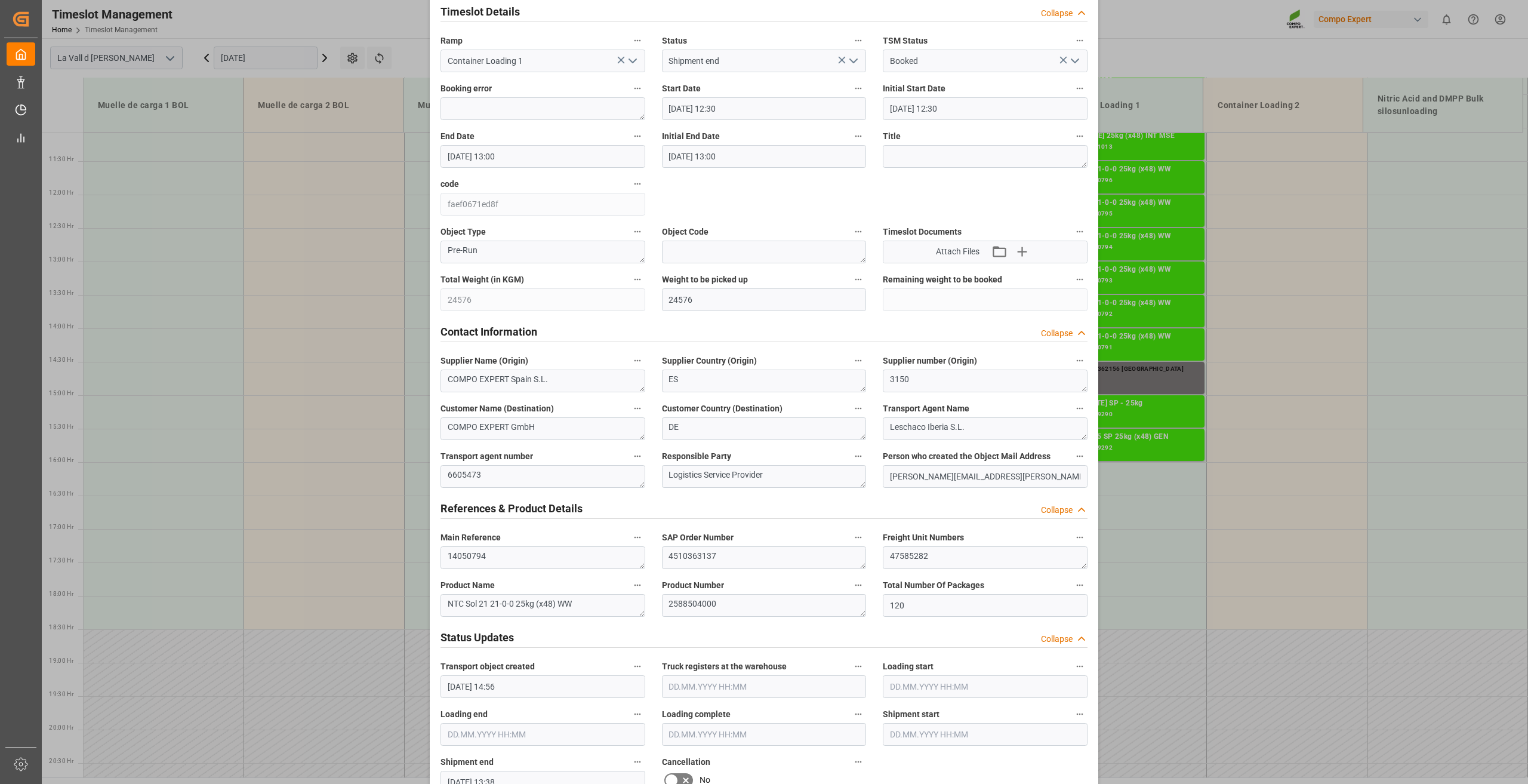
scroll to position [0, 0]
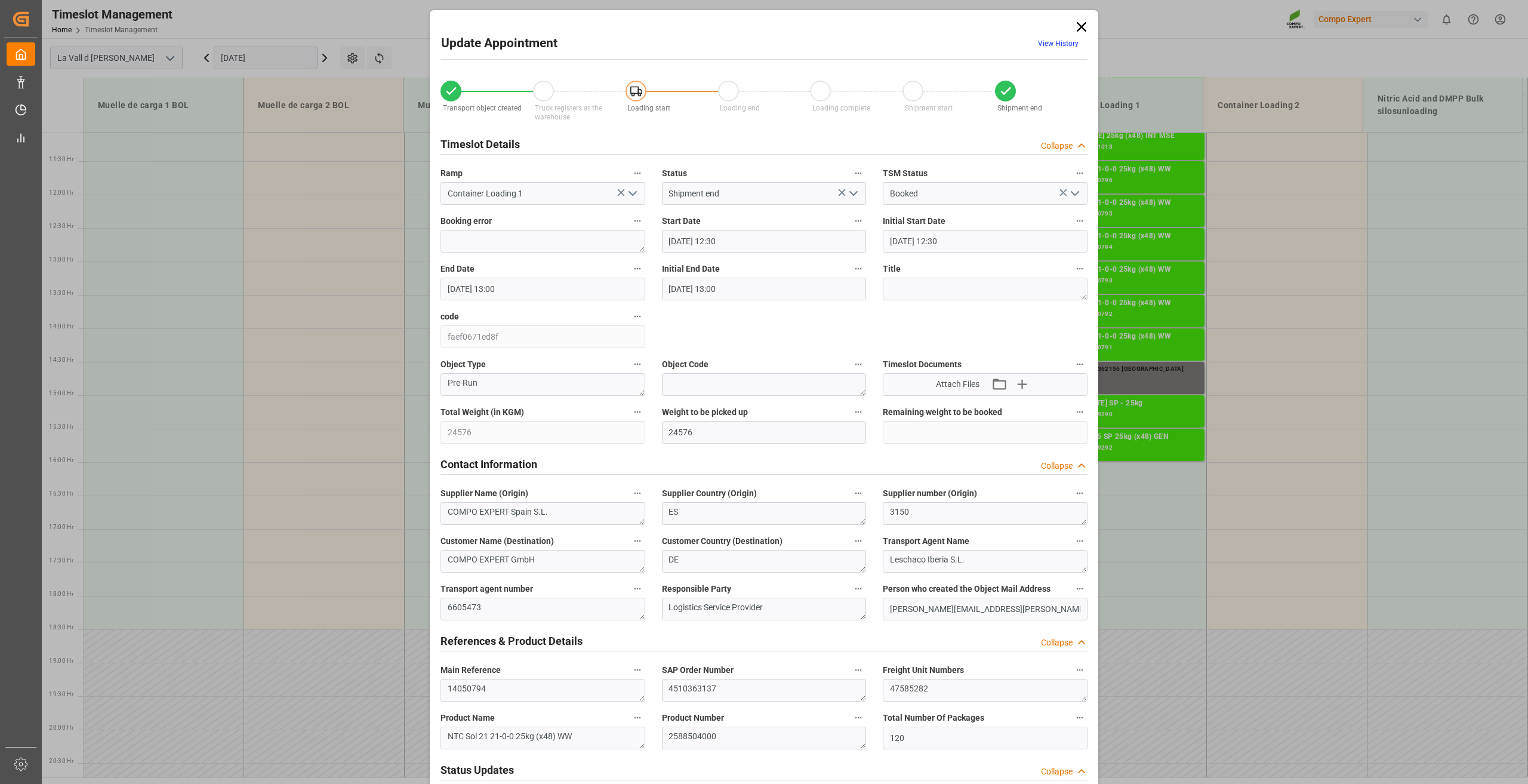
click at [1079, 26] on icon at bounding box center [1082, 27] width 17 height 17
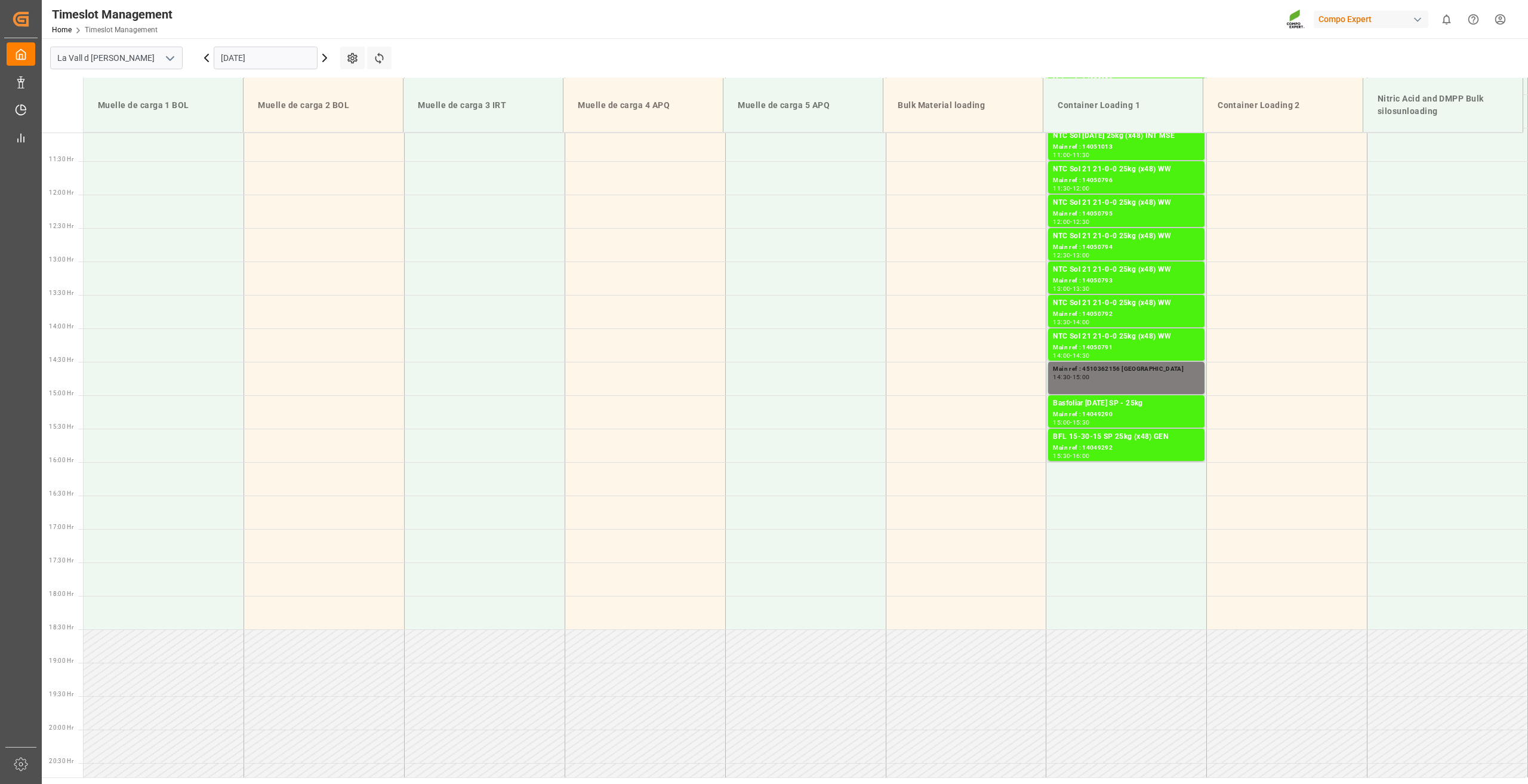
click at [324, 59] on icon at bounding box center [325, 58] width 14 height 14
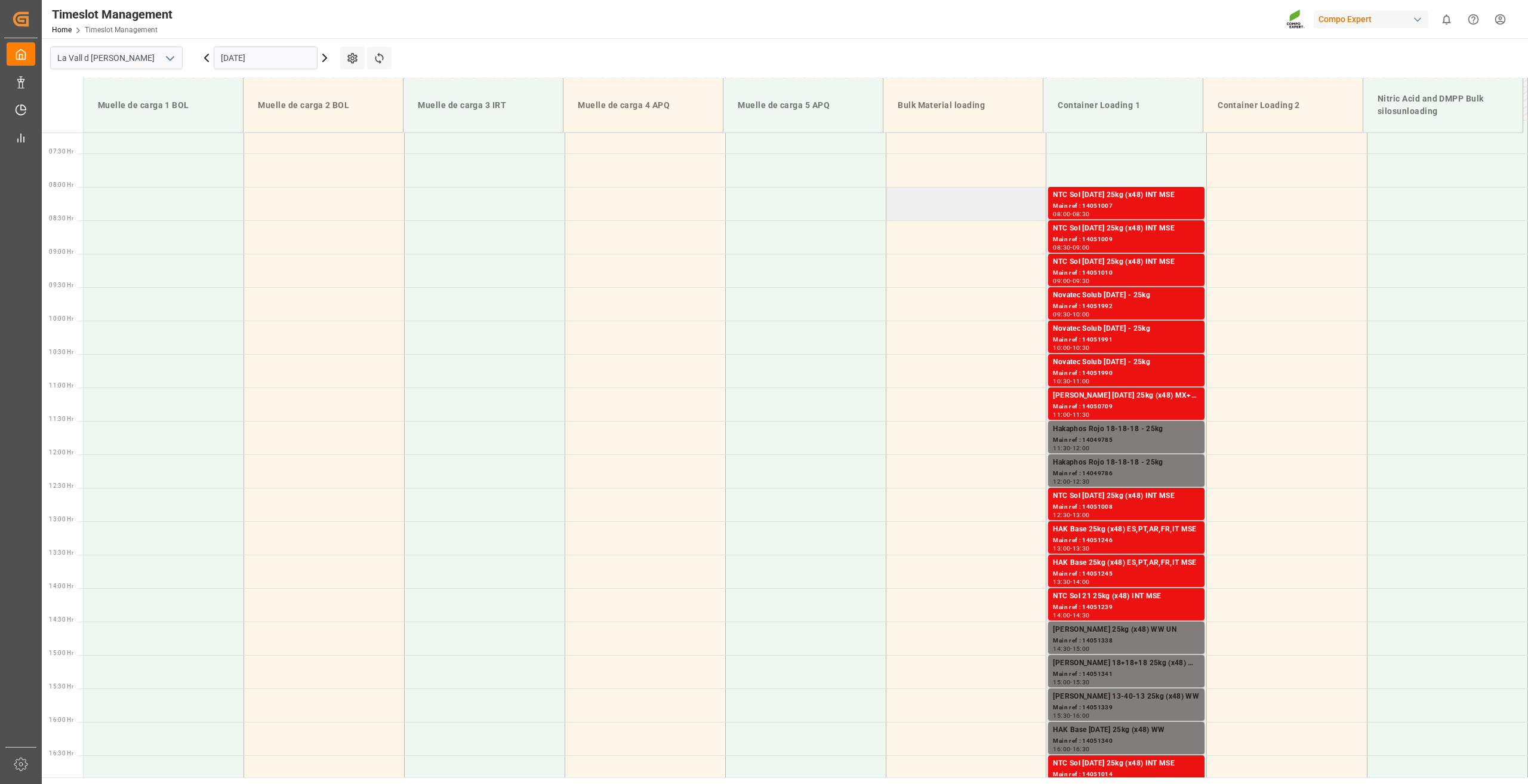
scroll to position [501, 0]
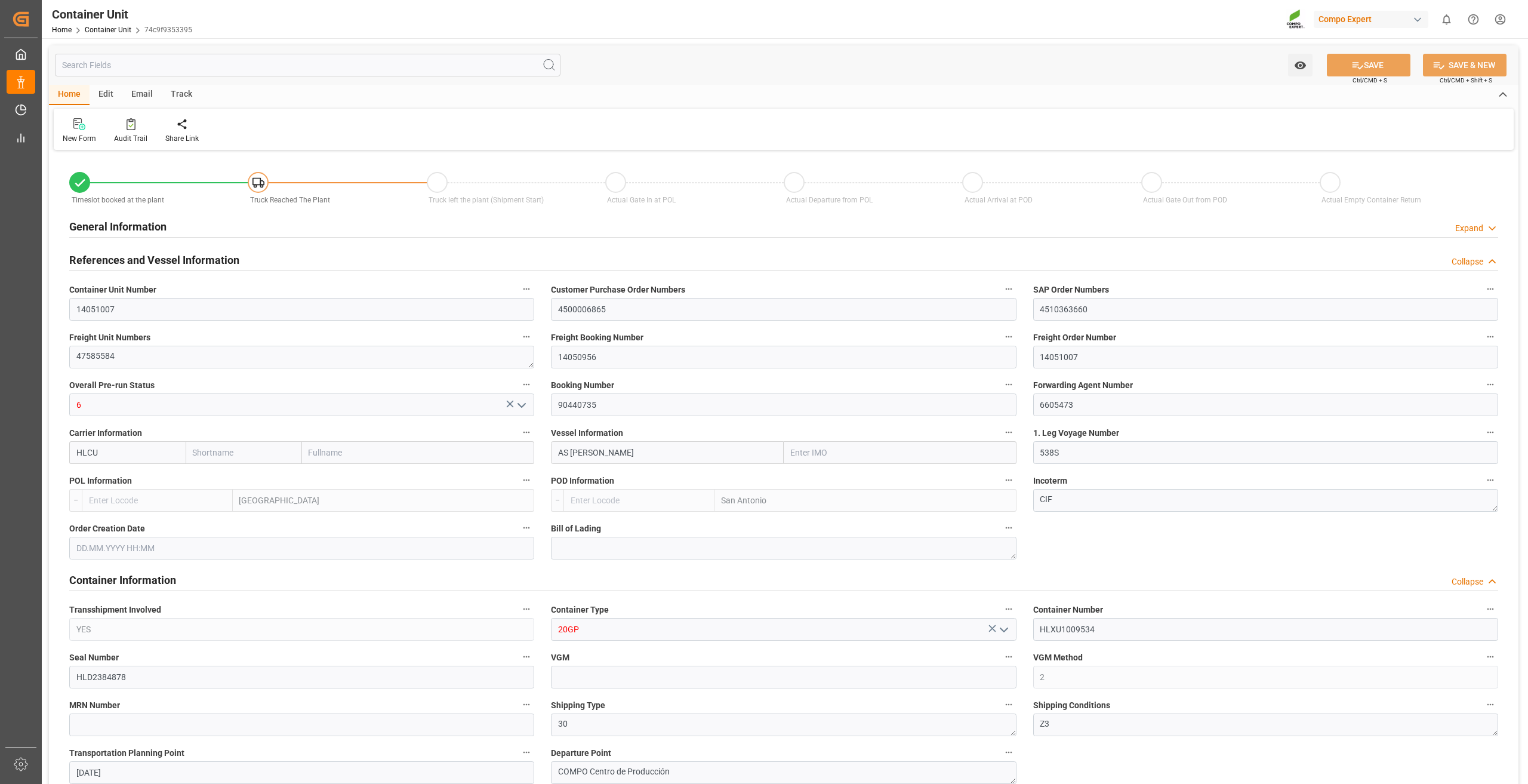
type input "HLCU"
type input "9330549"
type input "ESVLC"
type input "CLSAI"
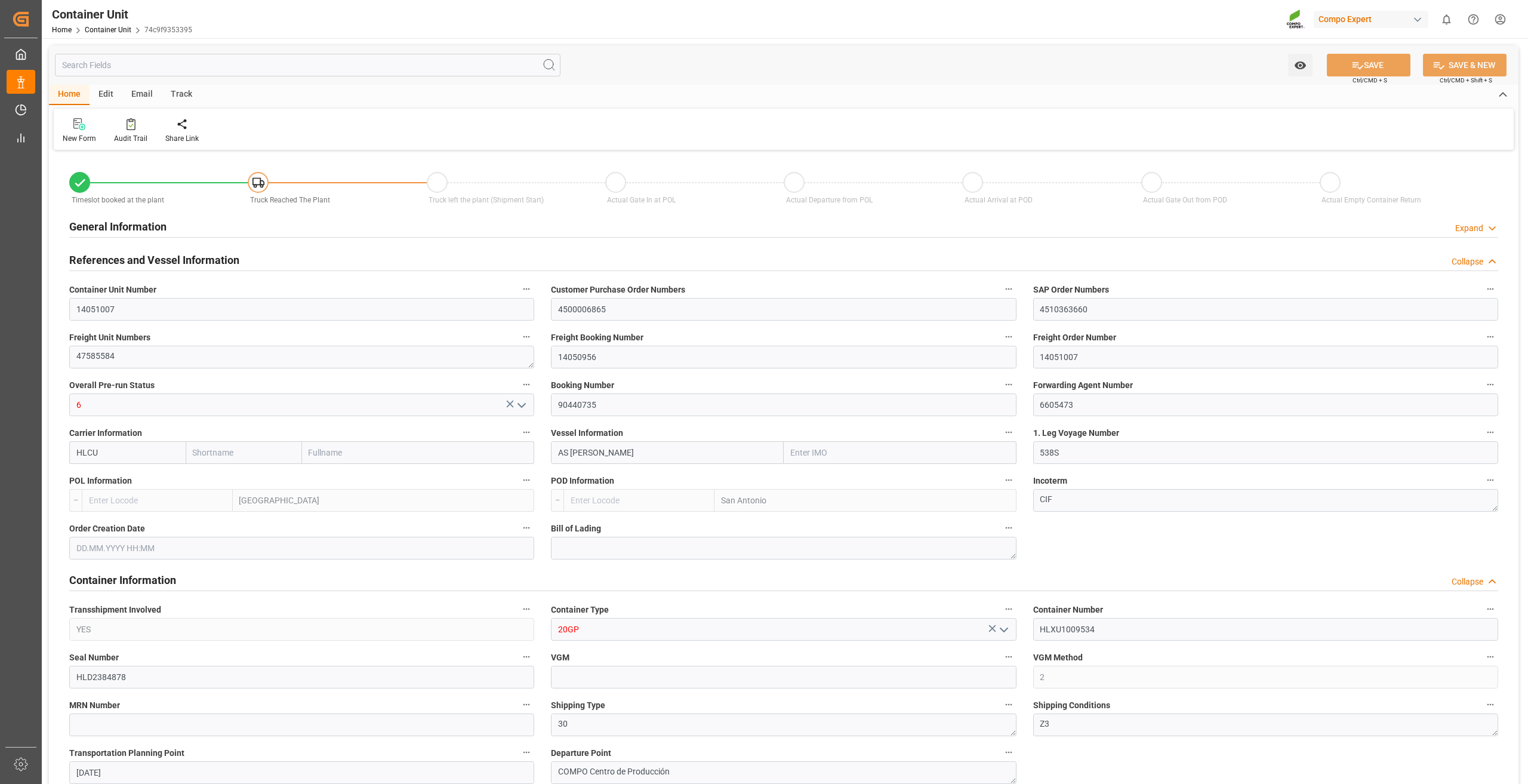
type input "7"
type input "0"
type input "8"
type input "0"
type input "160"
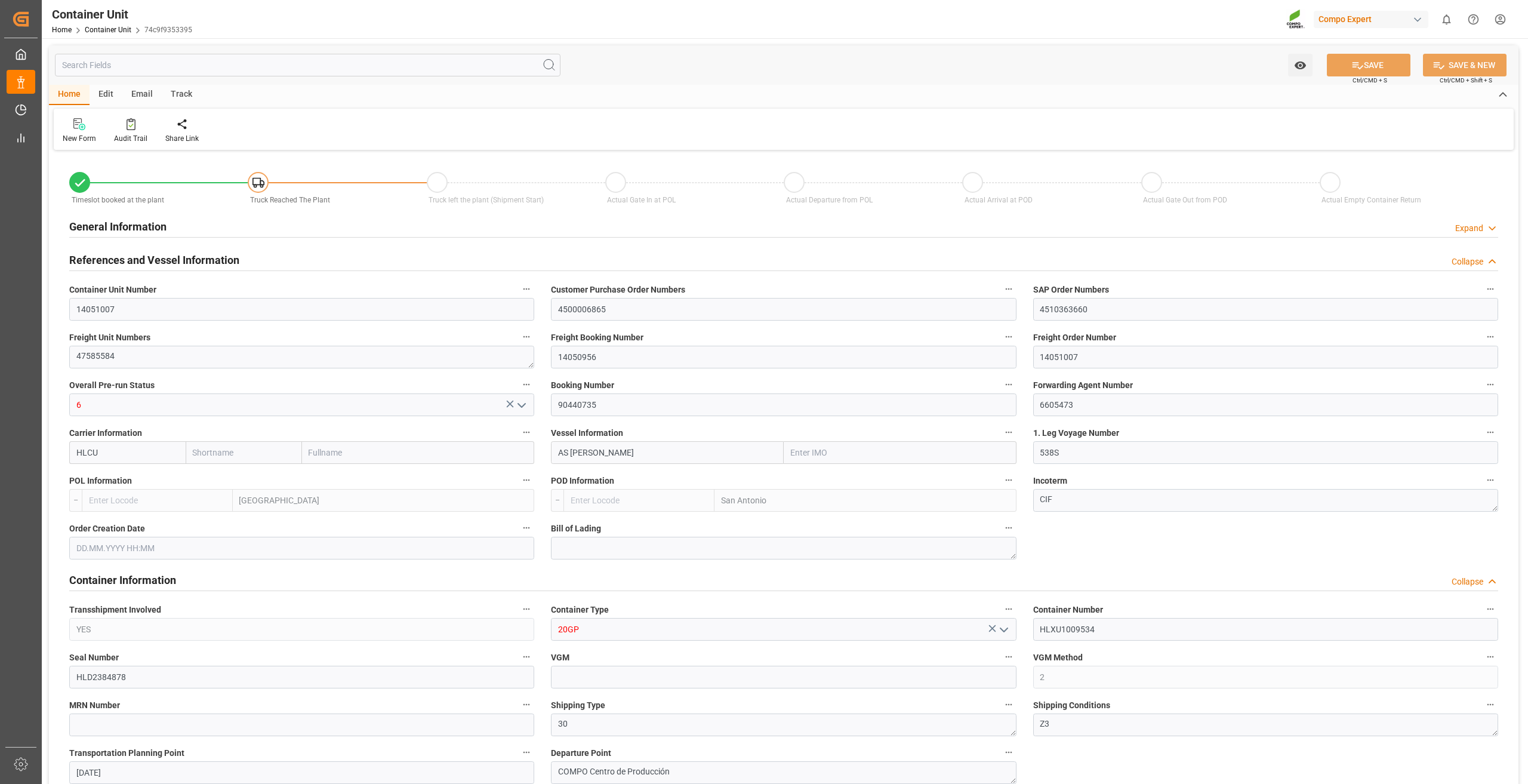
type input "24576"
type input "ESVLC"
type input "CLSAI"
type input "[DATE] 15:02"
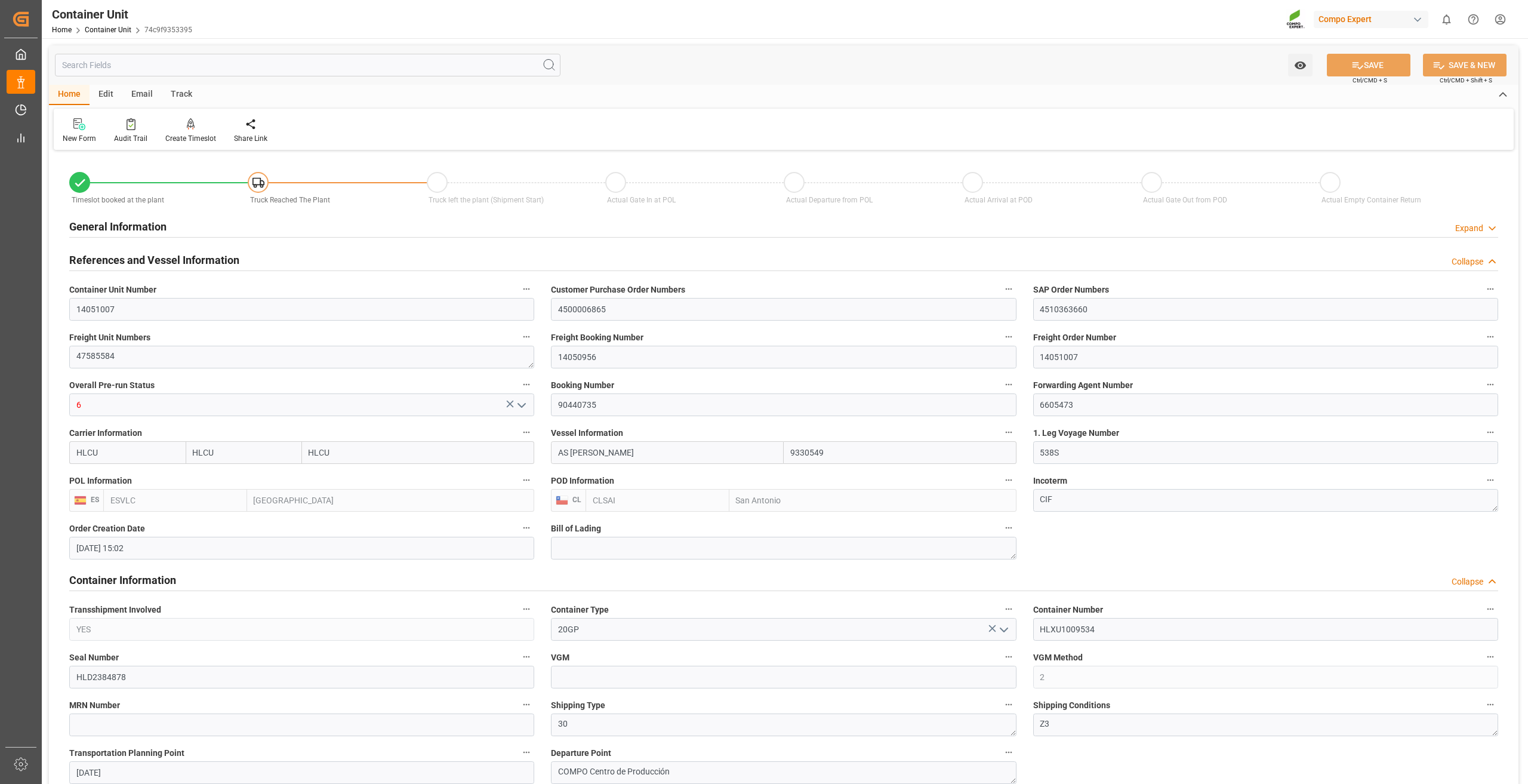
type input "[DATE]"
type input "[DATE] 13:00"
type input "[DATE] 14:00"
type input "[DATE] 23:00"
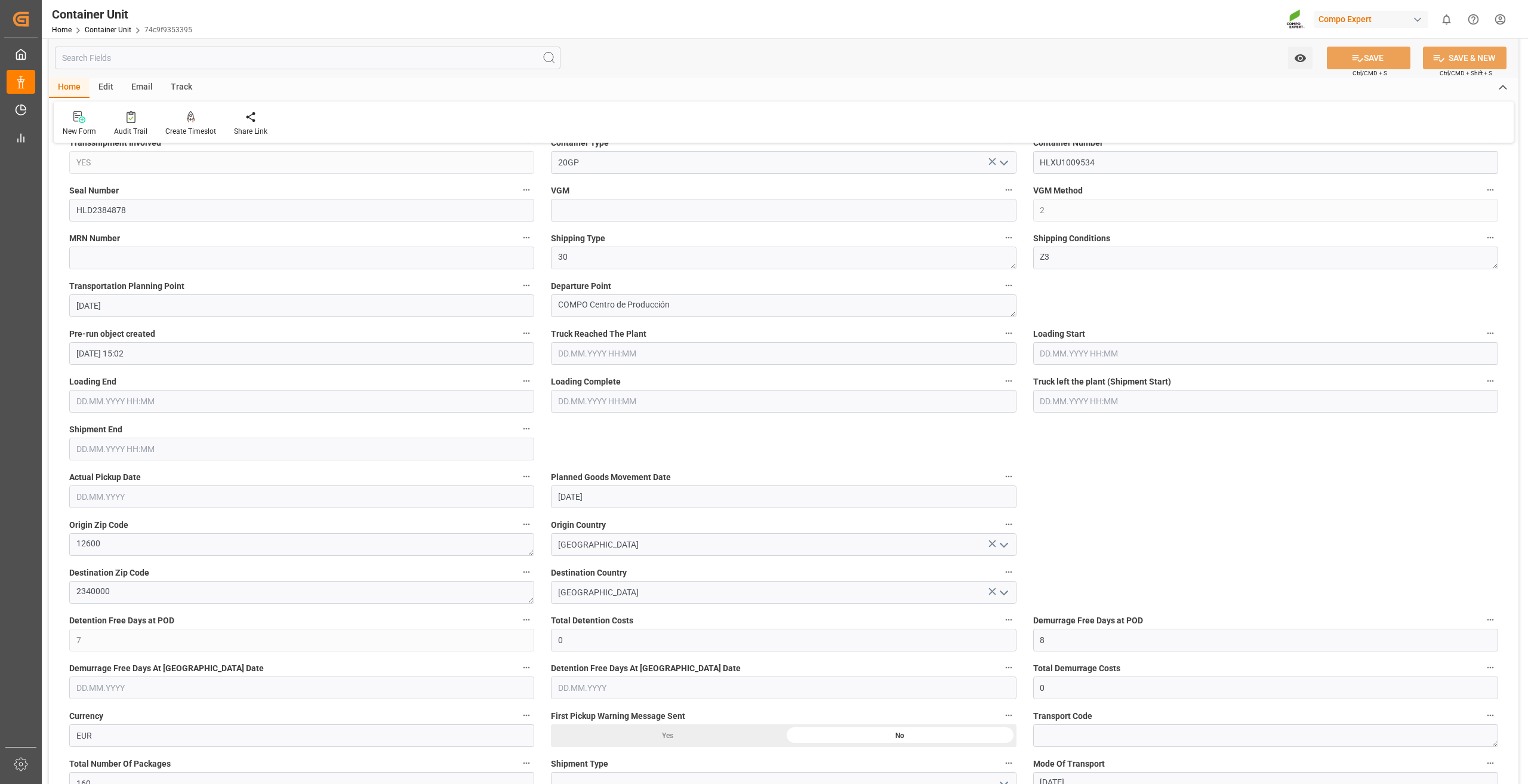
scroll to position [239, 0]
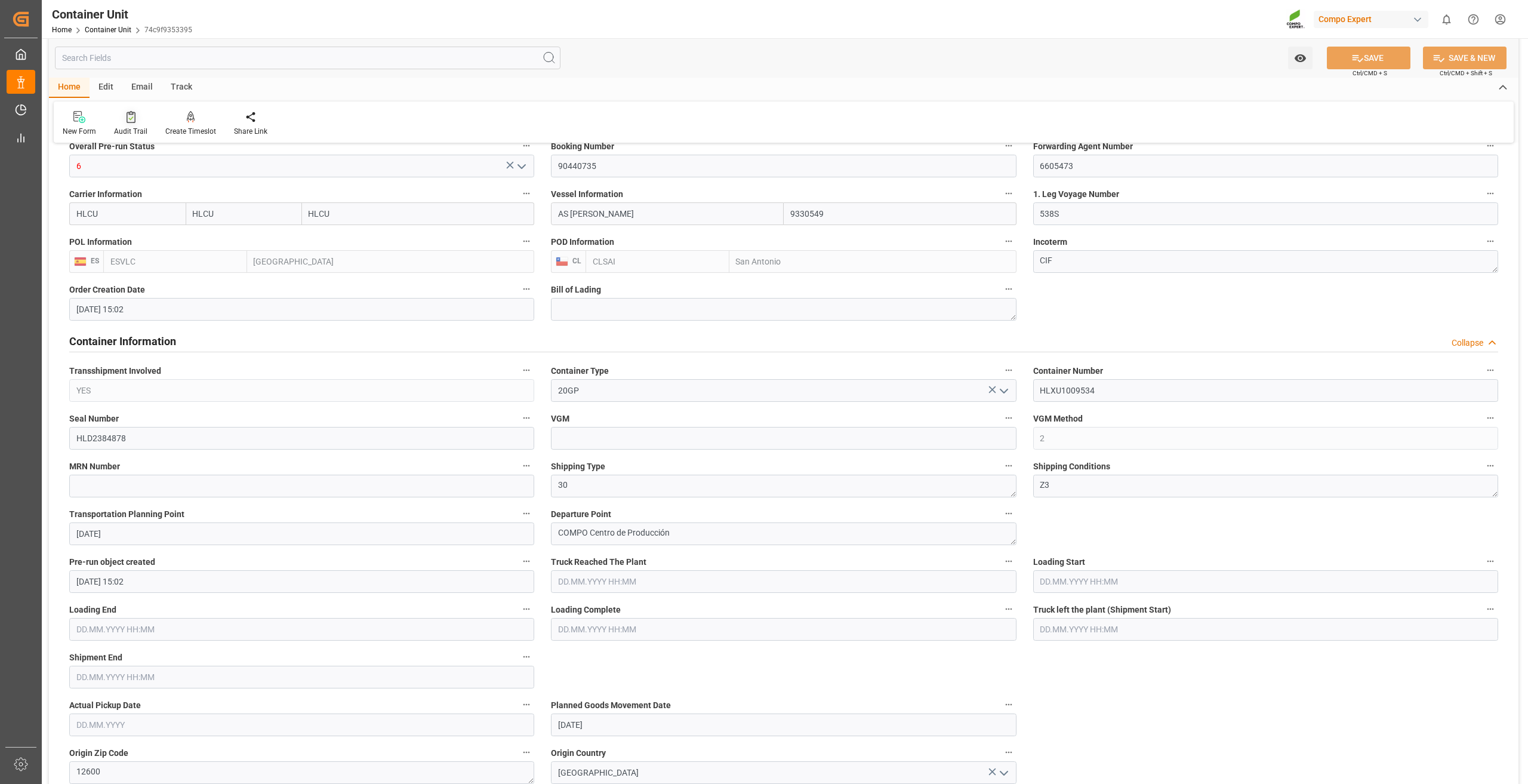
click at [124, 119] on div at bounding box center [131, 117] width 34 height 12
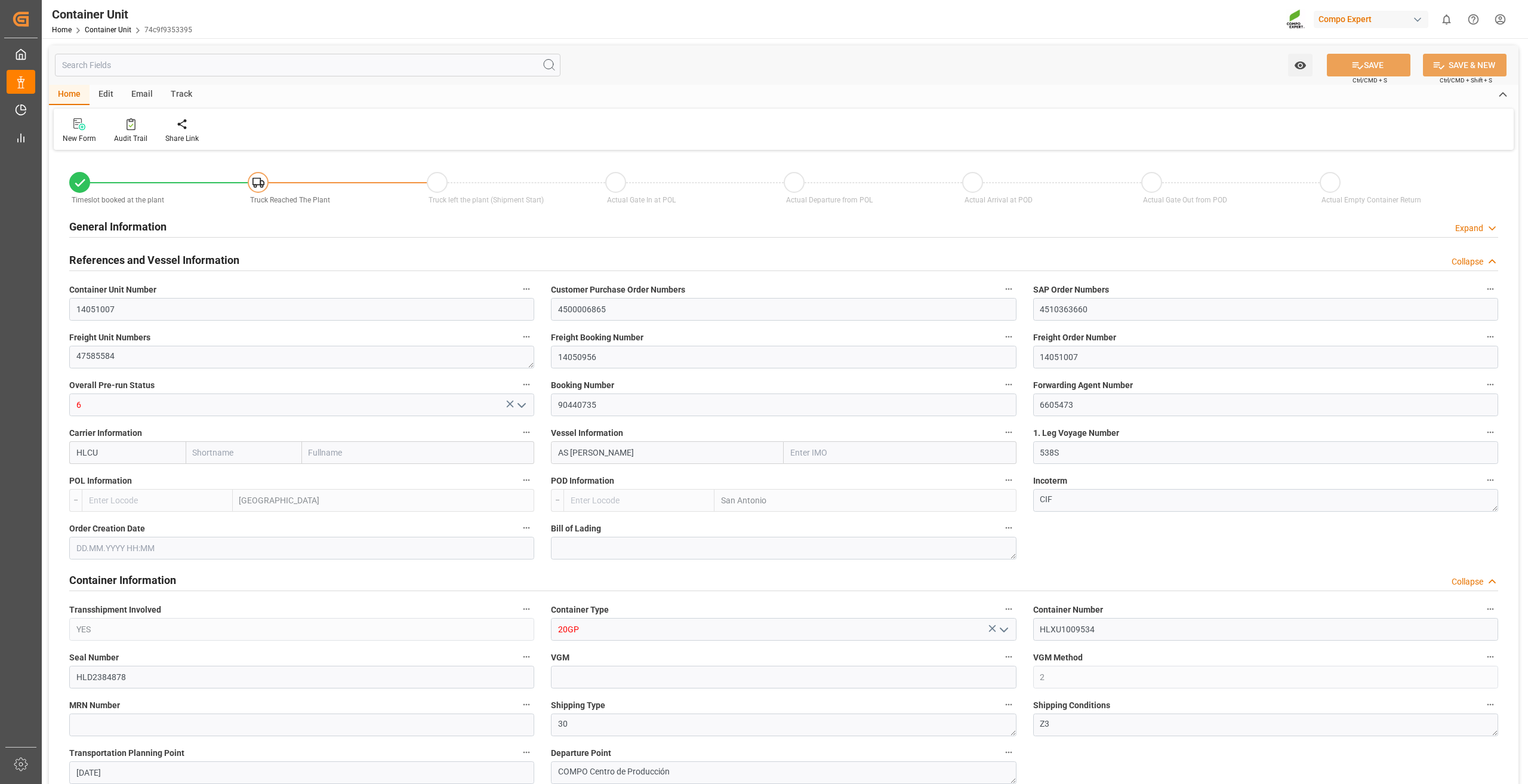
type input "HLCU"
type input "9330549"
type input "ESVLC"
type input "CLSAI"
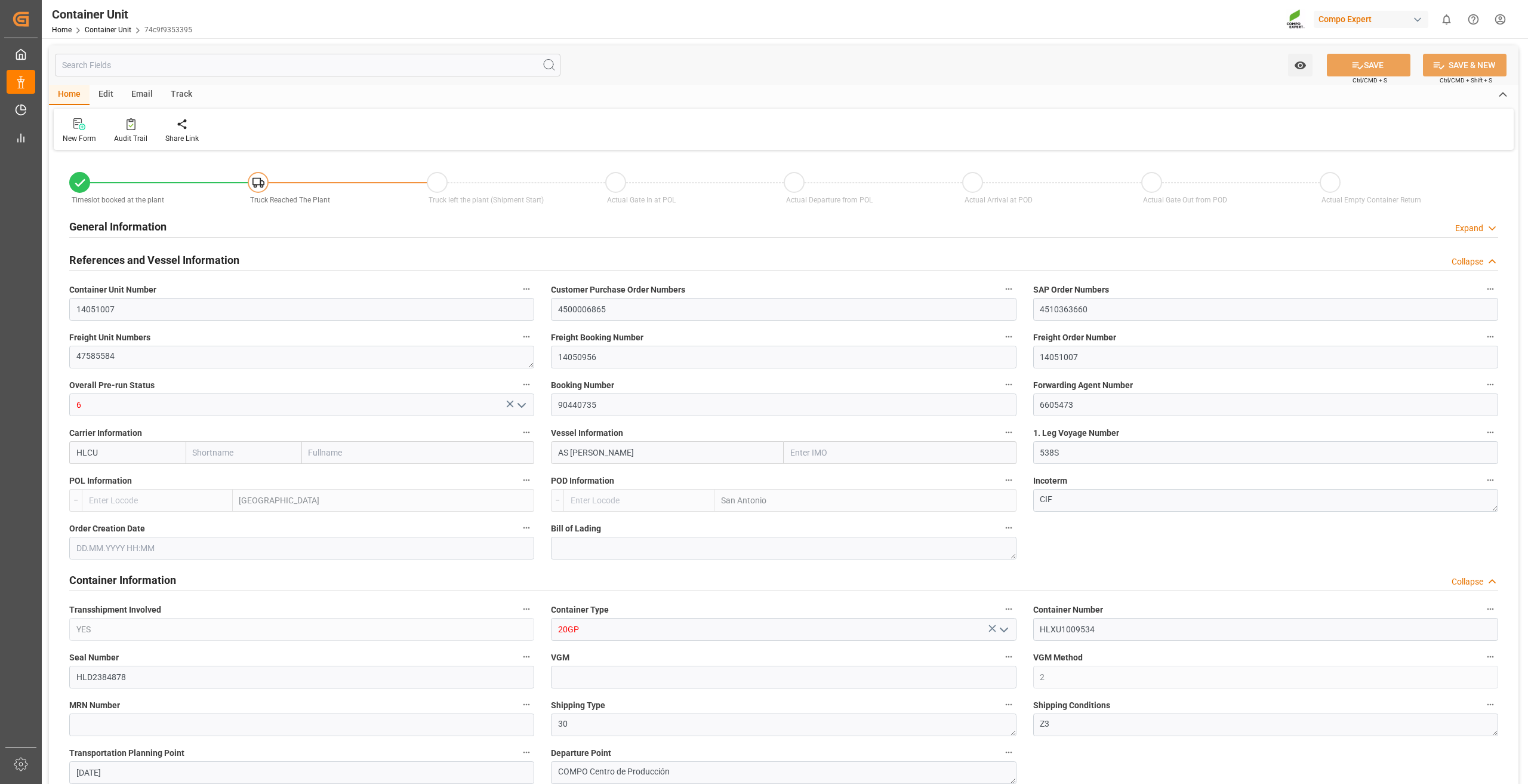
type input "7"
type input "0"
type input "8"
type input "0"
type input "160"
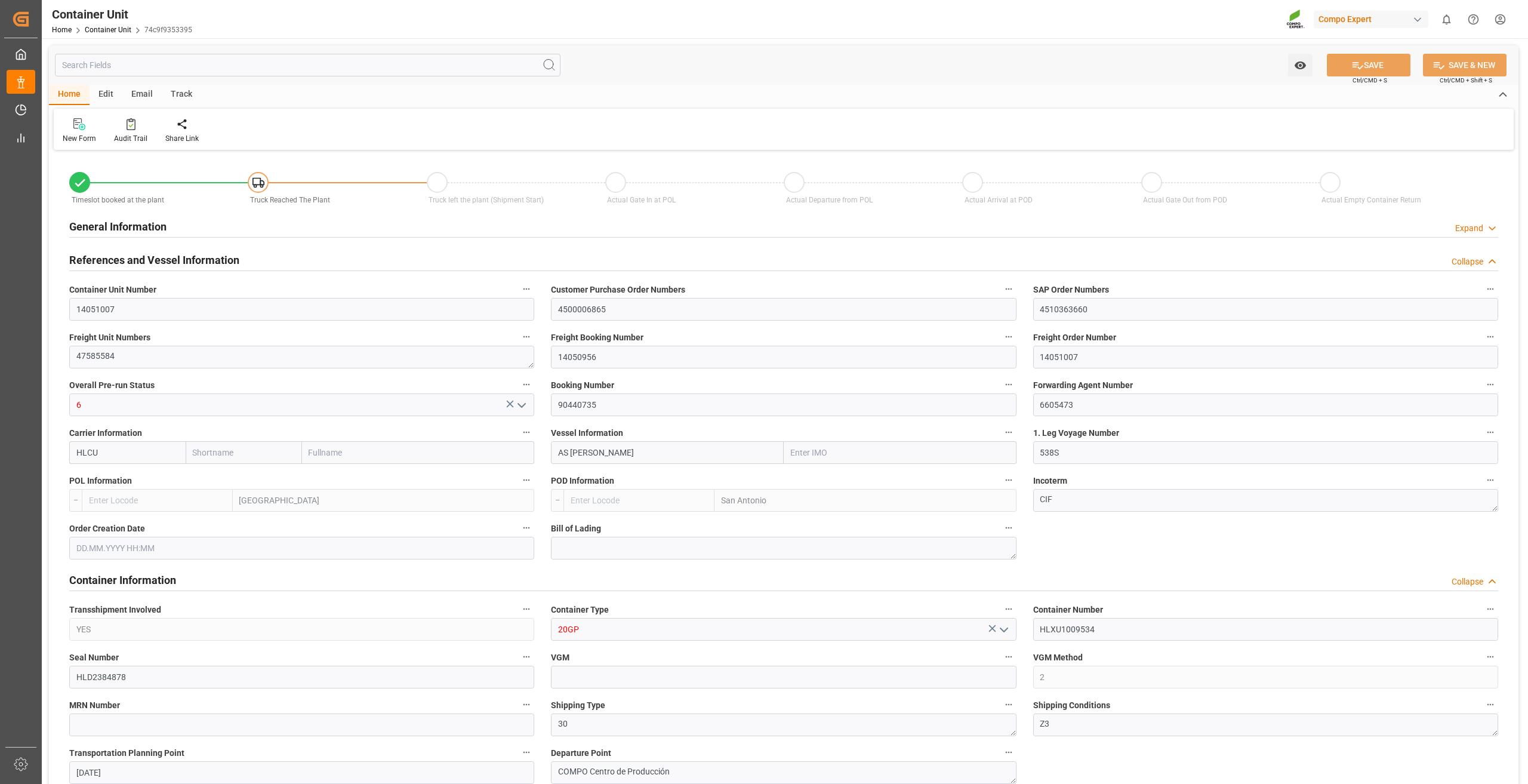
type input "24576"
type input "ESVLC"
type input "CLSAI"
type input "[DATE] 15:02"
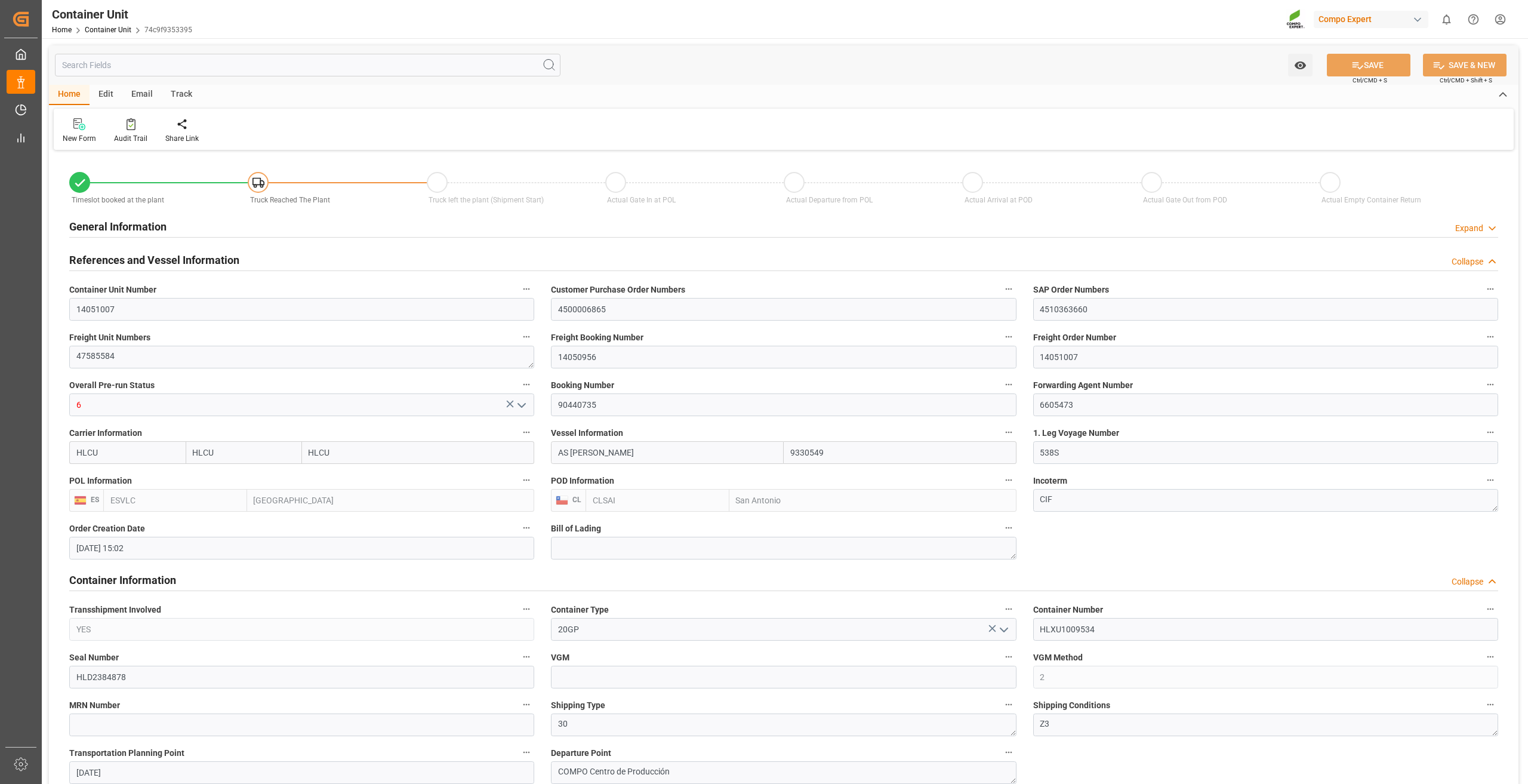
type input "[DATE]"
type input "[DATE] 13:00"
type input "[DATE] 14:00"
type input "[DATE] 23:00"
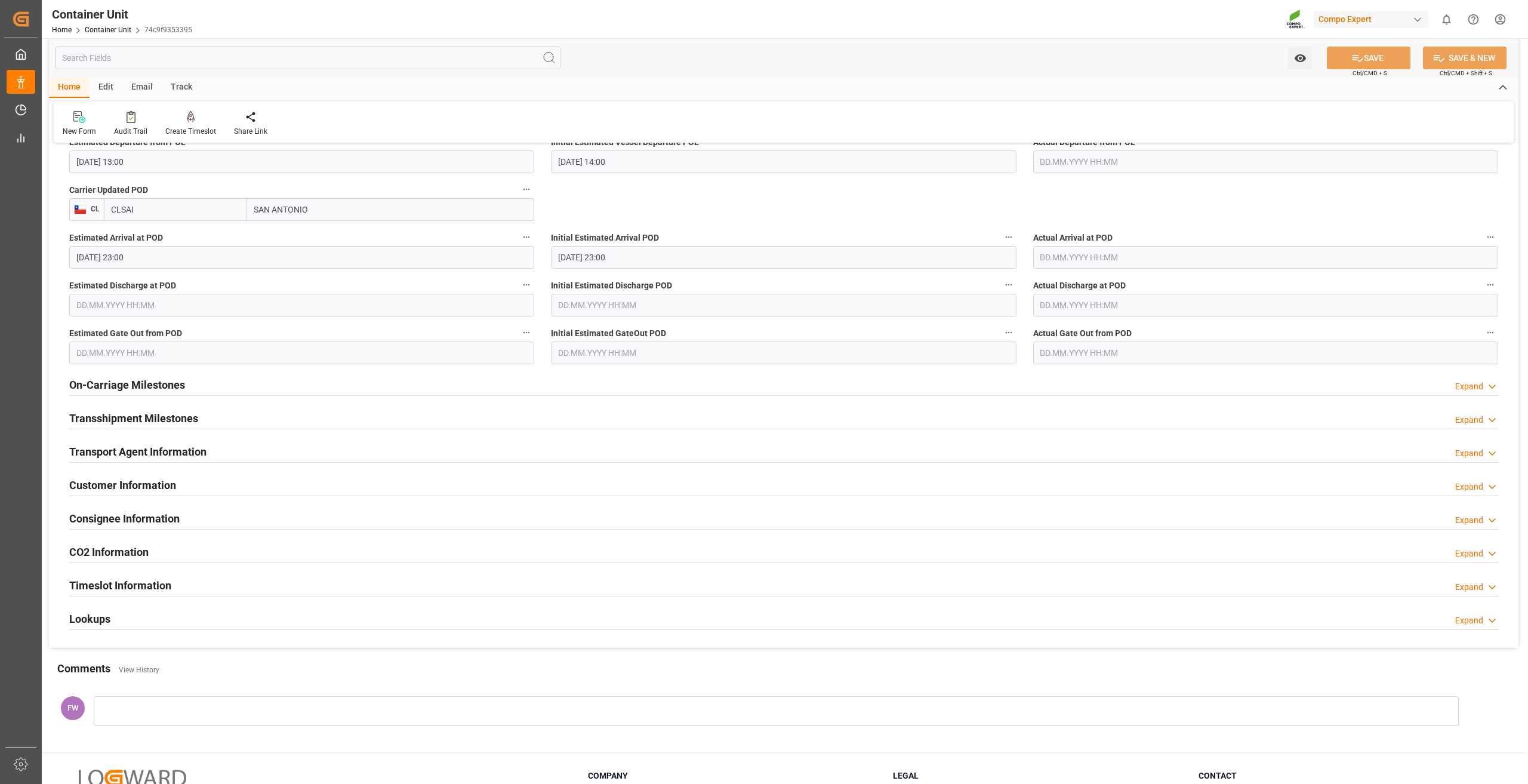
scroll to position [1437, 0]
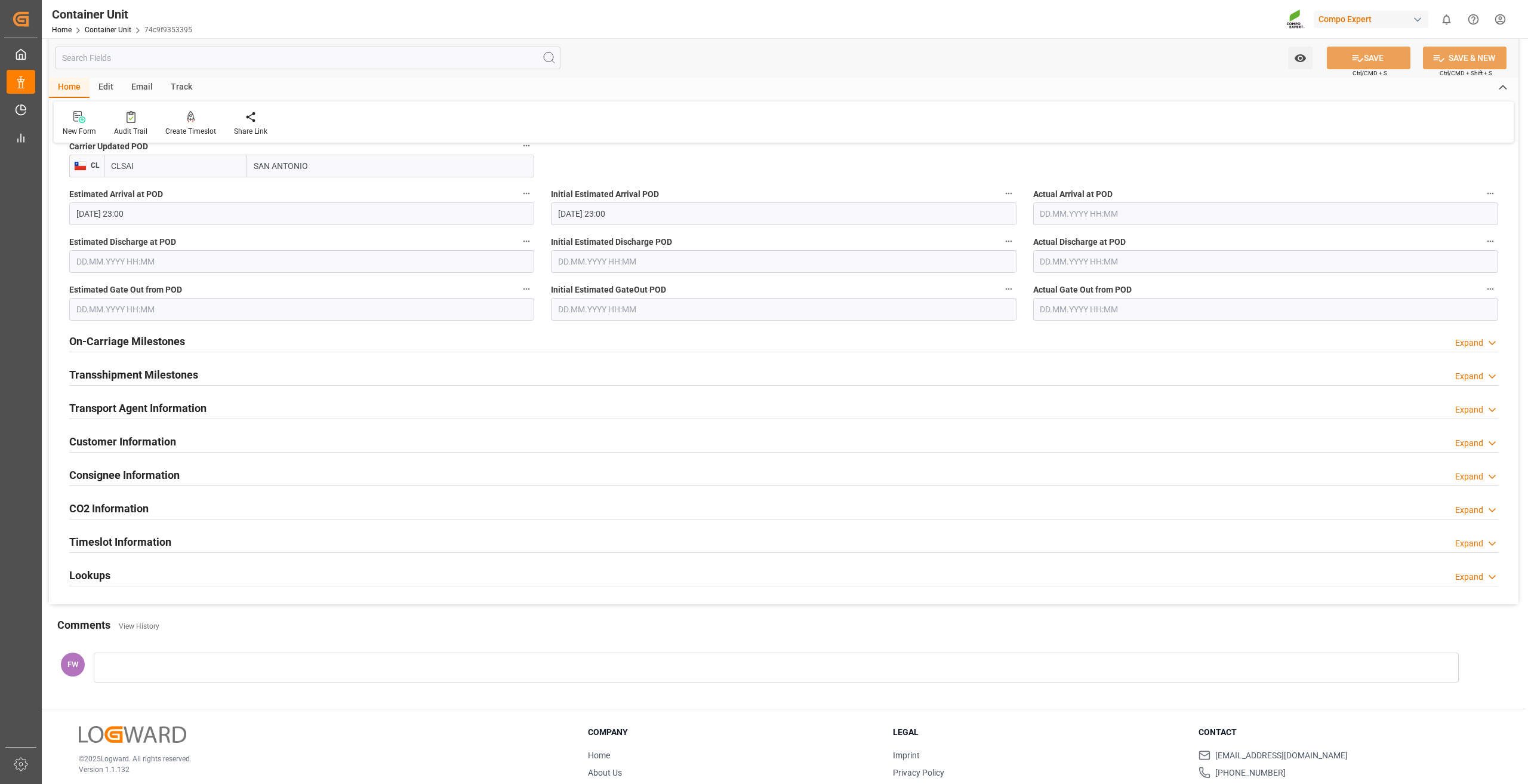
drag, startPoint x: 122, startPoint y: 559, endPoint x: 119, endPoint y: 576, distance: 17.3
click at [122, 560] on div "Lookups Expand" at bounding box center [783, 576] width 1446 height 34
click at [117, 579] on div "Lookups Expand" at bounding box center [783, 574] width 1429 height 23
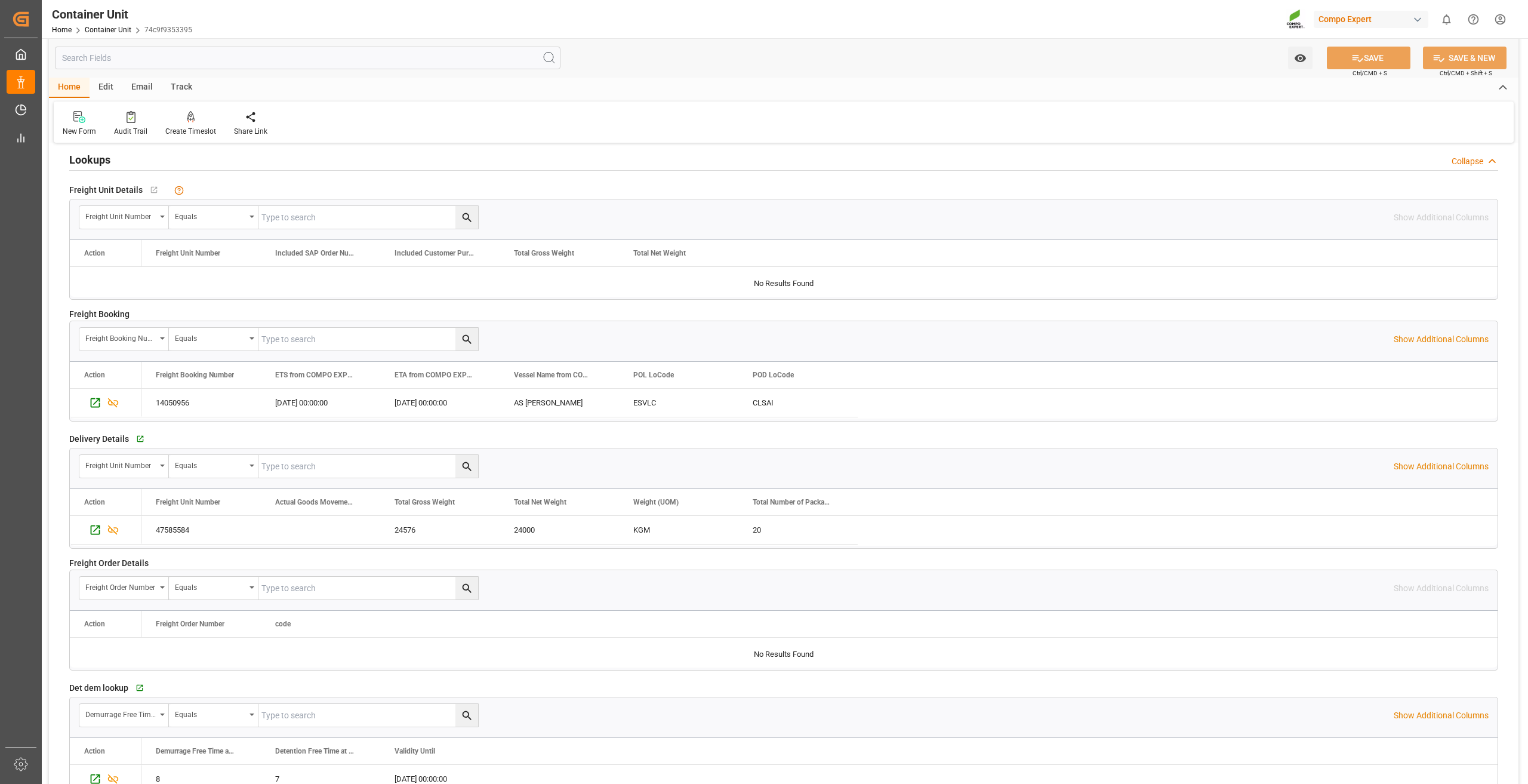
scroll to position [1855, 0]
click at [91, 397] on icon "Press SPACE to select this row." at bounding box center [95, 400] width 10 height 10
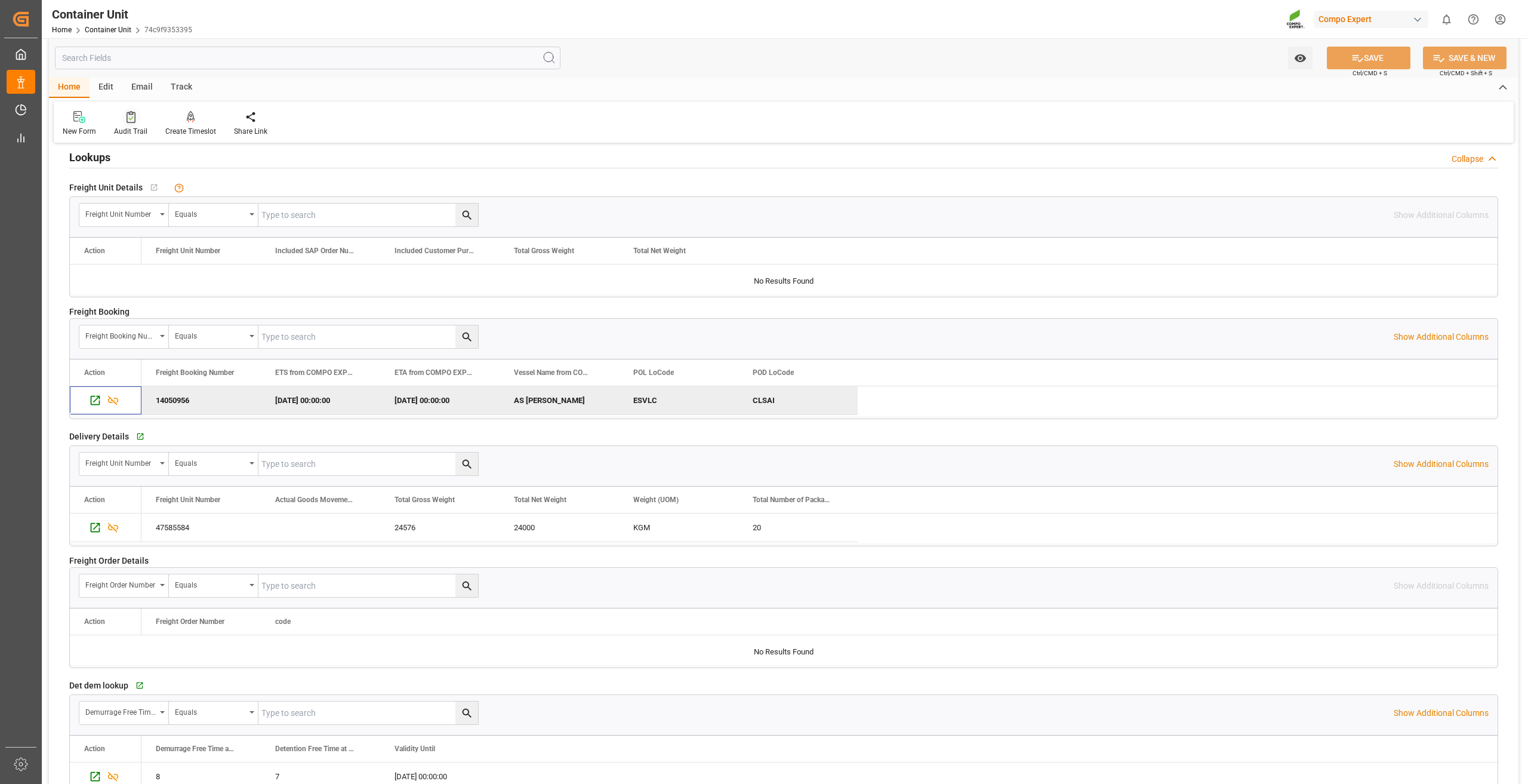
click at [135, 117] on div at bounding box center [131, 117] width 34 height 12
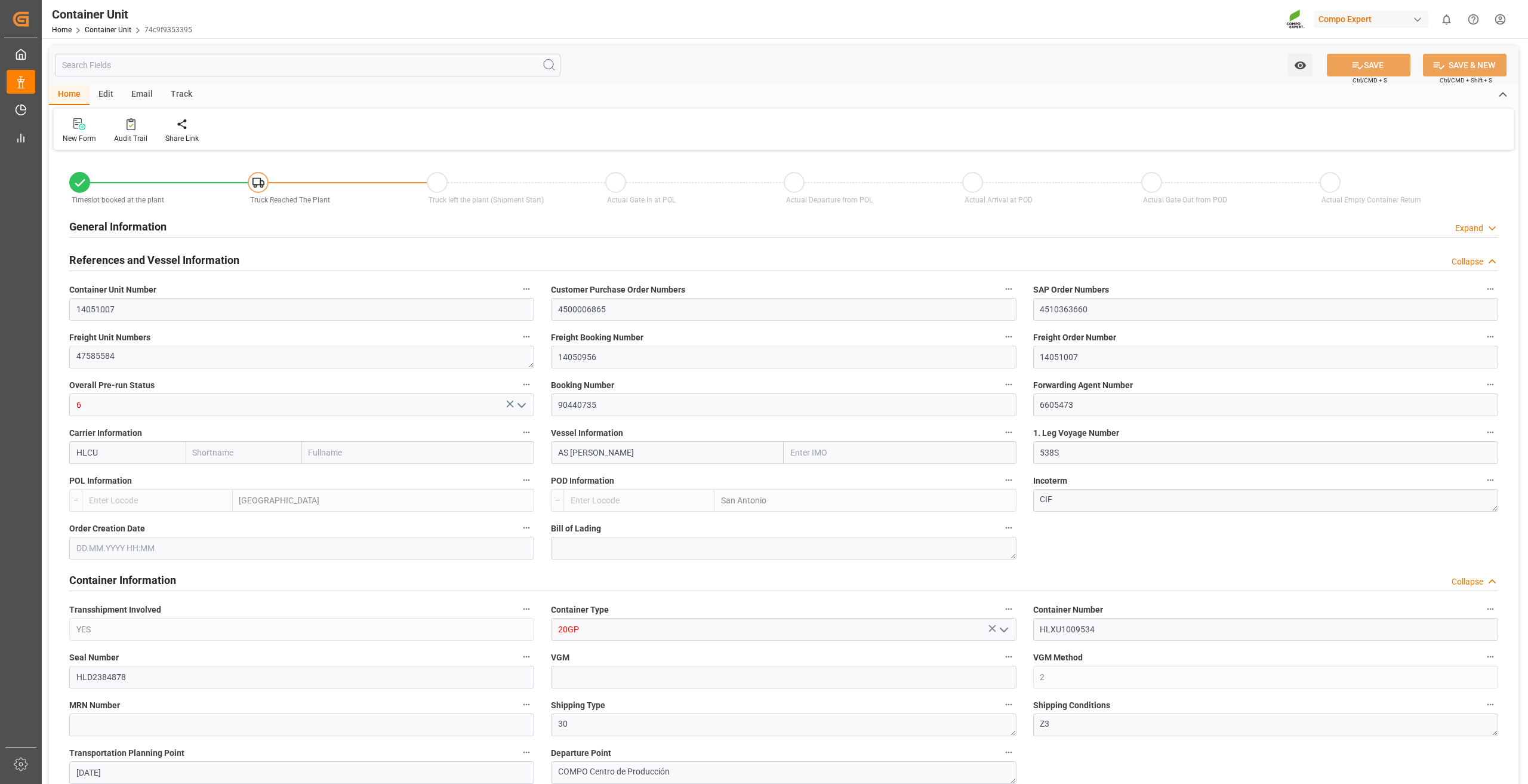
type input "HLCU"
type input "9330549"
type input "ESVLC"
type input "CLSAI"
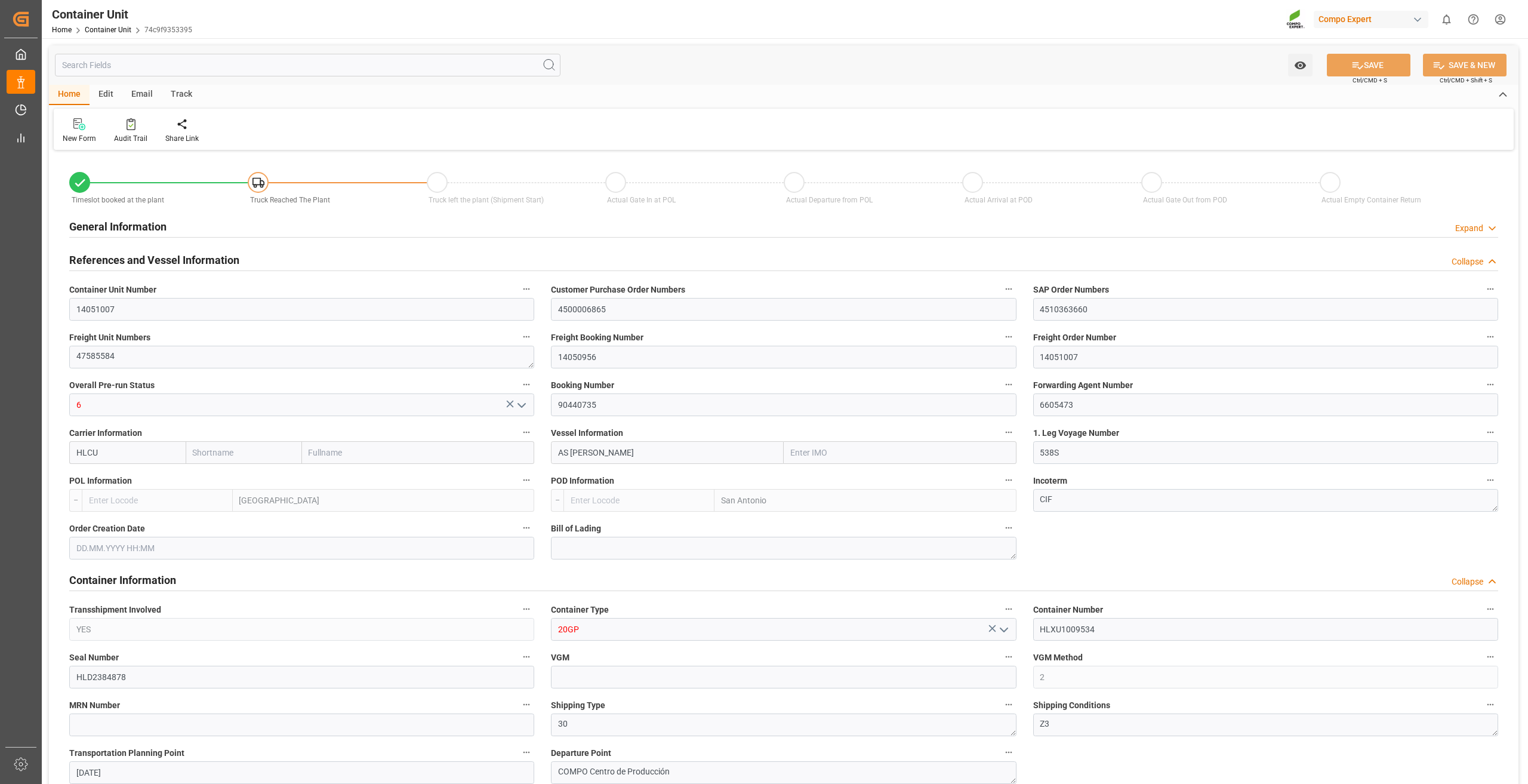
type input "7"
type input "0"
type input "8"
type input "0"
type input "160"
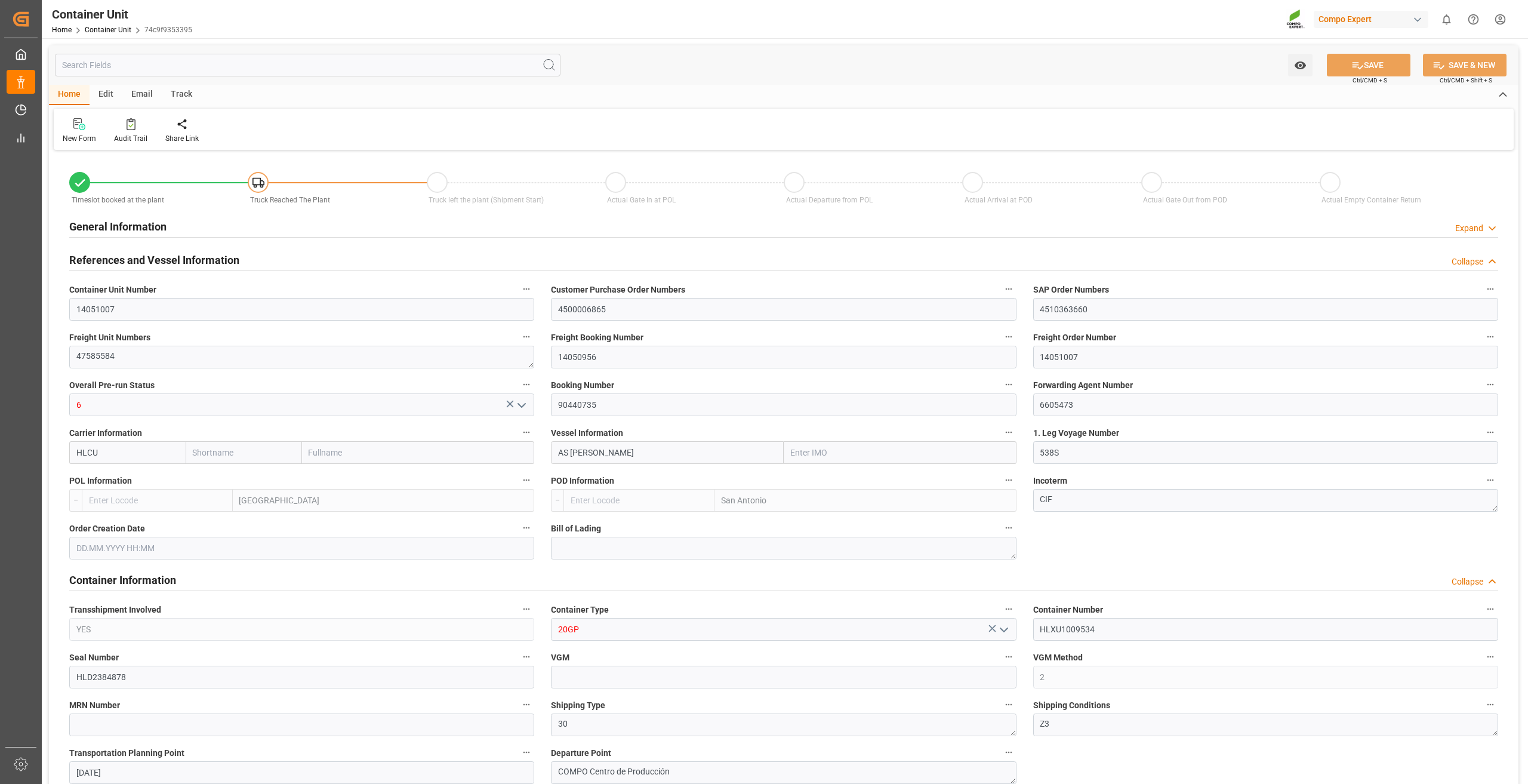
type input "24576"
type input "ESVLC"
type input "CLSAI"
type input "[DATE] 15:02"
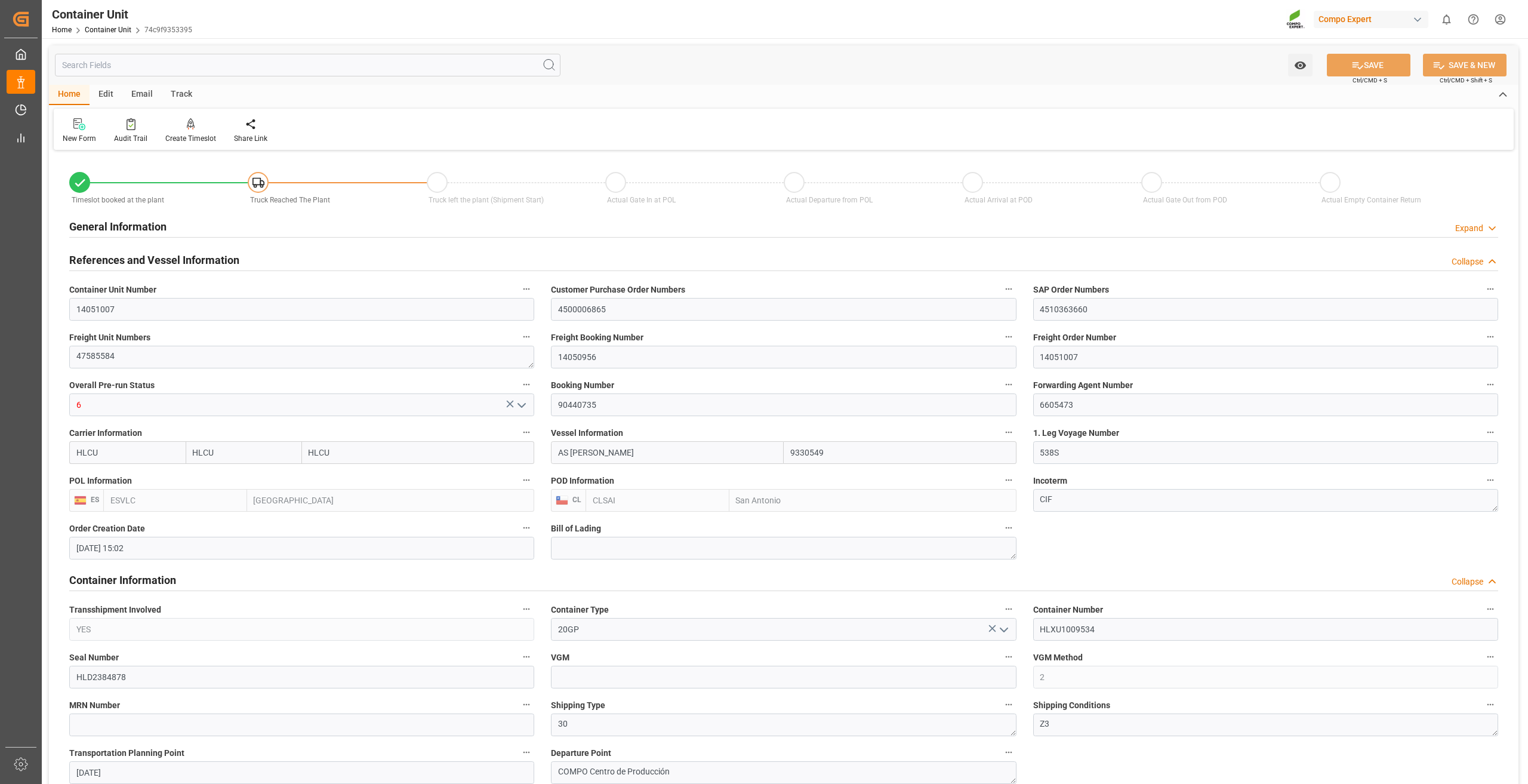
type input "[DATE]"
type input "[DATE] 13:00"
type input "[DATE] 14:00"
type input "[DATE] 23:00"
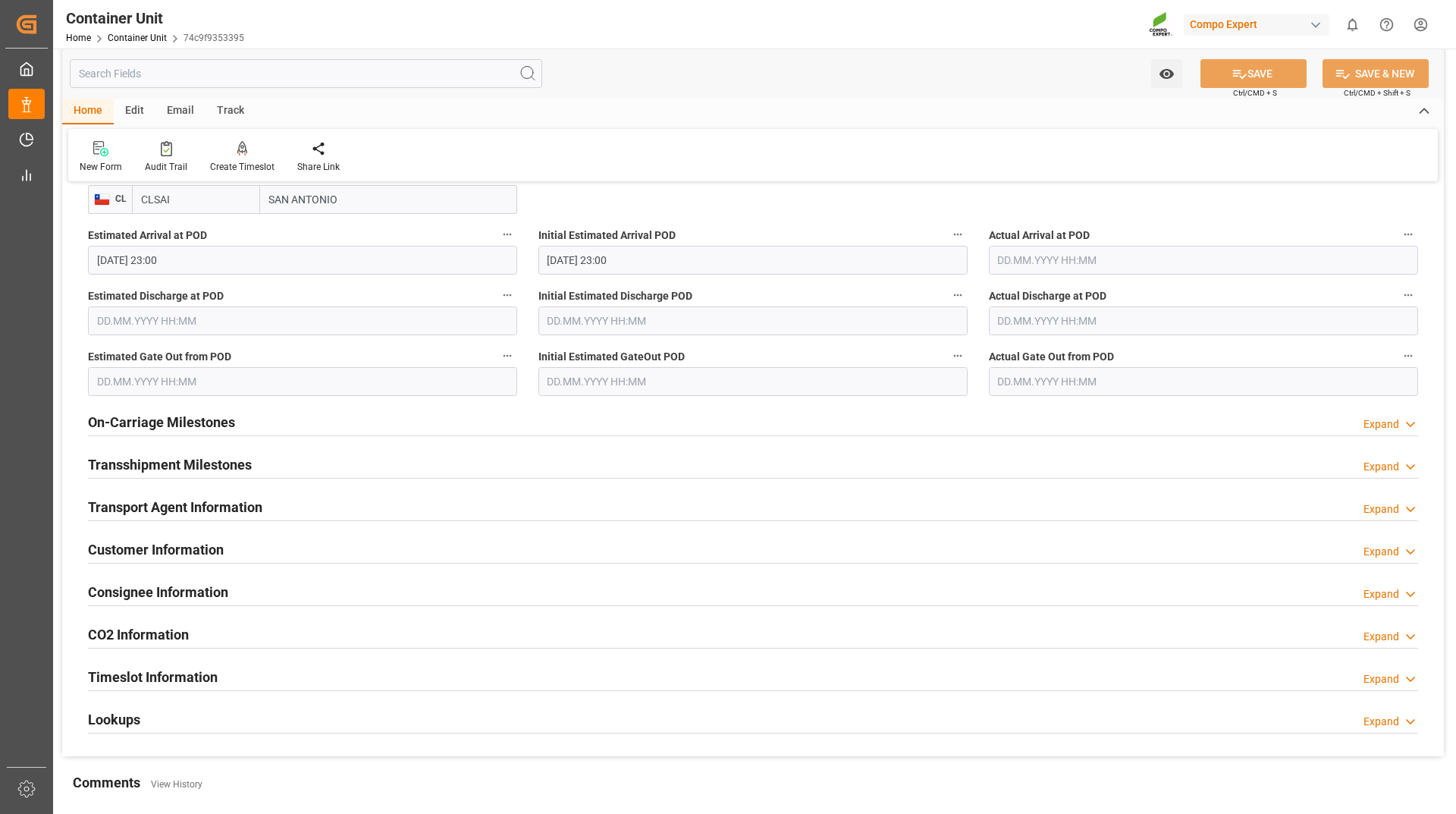
scroll to position [1973, 0]
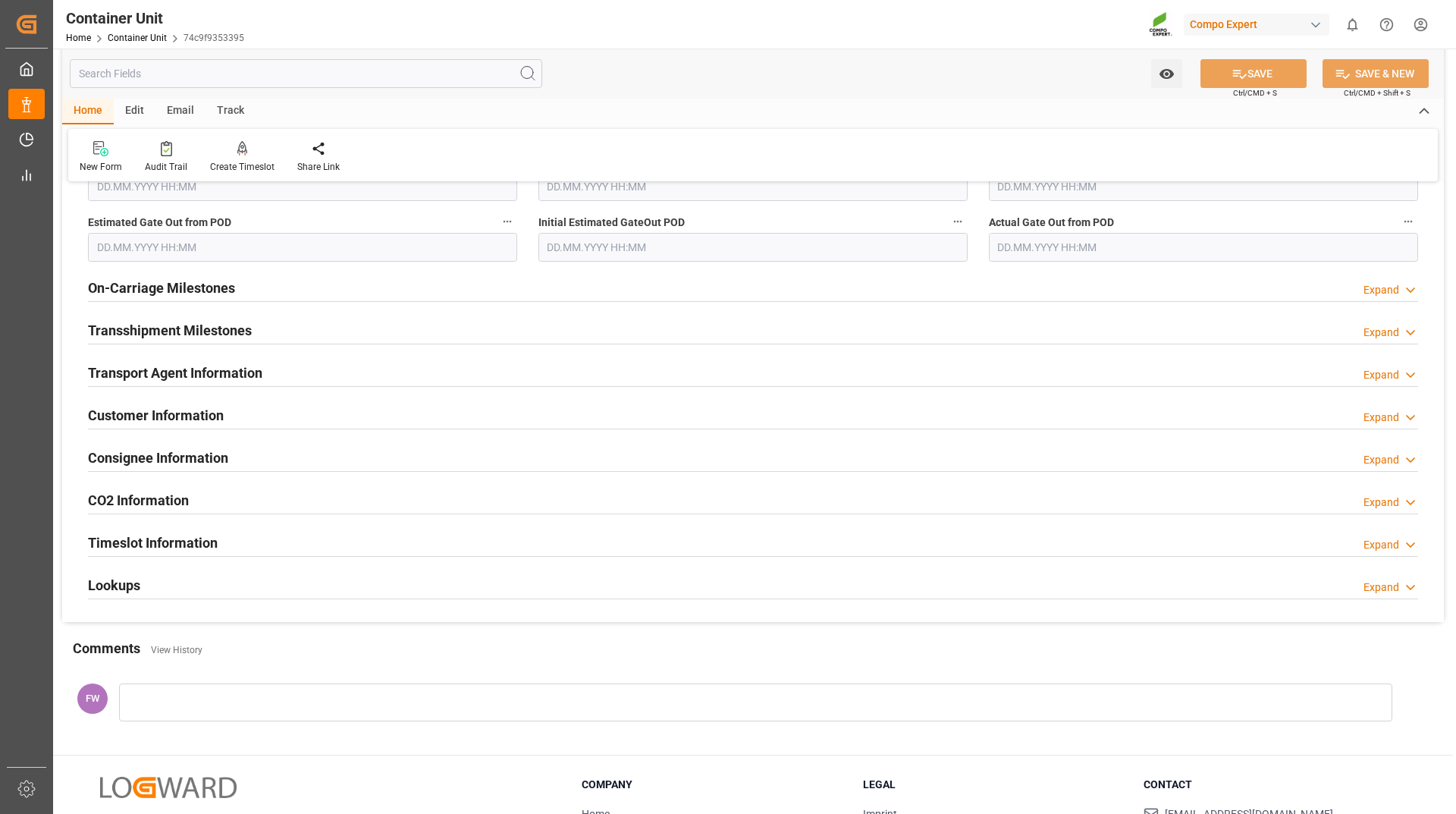
click at [139, 417] on h2 "Customer Information" at bounding box center [155, 415] width 136 height 21
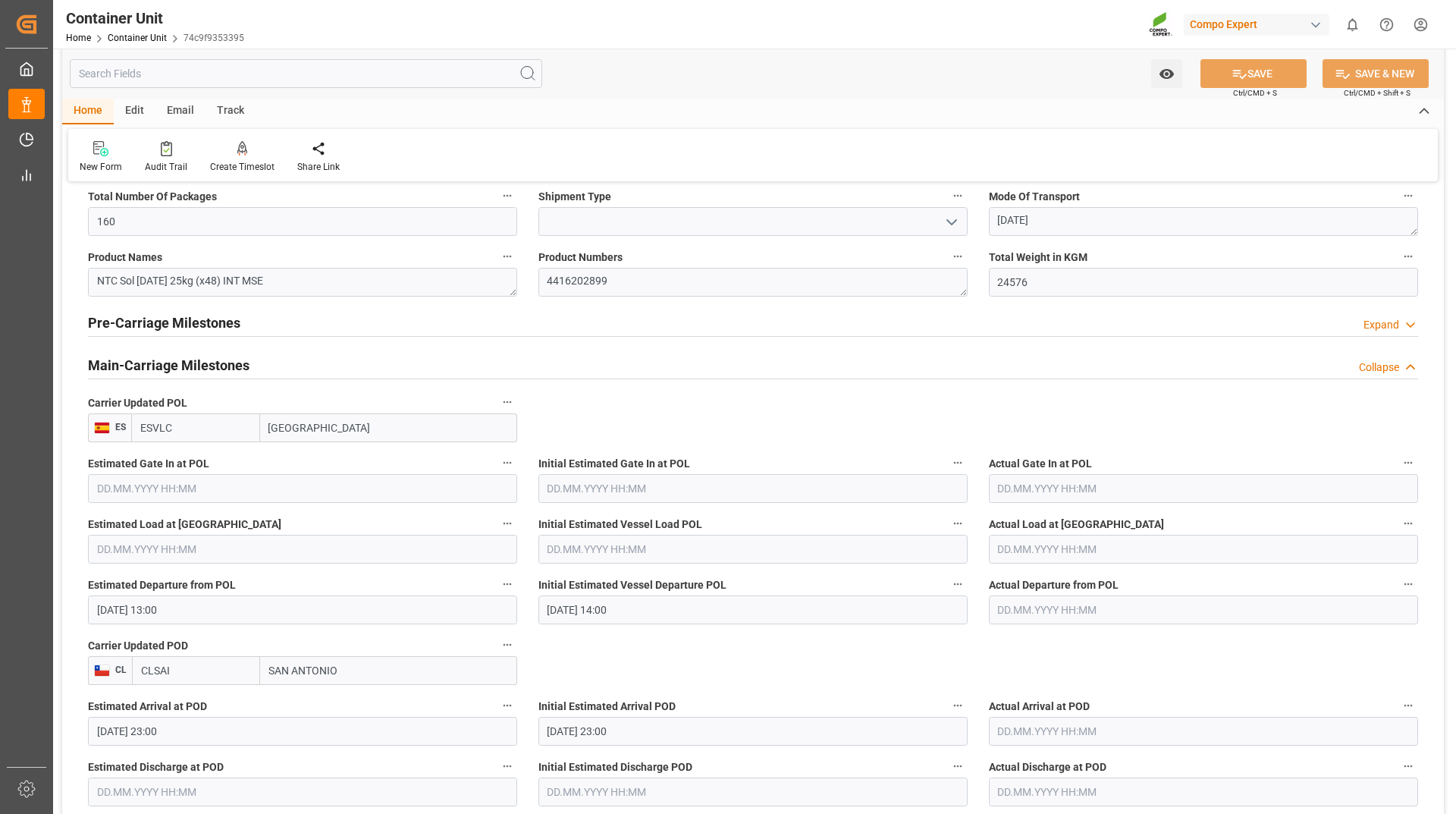
scroll to position [1366, 0]
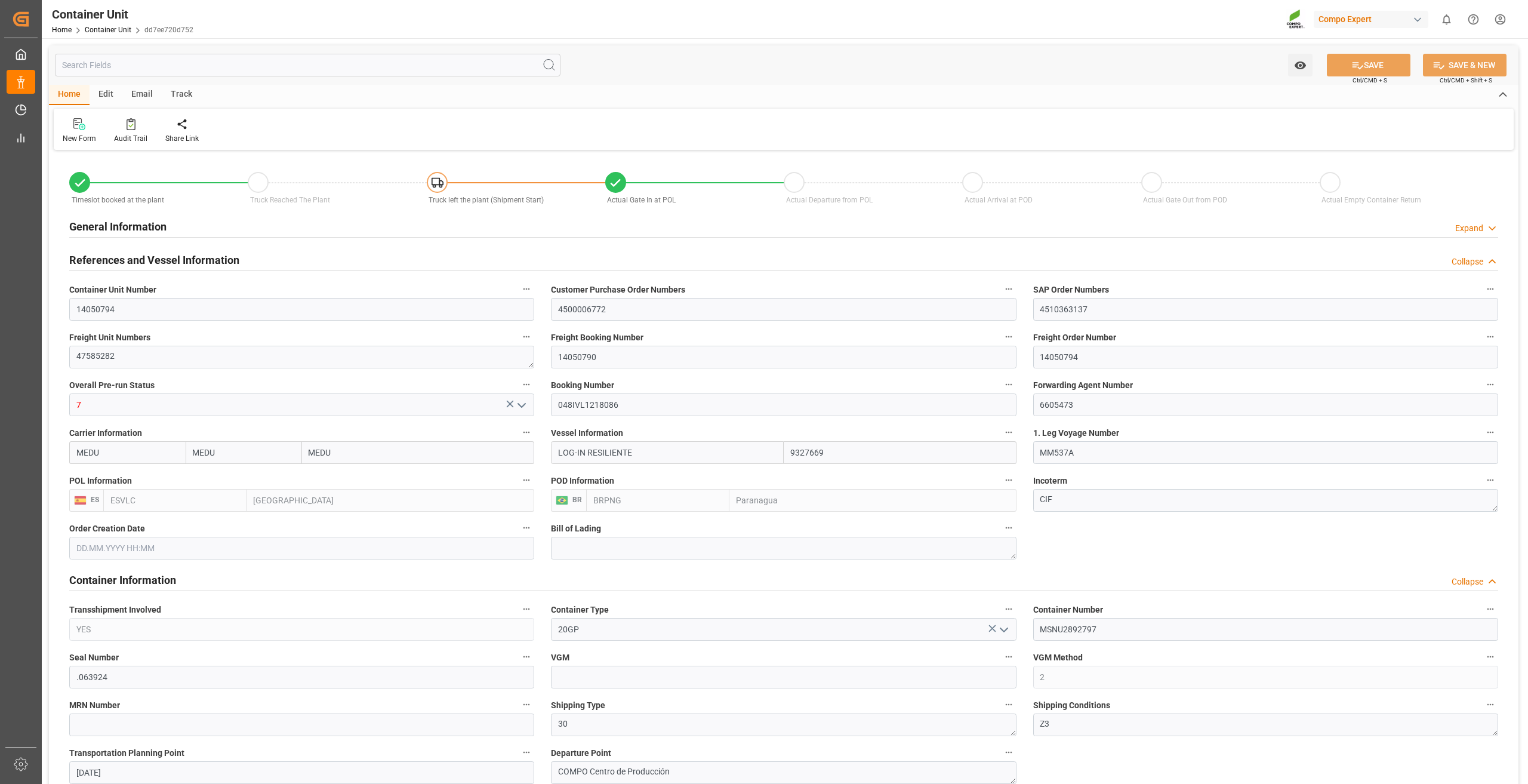
type input "MEDU"
type input "9327669"
type input "ESVLC"
type input "BRPNG"
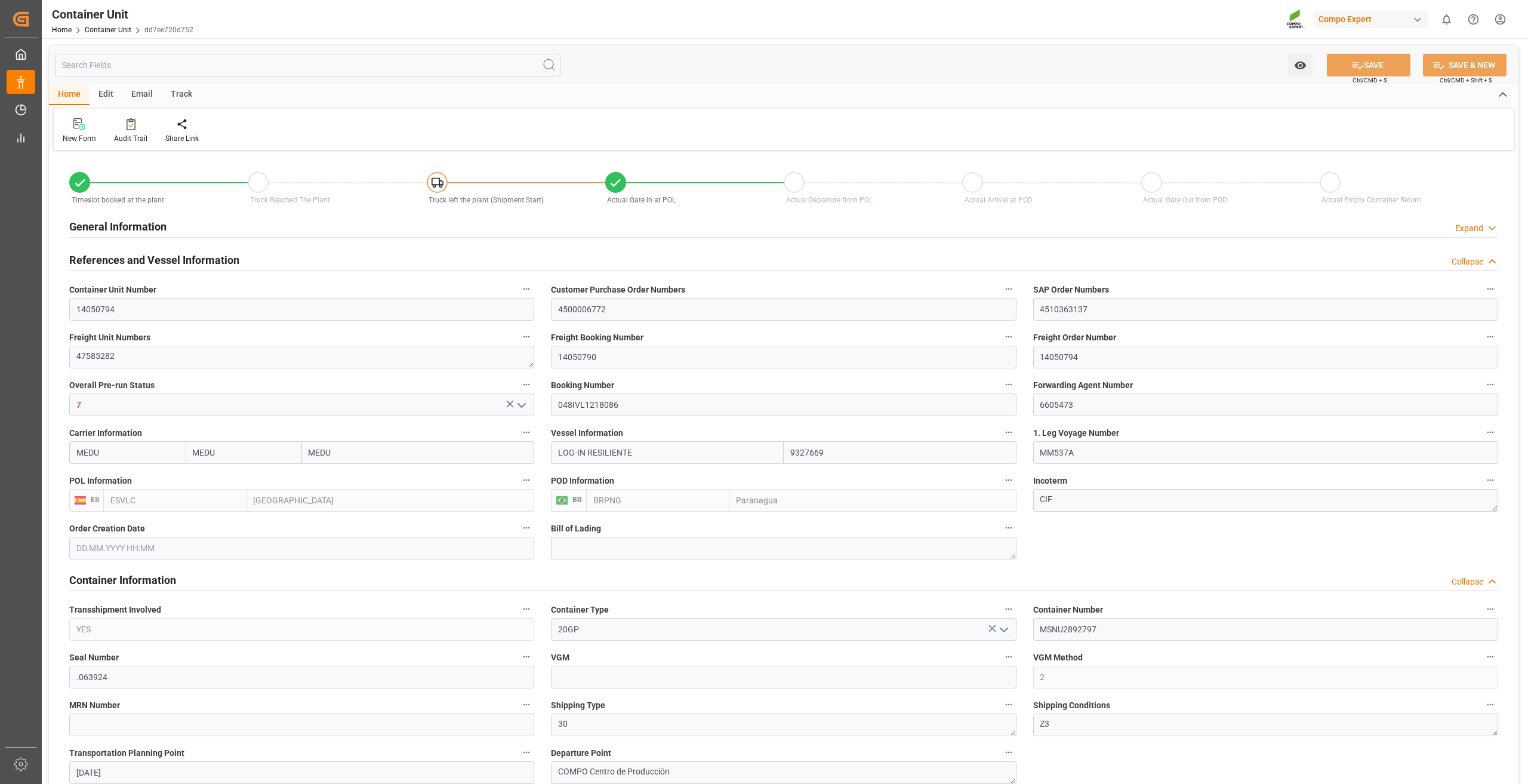
type input "10"
type input "0"
type input "10"
type input "0"
type input "120"
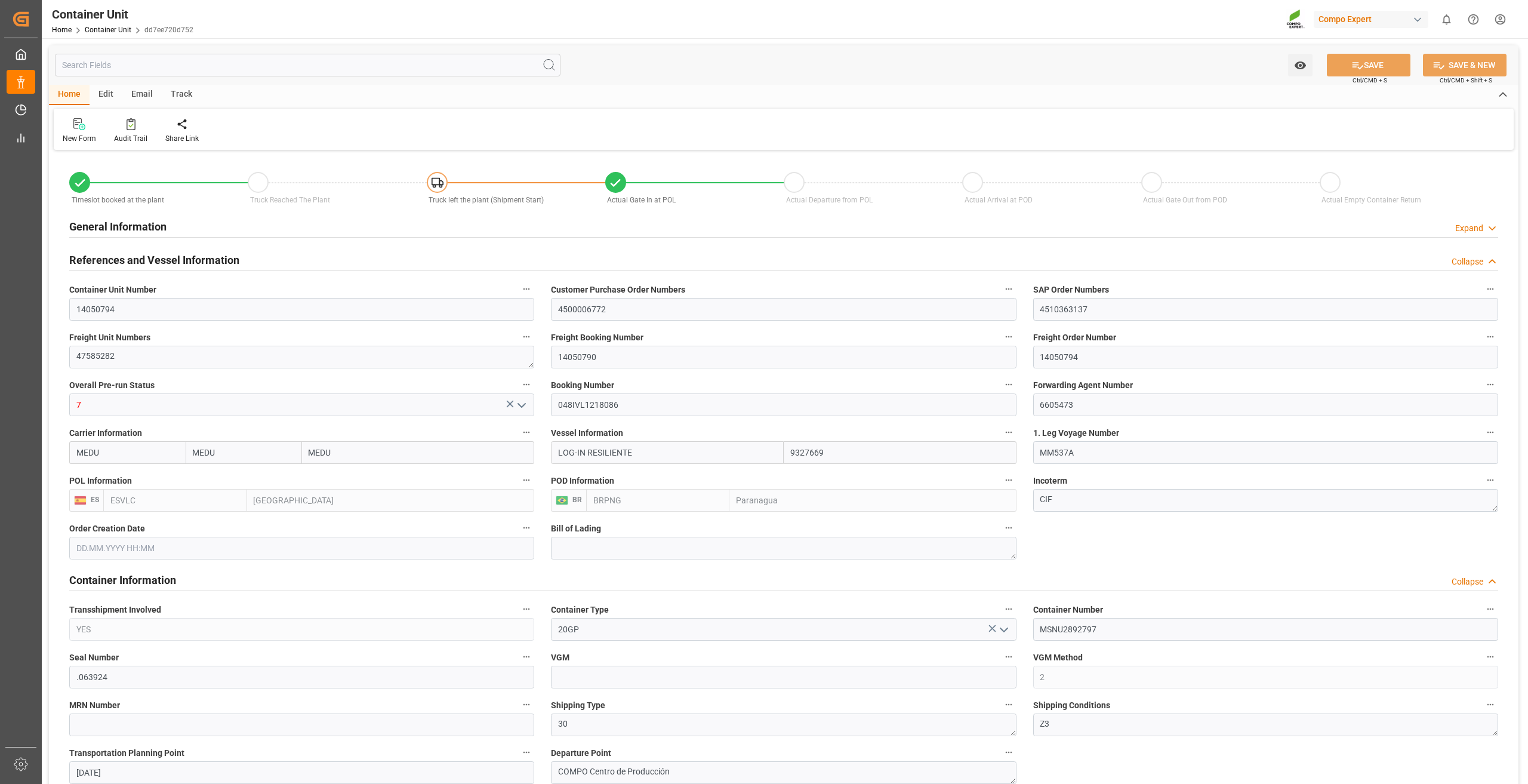
type input "24576"
type input "ESVLC"
type input "BRVIX"
type input "11.08.2025 14:56"
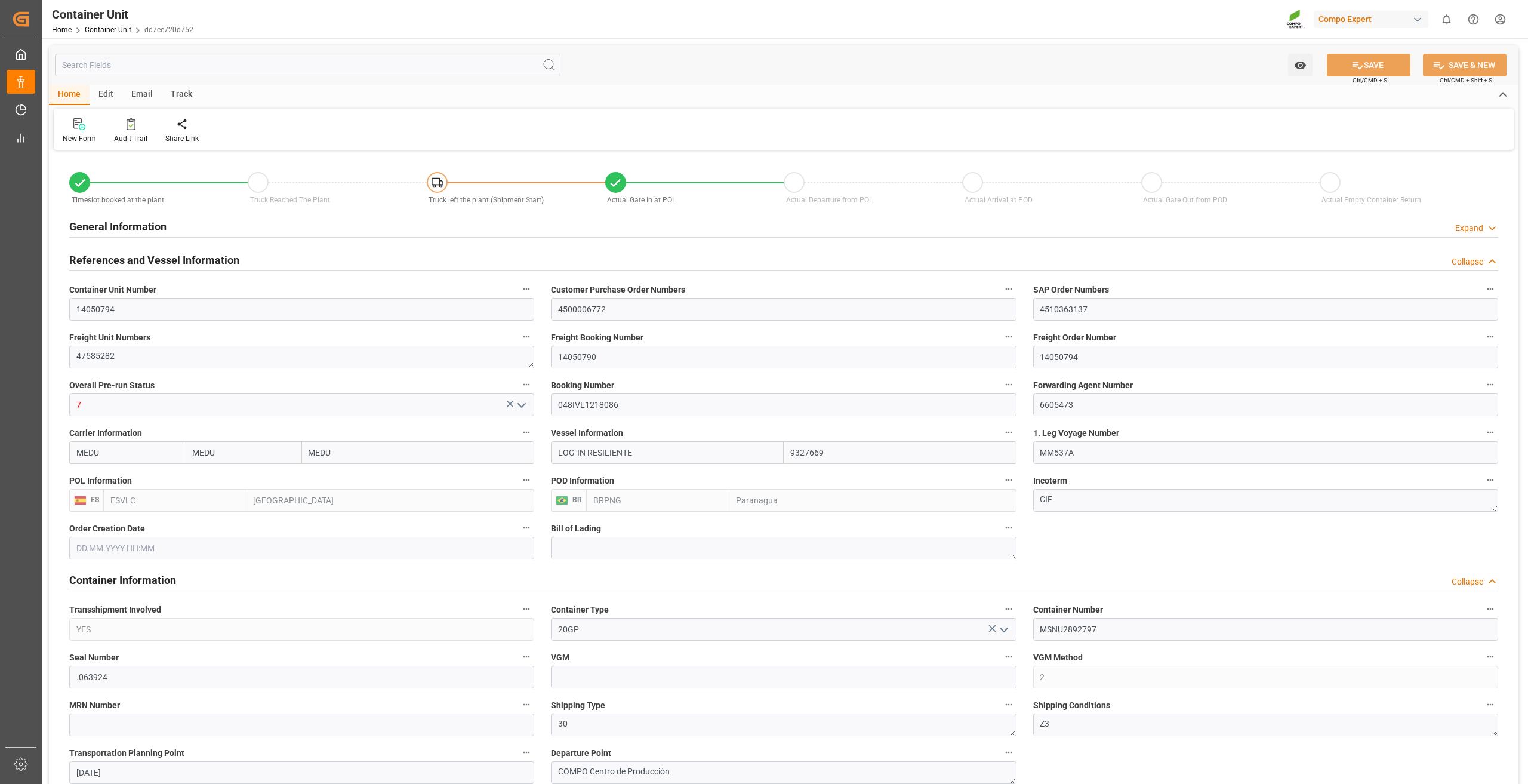
type input "15.09.2025 13:38"
type input "[DATE]"
type input "15.09.2025 12:00"
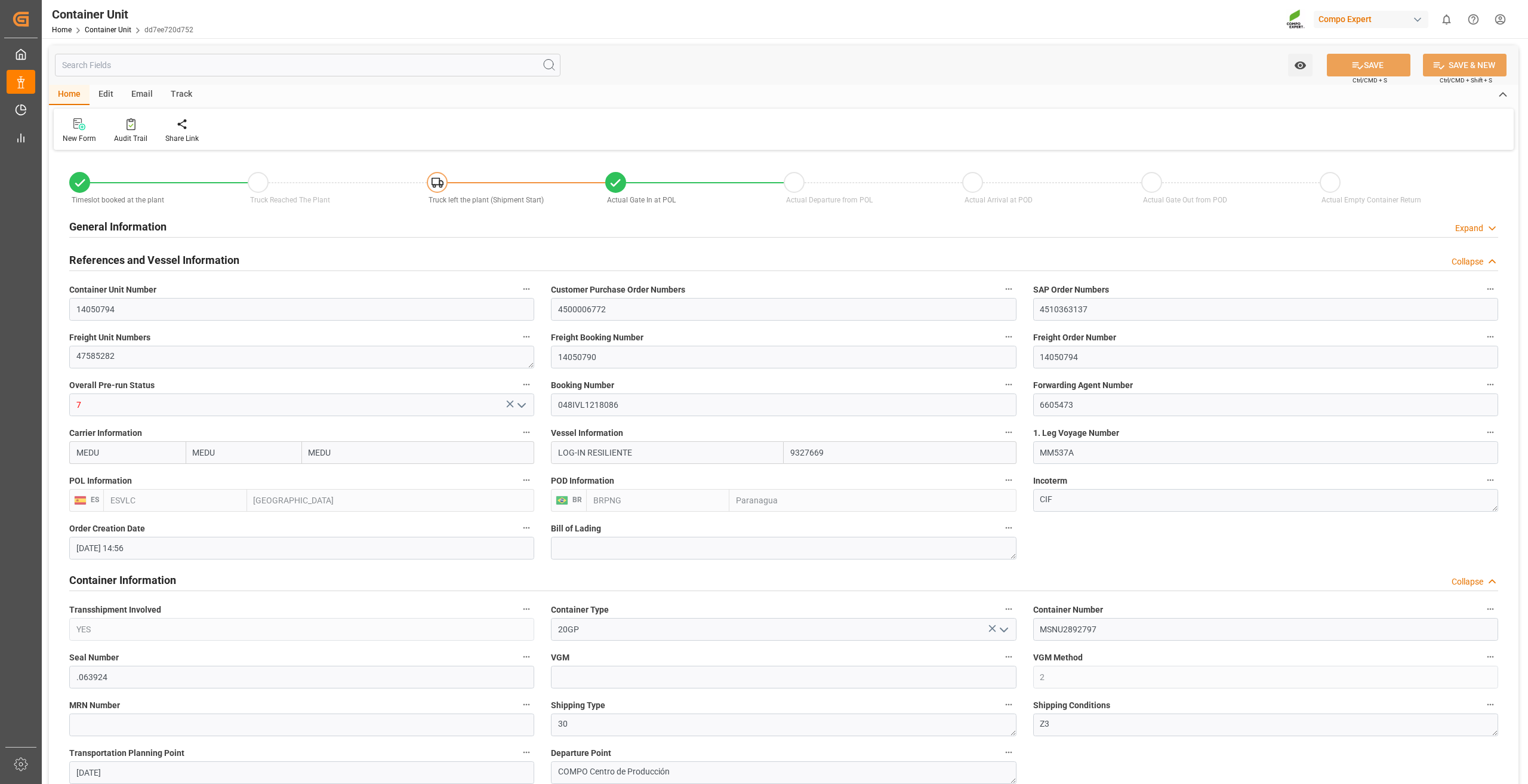
type input "20.09.2025 12:00"
type input "21.09.2025 12:00"
type input "14.10.2025 12:00"
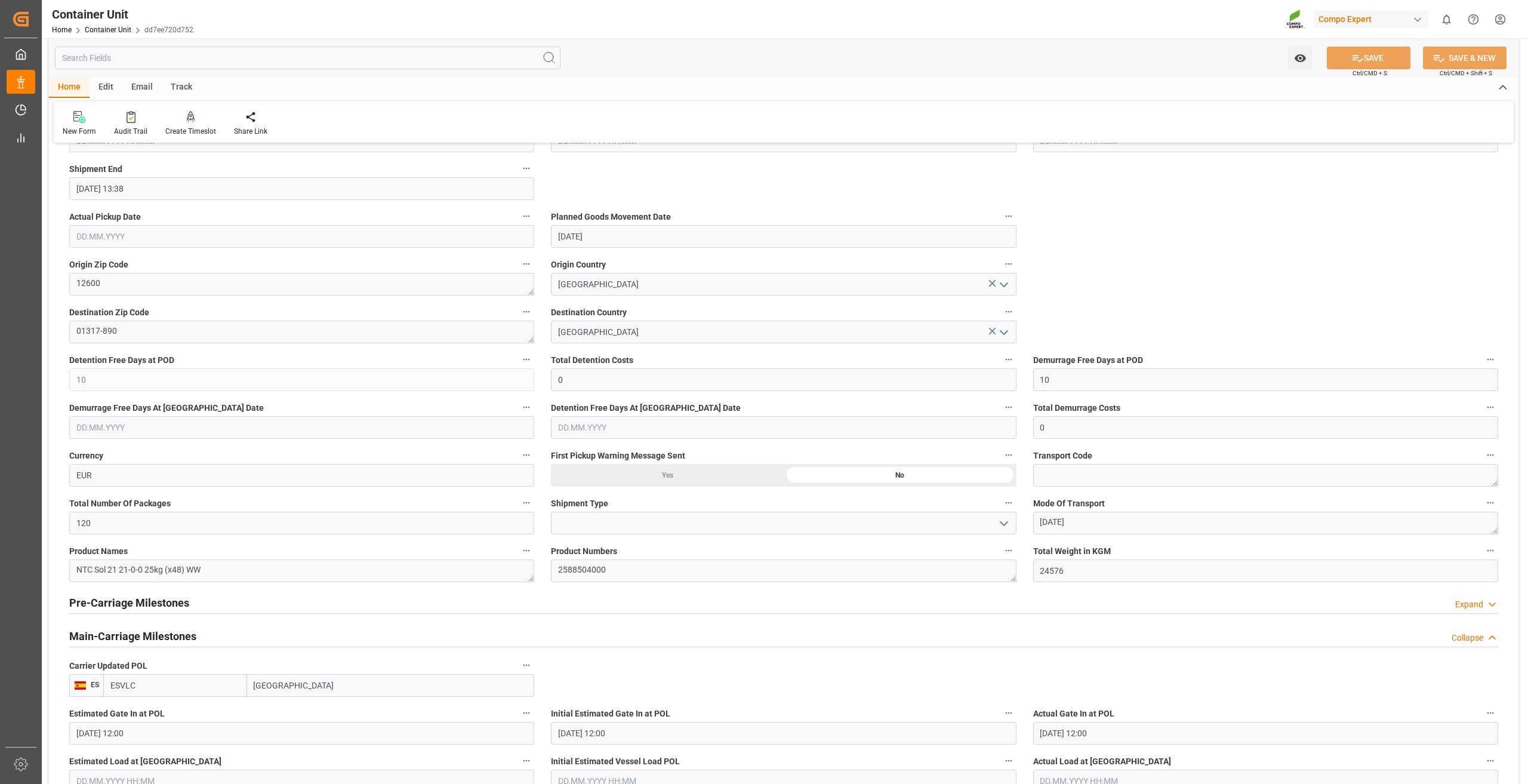
scroll to position [716, 0]
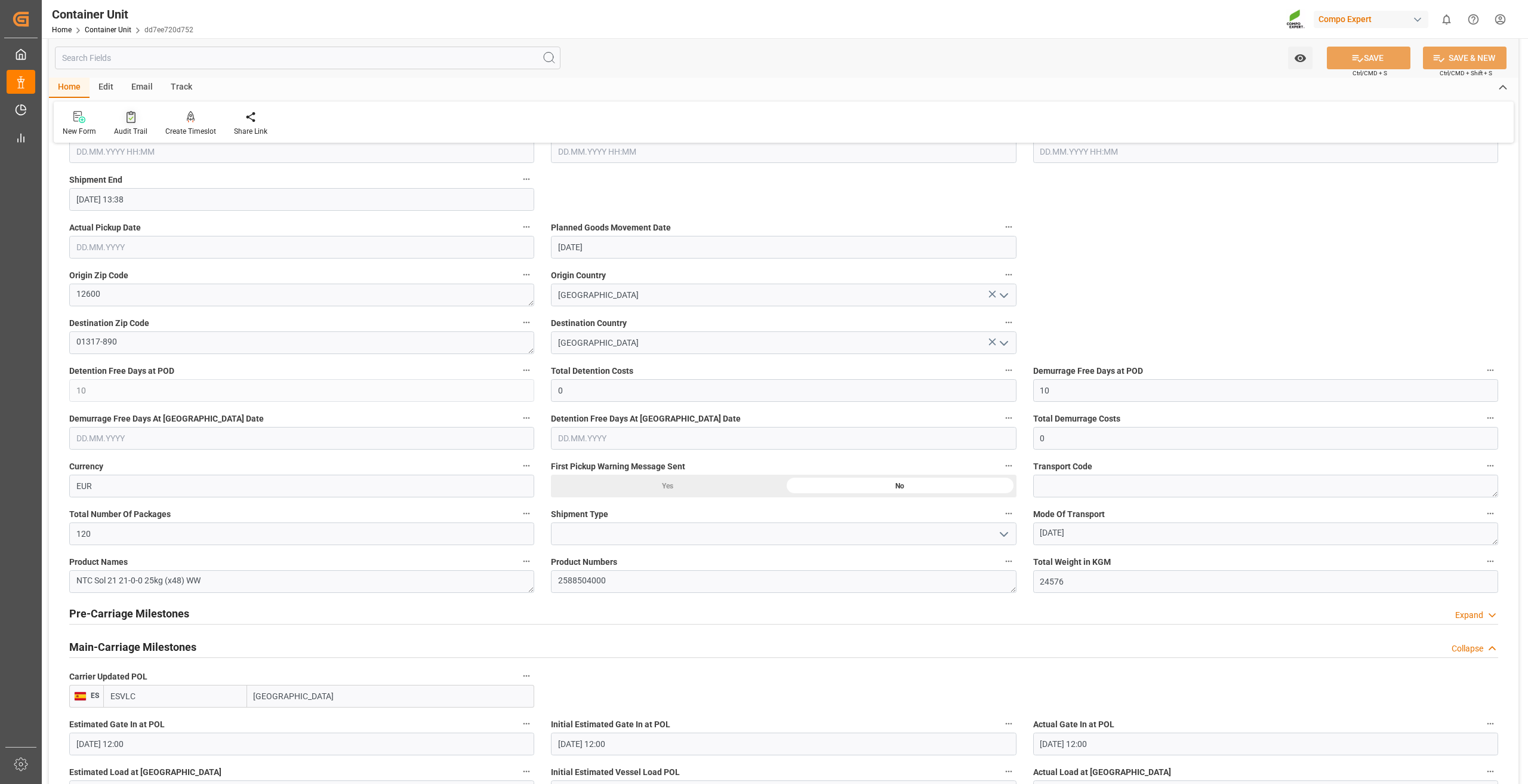
click at [124, 117] on div at bounding box center [131, 117] width 34 height 12
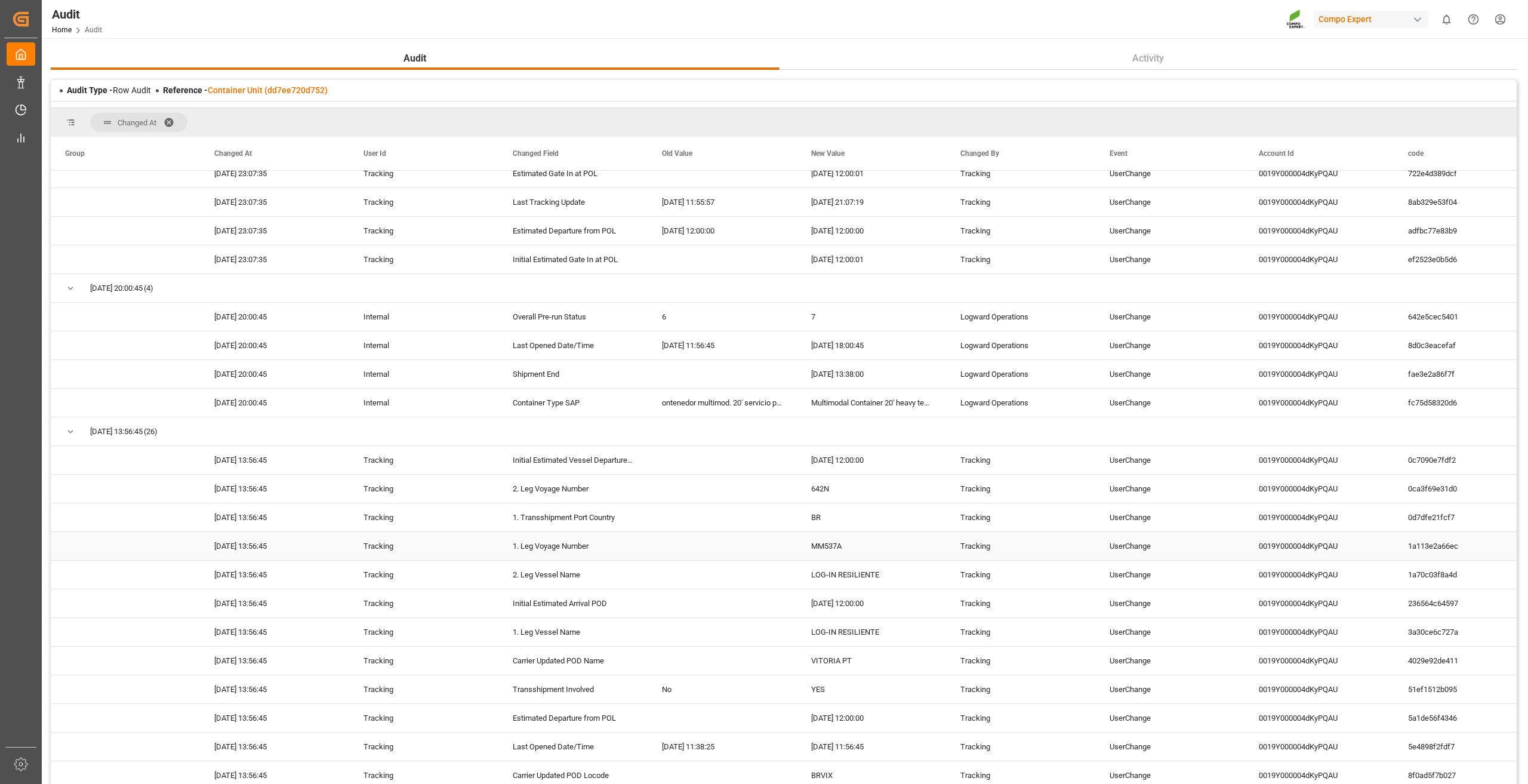
scroll to position [119, 0]
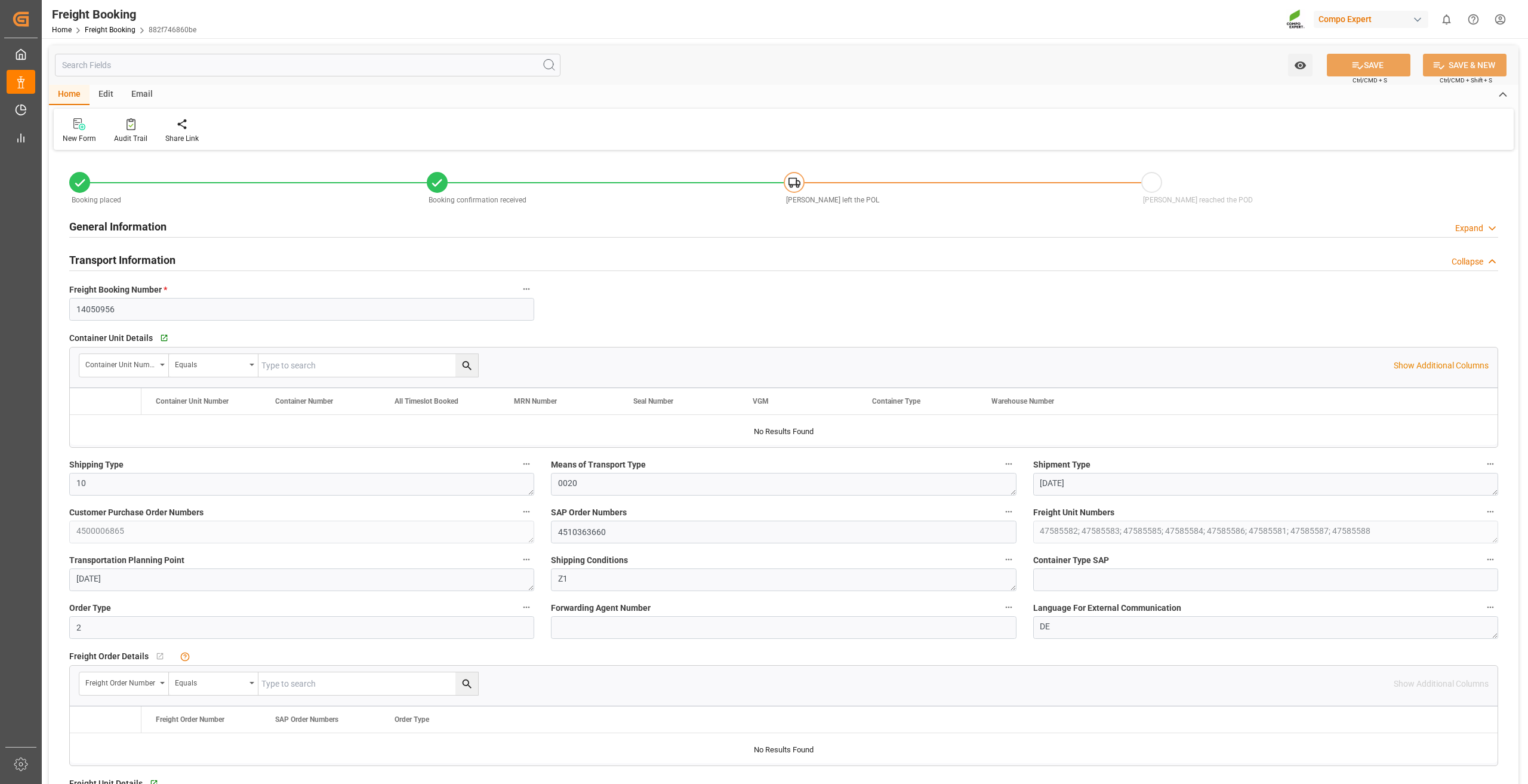
type input "HLCU"
type input "9330549"
type input "ESVLC"
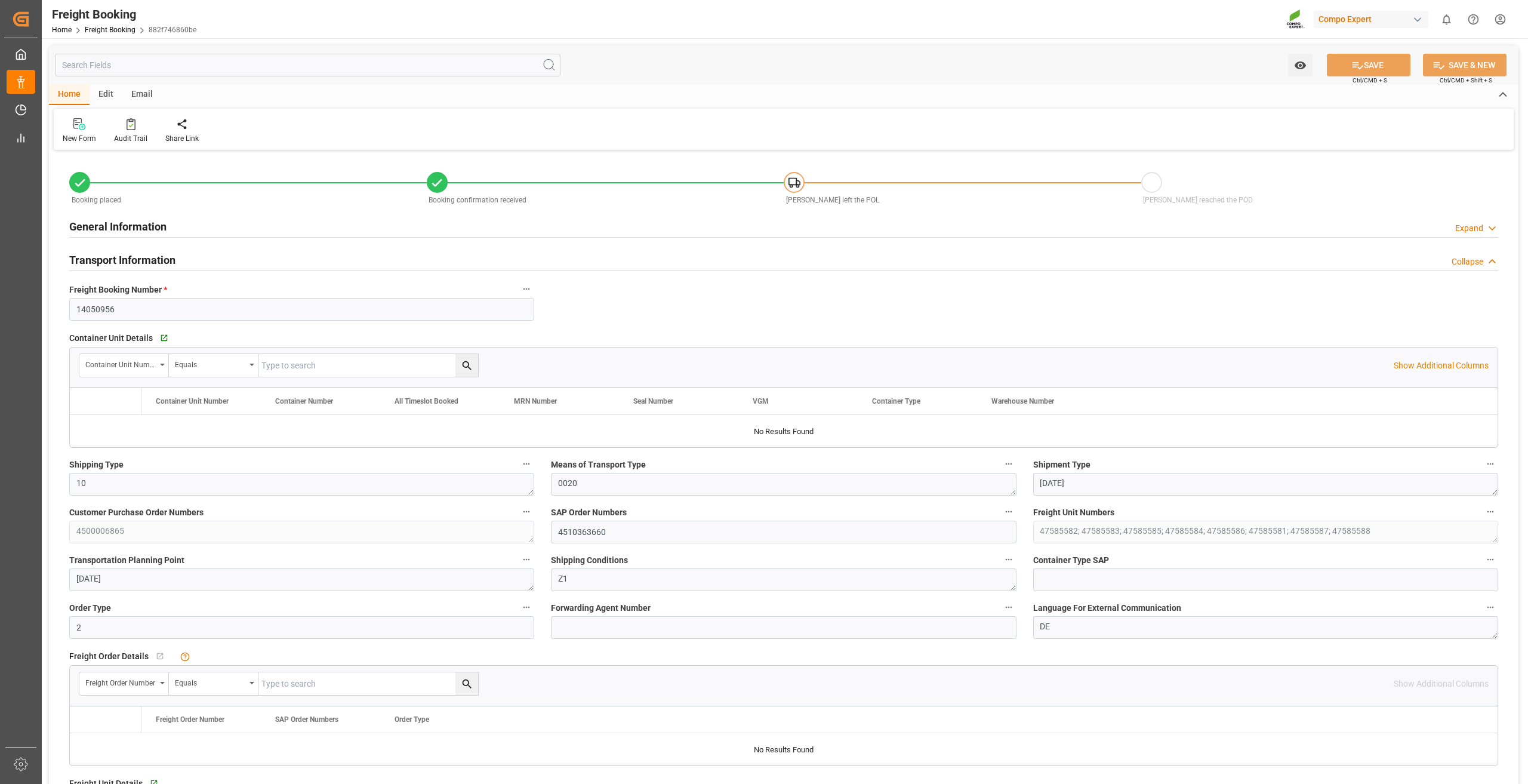
type input "CLSAI"
type input "160"
type input "196608"
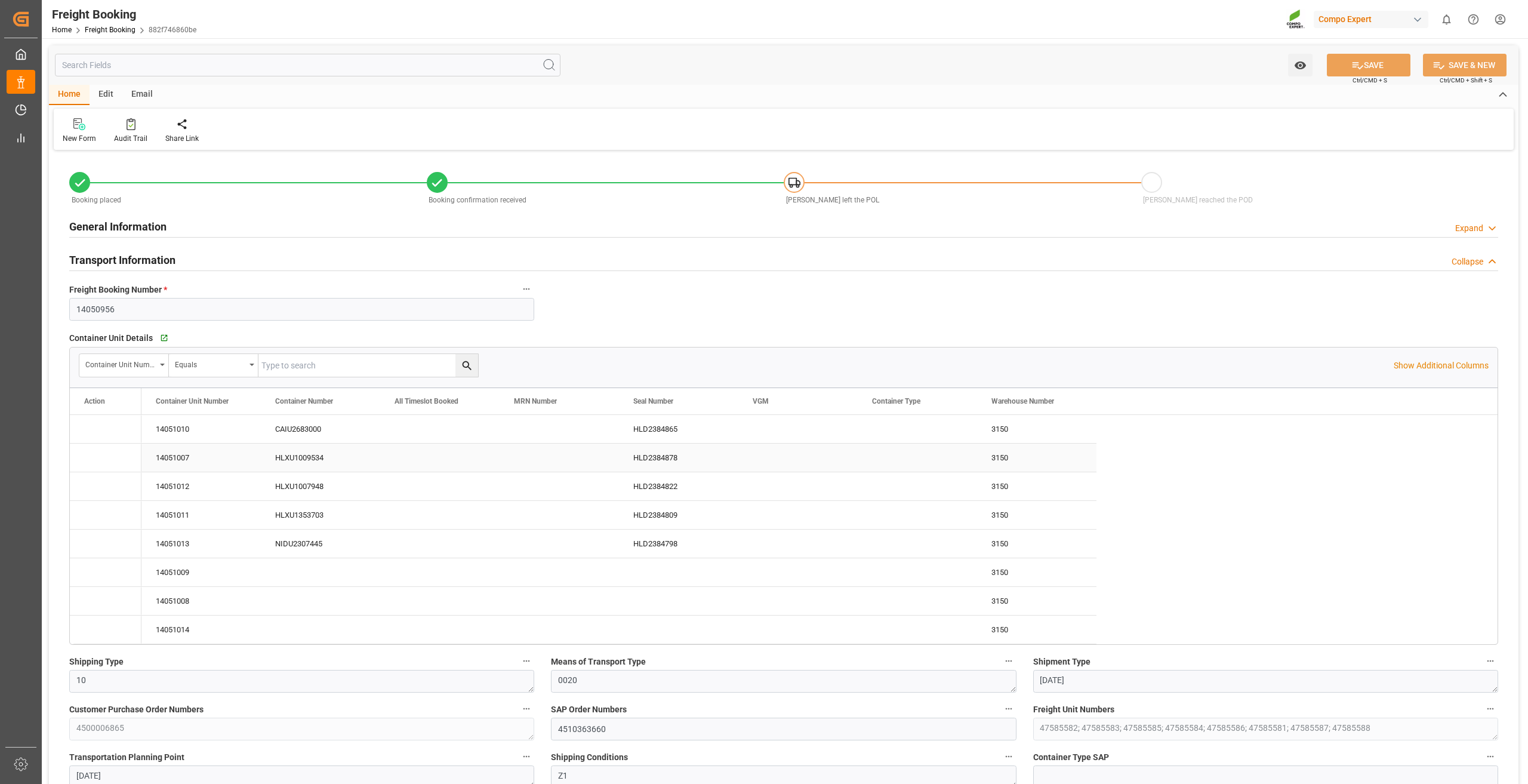
type input "04.09.2025 00:00"
type input "21.09.2025 00:00"
type input "28.10.2025 00:00"
type input "[DATE] 13:00"
type input "[DATE] 23:00"
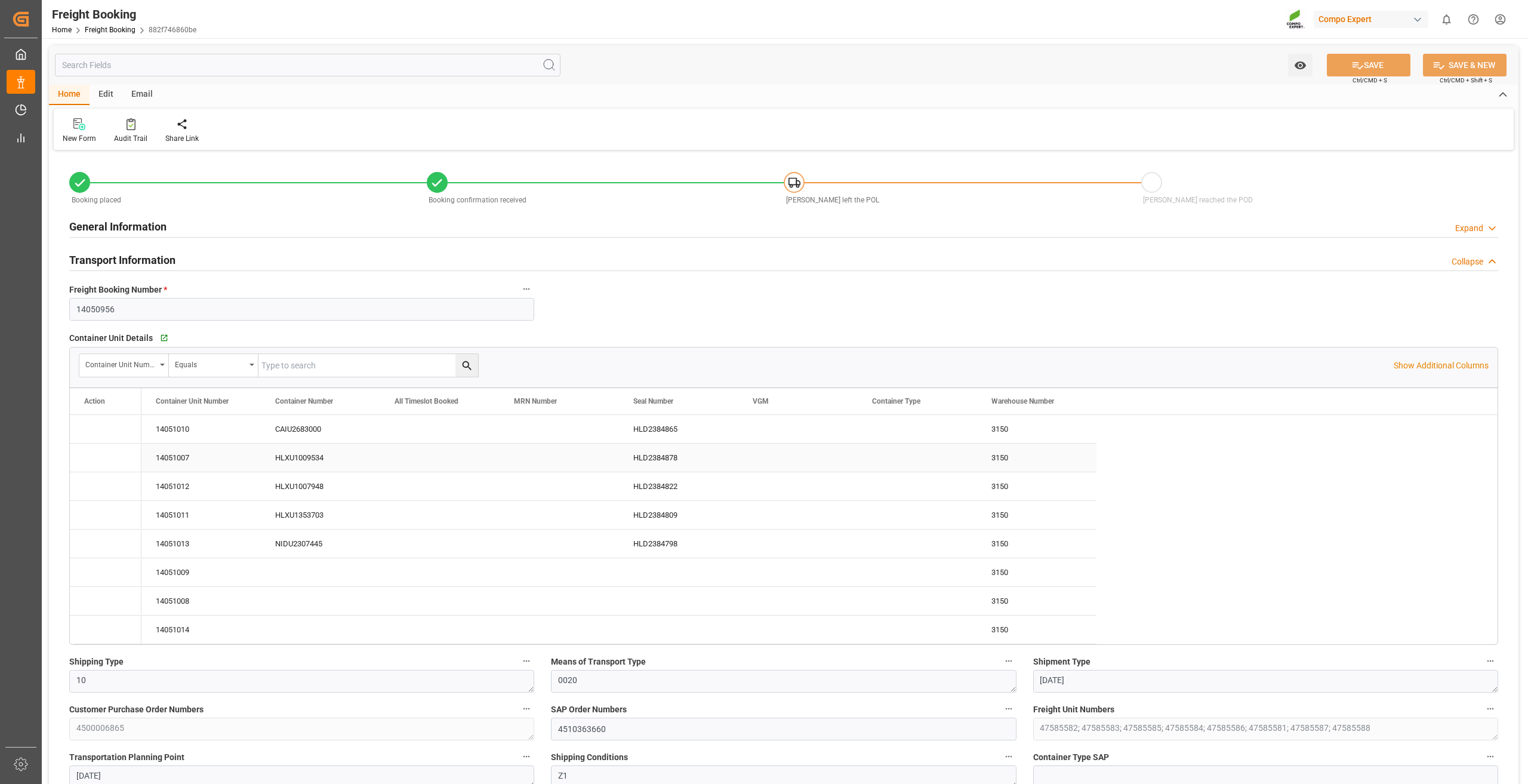
type input "18.08.2025 15:00"
type input "05.09.2025 14:40"
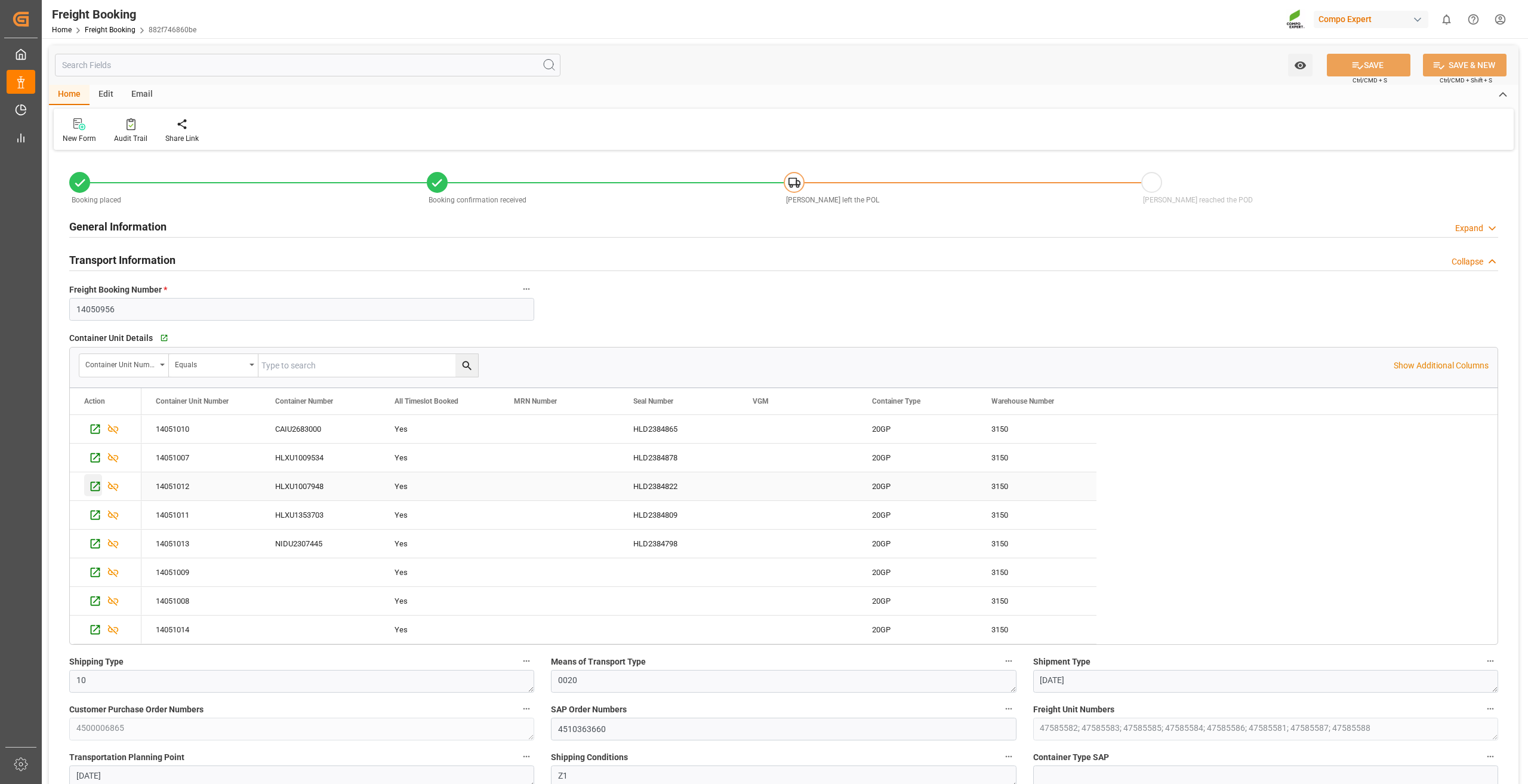
click at [94, 485] on icon "Press SPACE to select this row." at bounding box center [95, 486] width 12 height 12
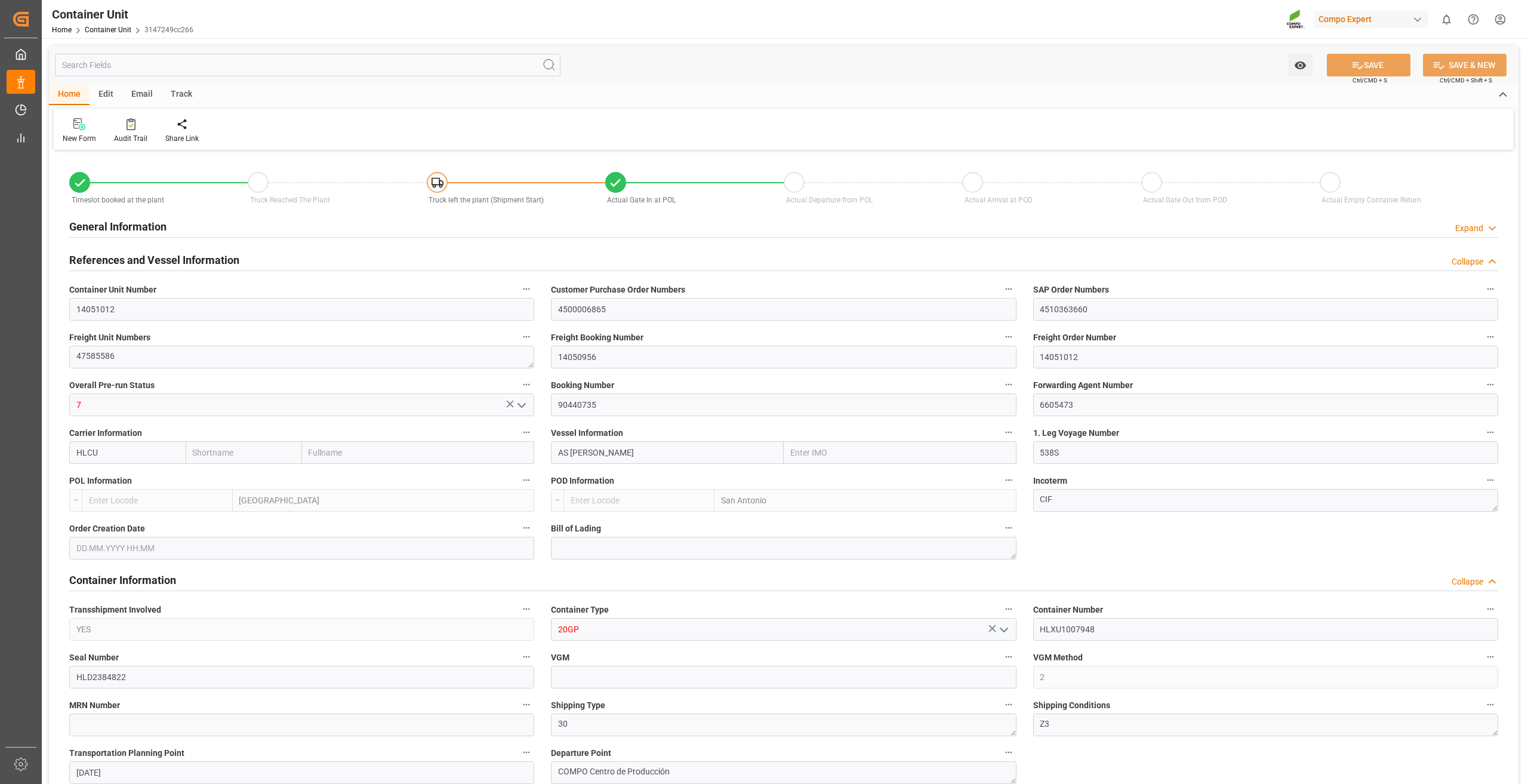
type input "HLCU"
type input "9330549"
type input "ESVLC"
type input "CLSAI"
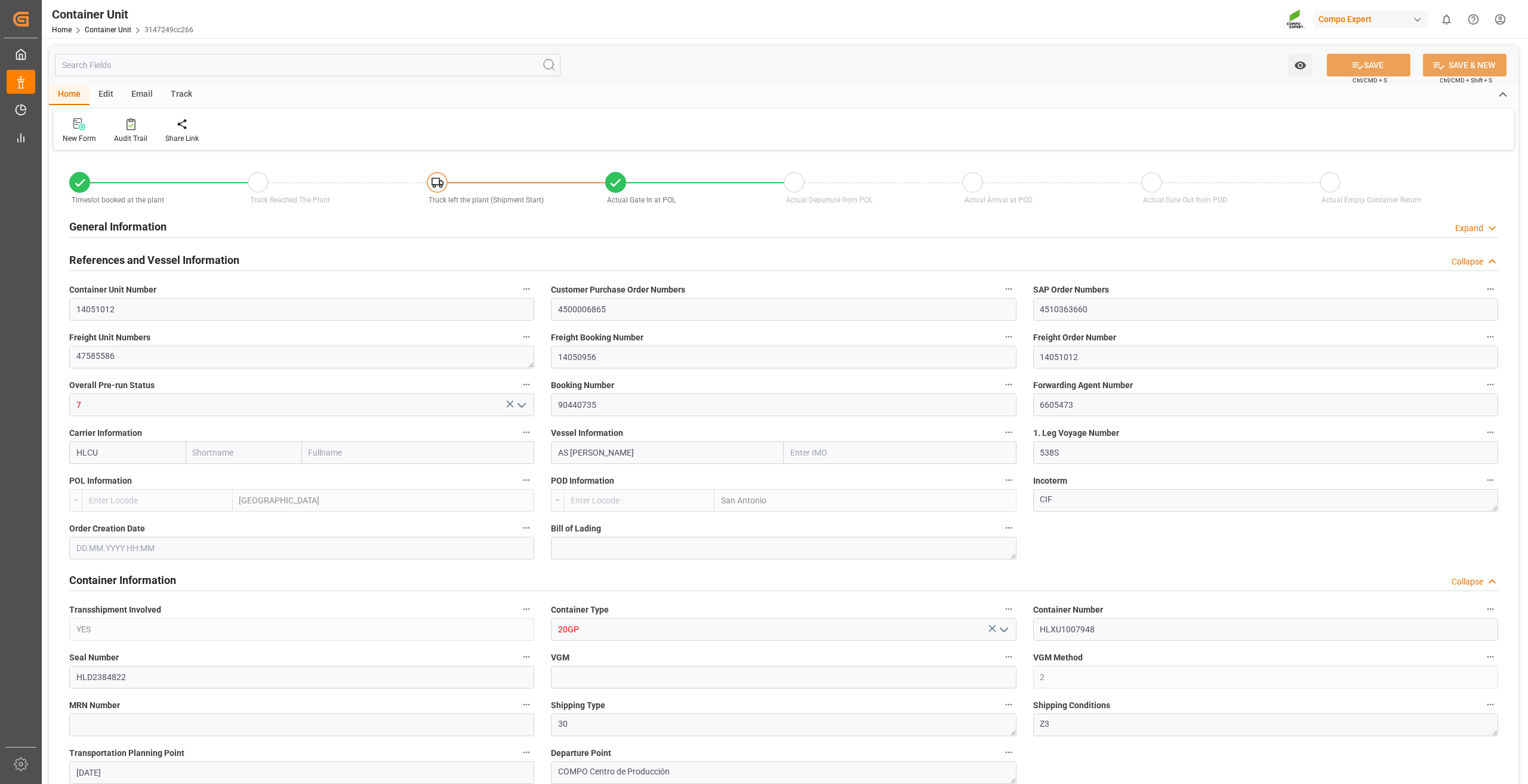
type input "7"
type input "0"
type input "8"
type input "0"
type input "160"
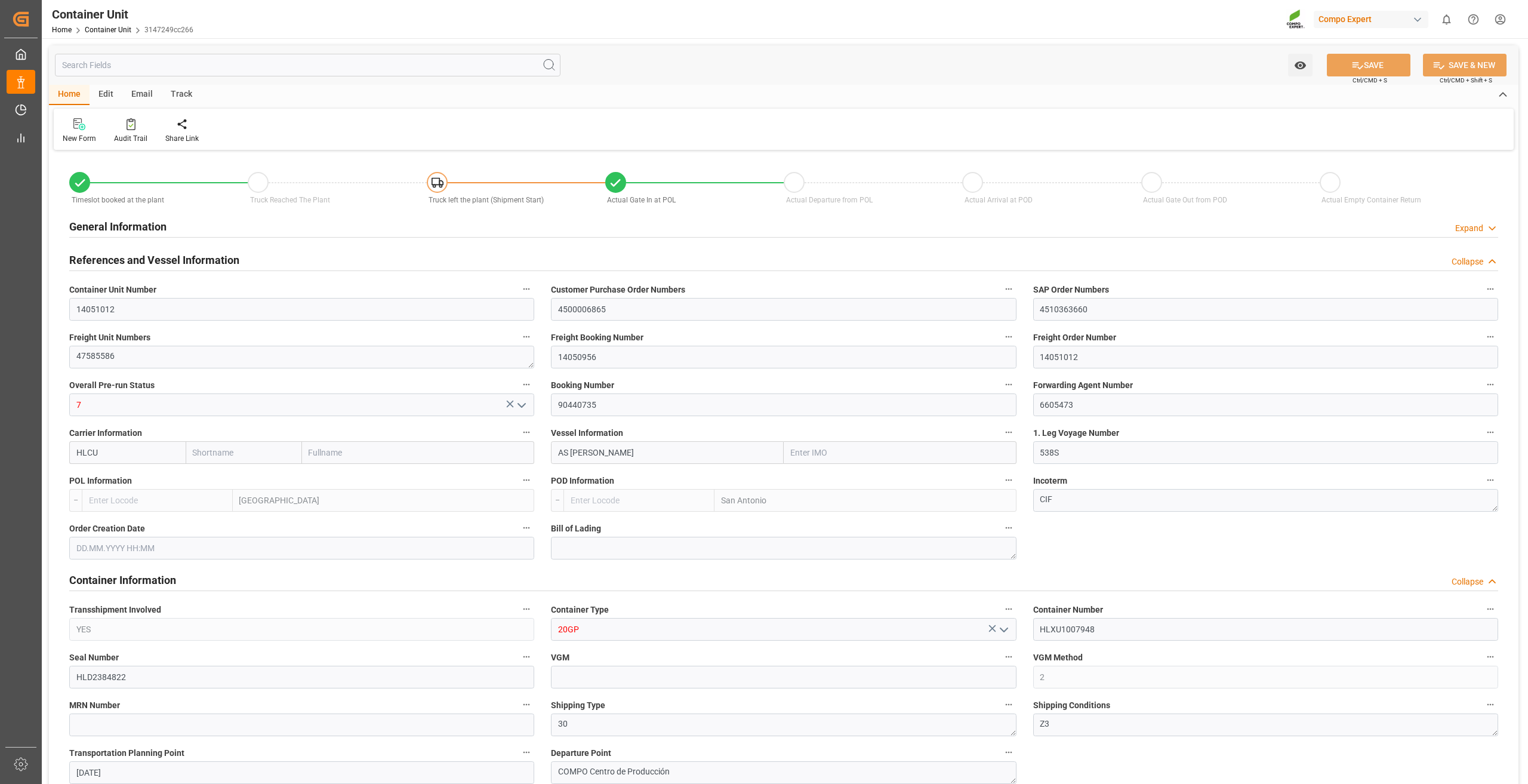
type input "24576"
type input "ESVLC"
type input "CLSAI"
type input "[DATE] 15:02"
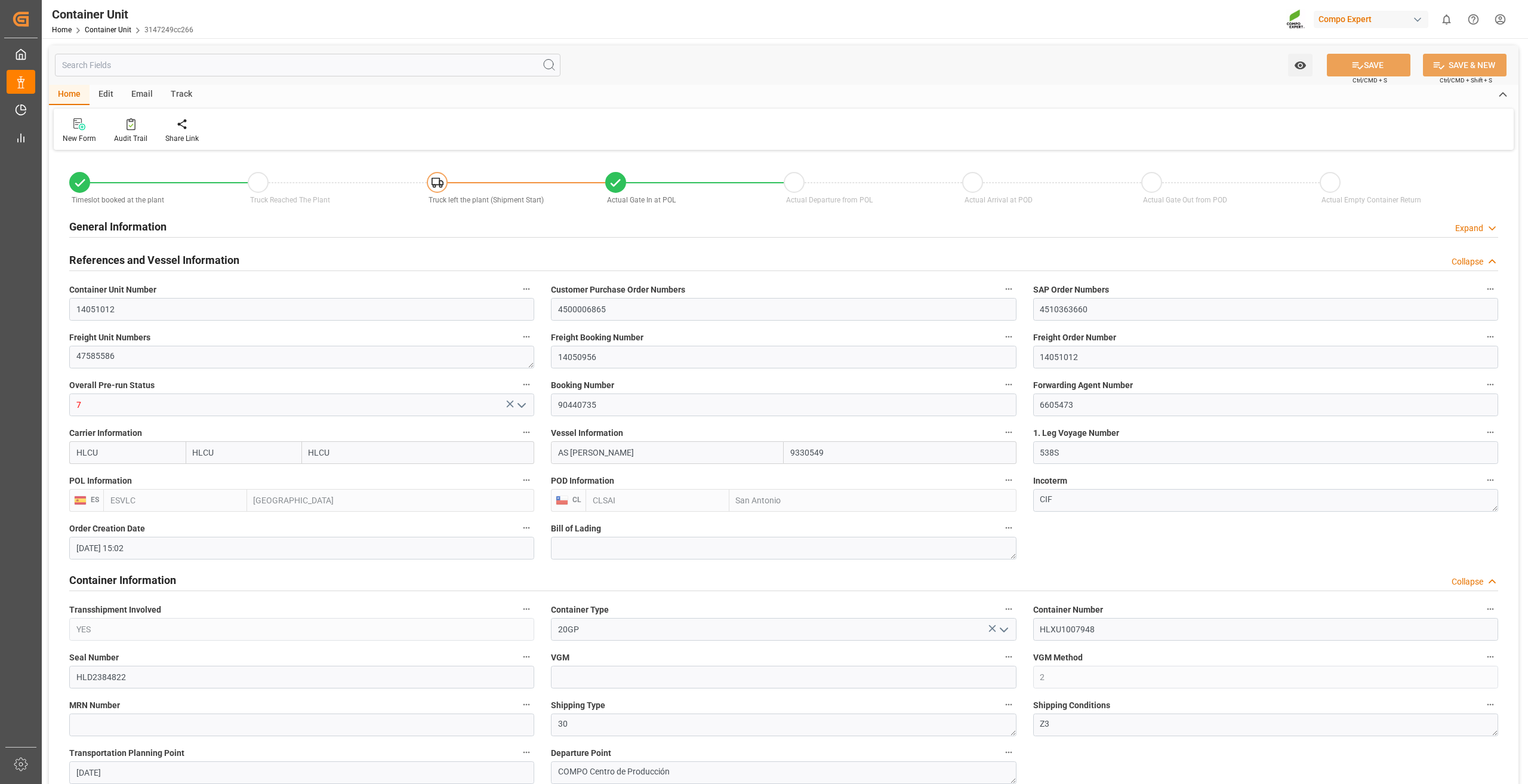
type input "15.09.2025 08:24"
type input "[DATE]"
type input "15.09.2025 10:00"
type input "[DATE] 13:00"
type input "[DATE] 14:00"
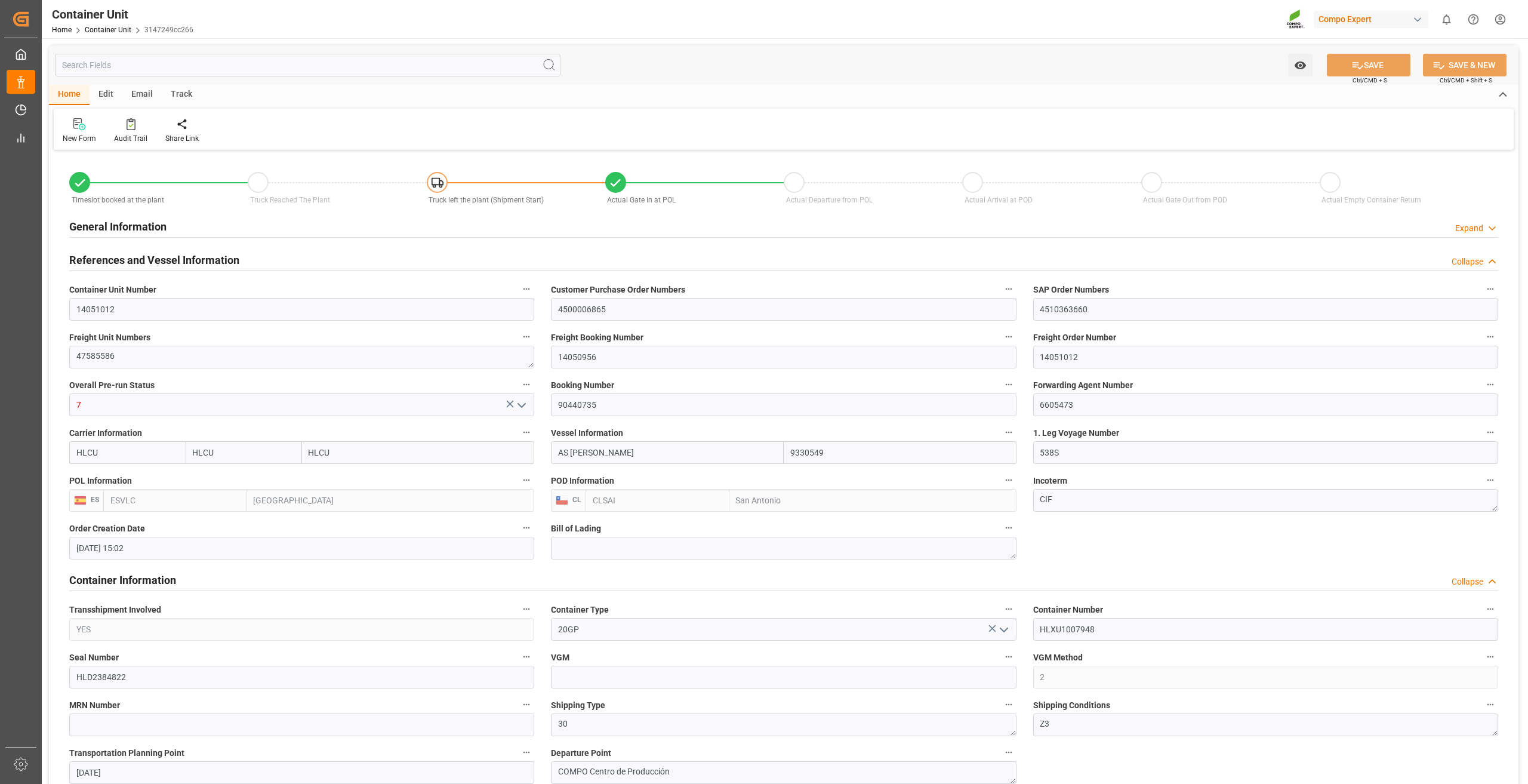
type input "[DATE] 23:00"
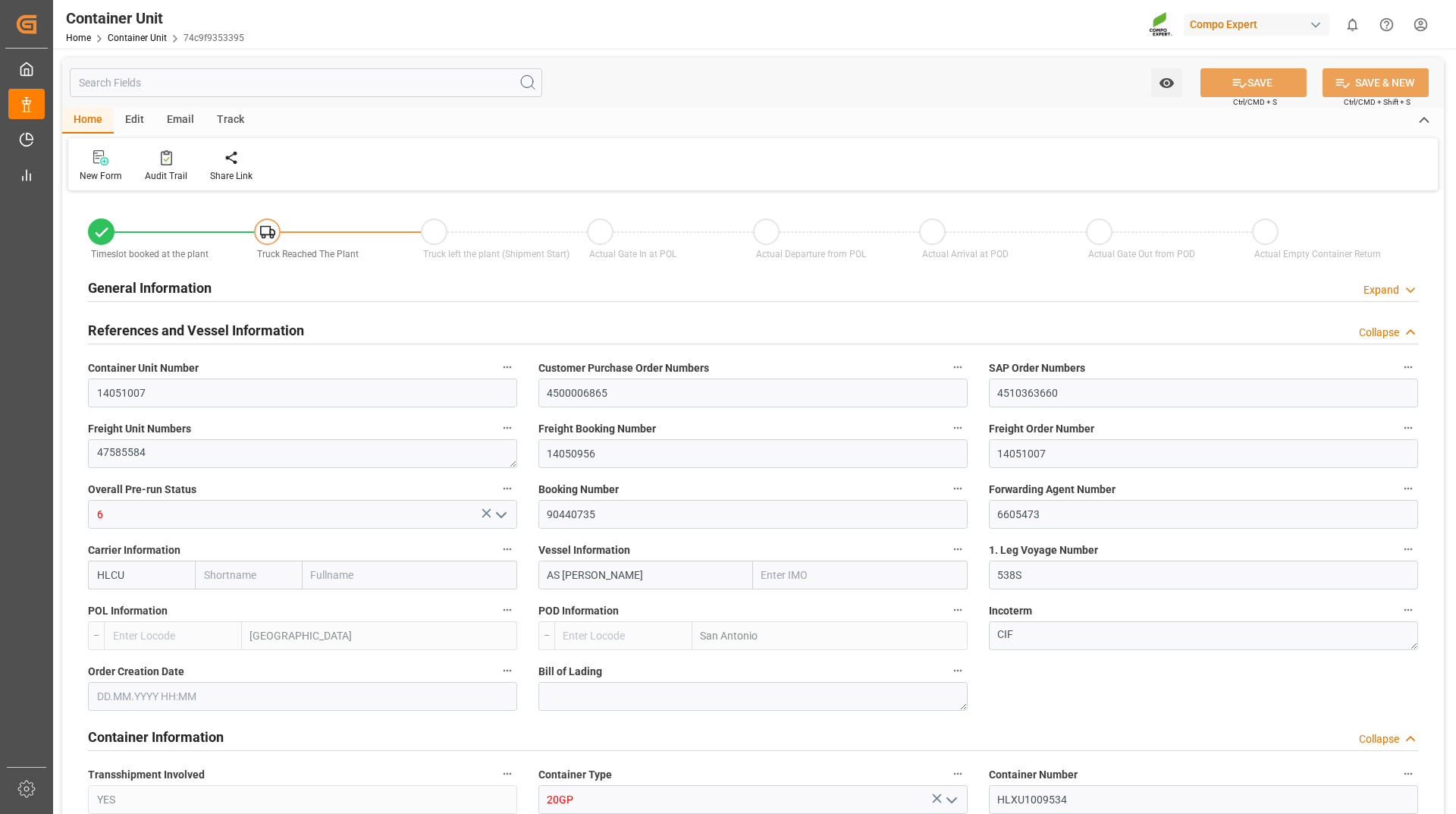
type input "HLCU"
type input "9330549"
type input "ESVLC"
type input "CLSAI"
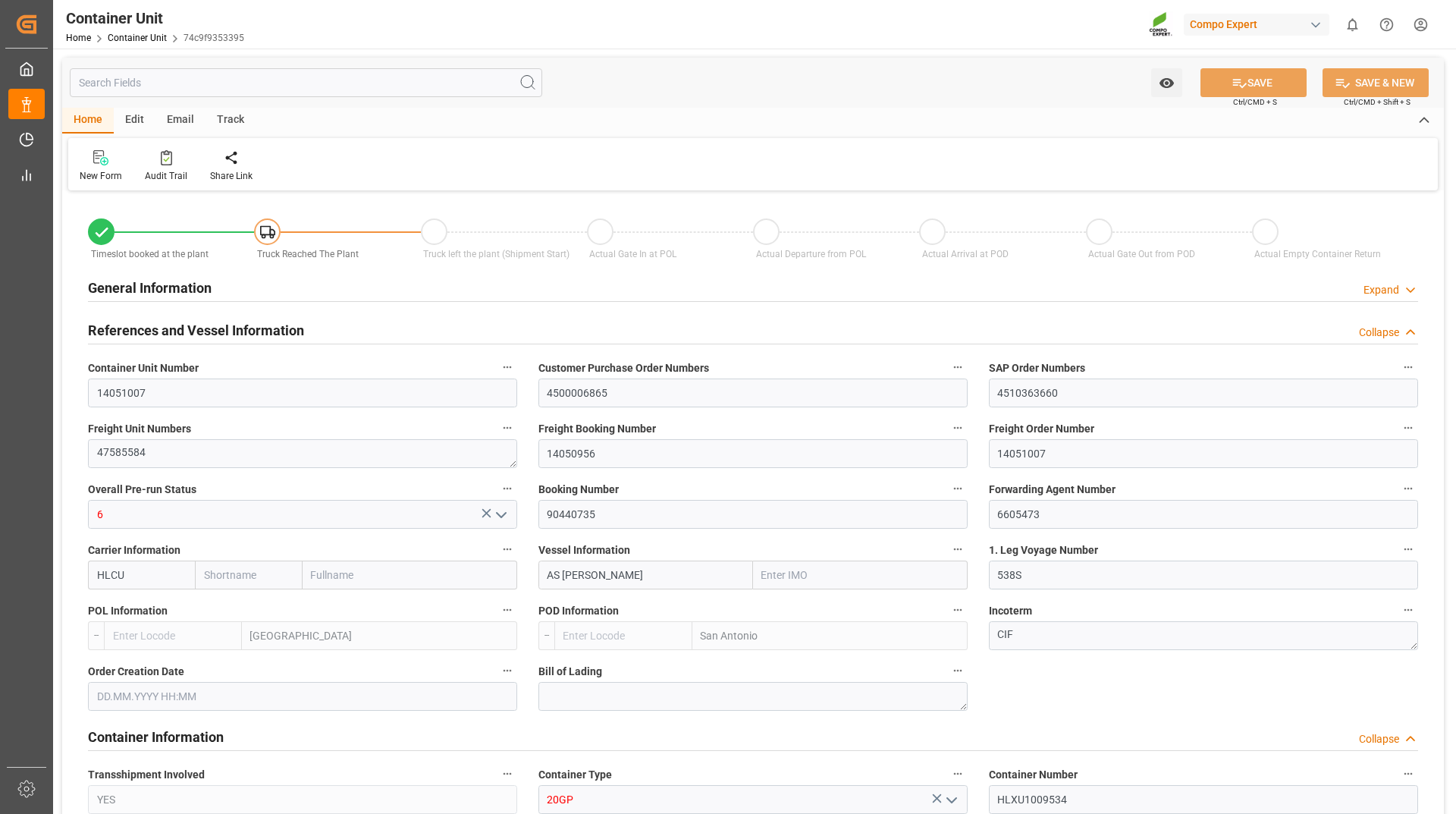
type input "7"
type input "0"
type input "8"
type input "0"
type input "160"
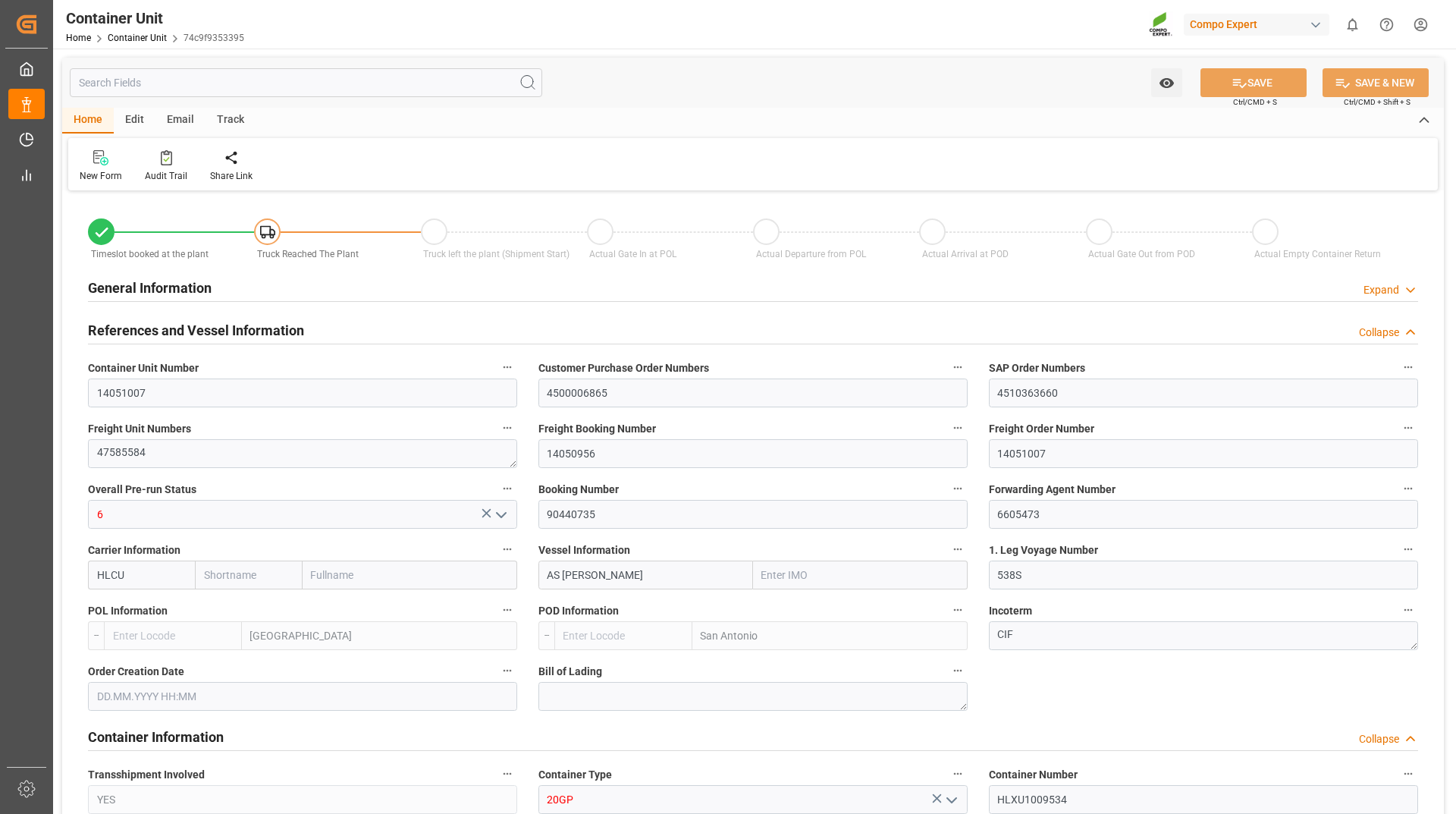
type input "24576"
type input "ESVLC"
type input "CLSAI"
type input "[DATE] 15:02"
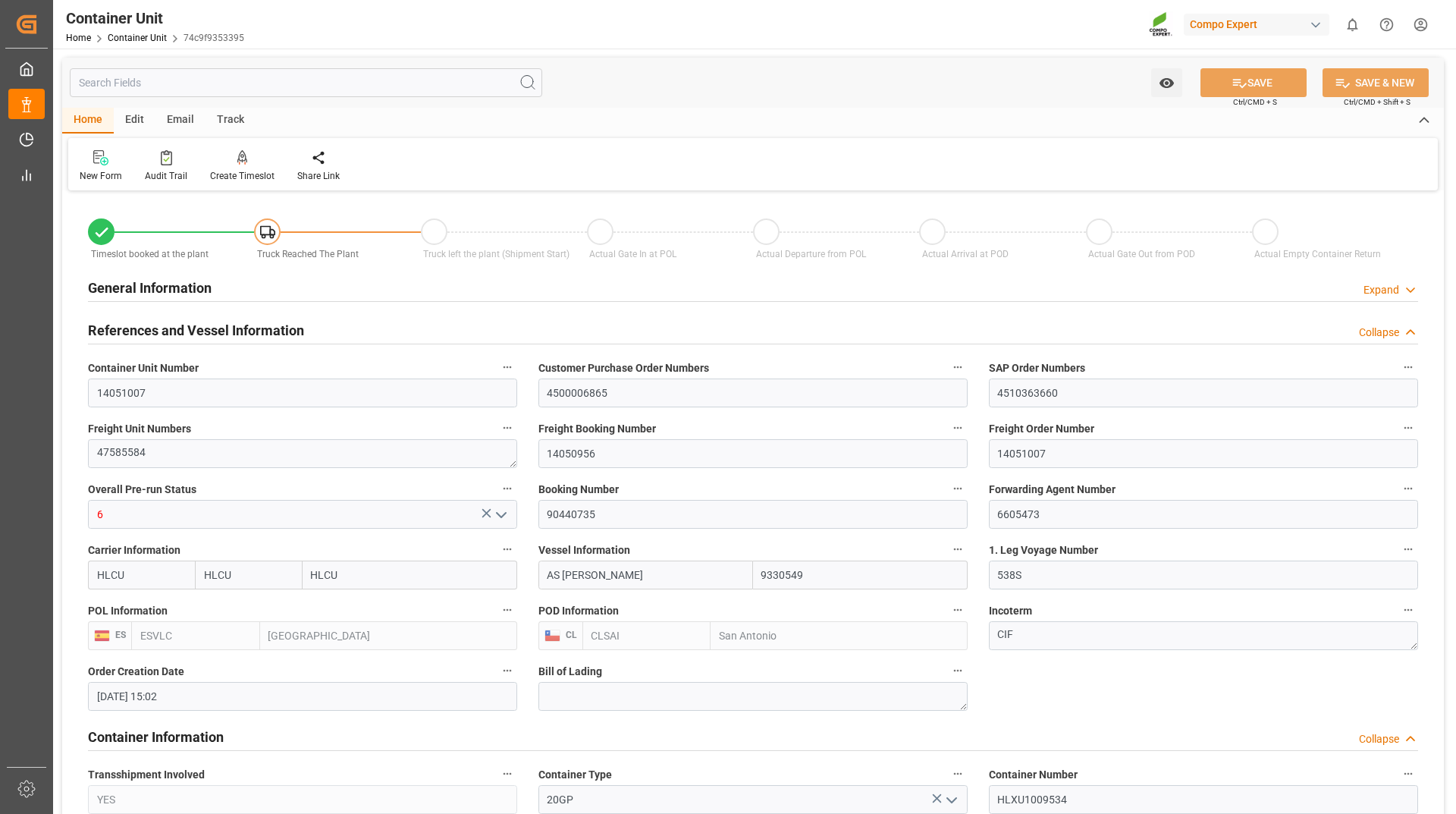
type input "[DATE]"
type input "[DATE] 13:00"
type input "[DATE] 14:00"
type input "[DATE] 23:00"
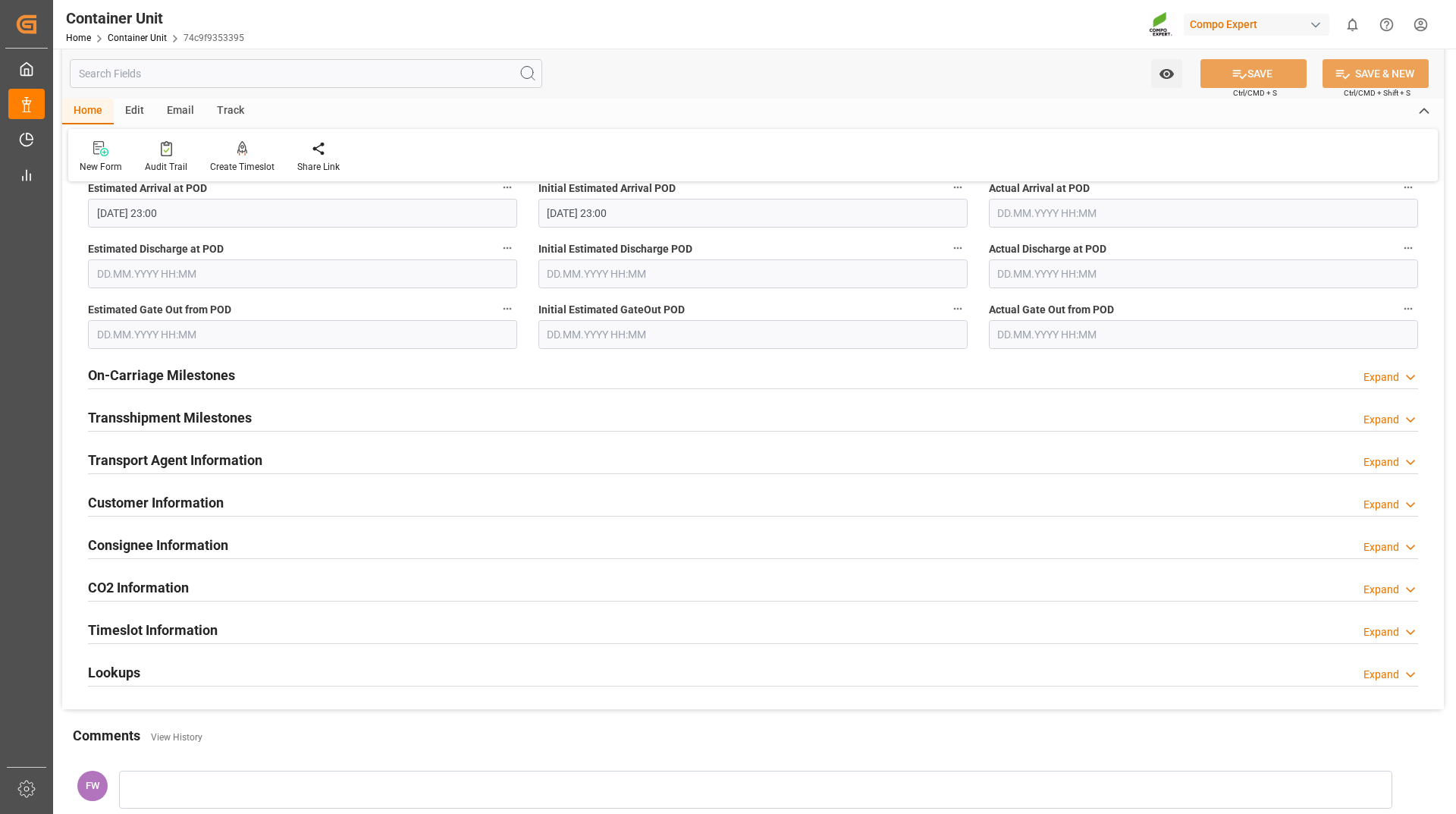
scroll to position [1897, 0]
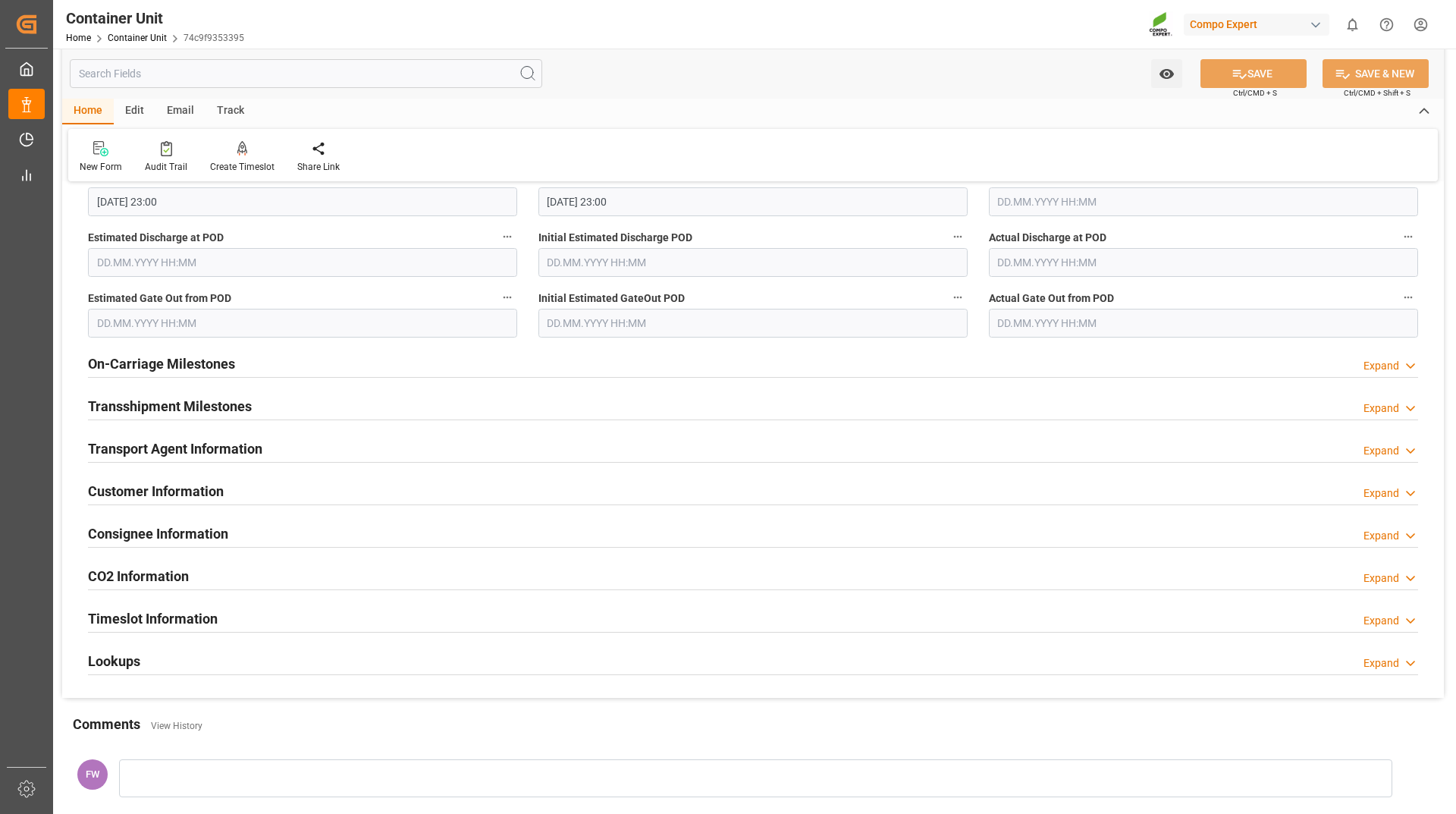
click at [167, 497] on h2 "Customer Information" at bounding box center [155, 491] width 136 height 21
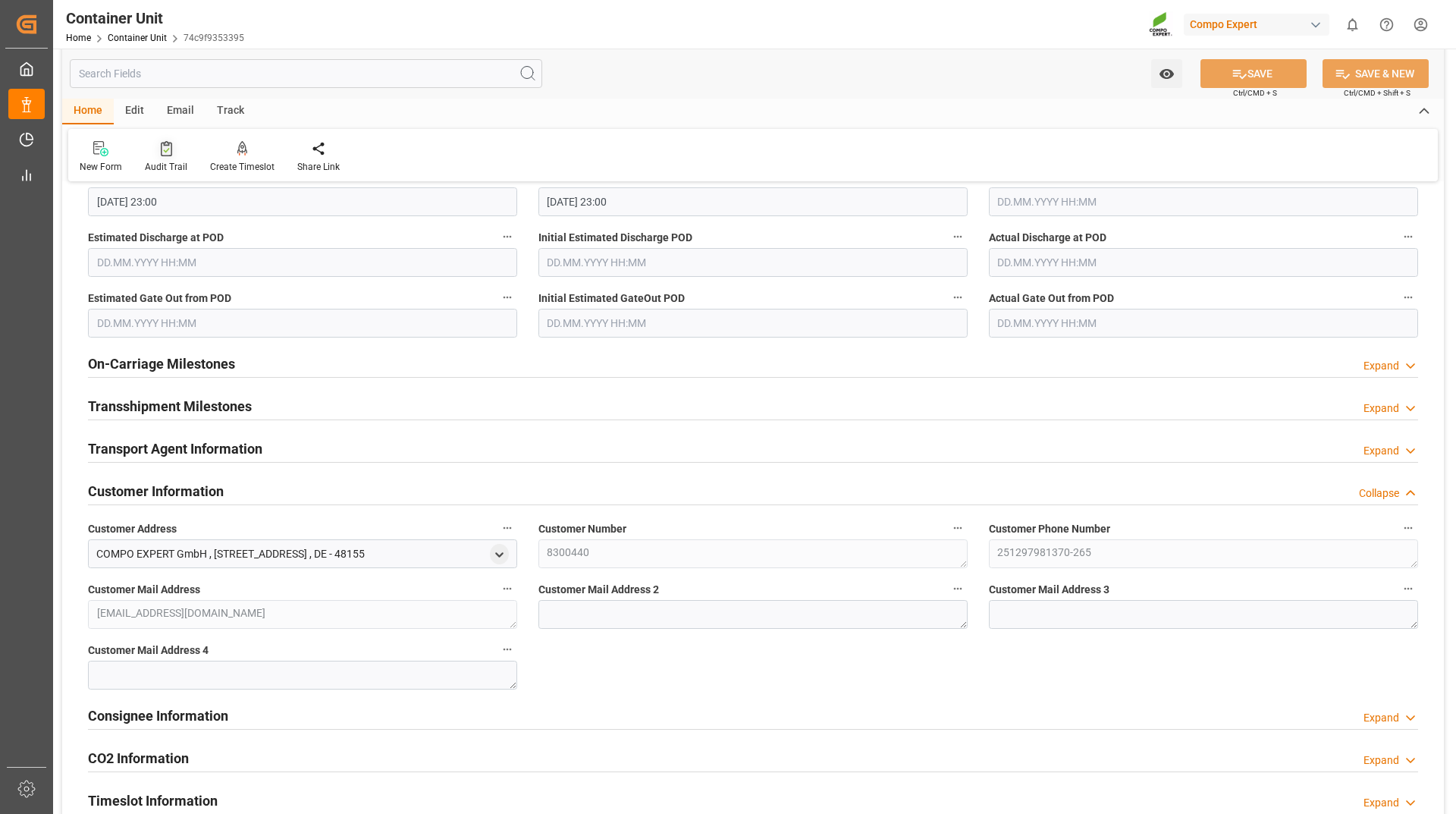
click at [162, 148] on icon at bounding box center [166, 148] width 12 height 15
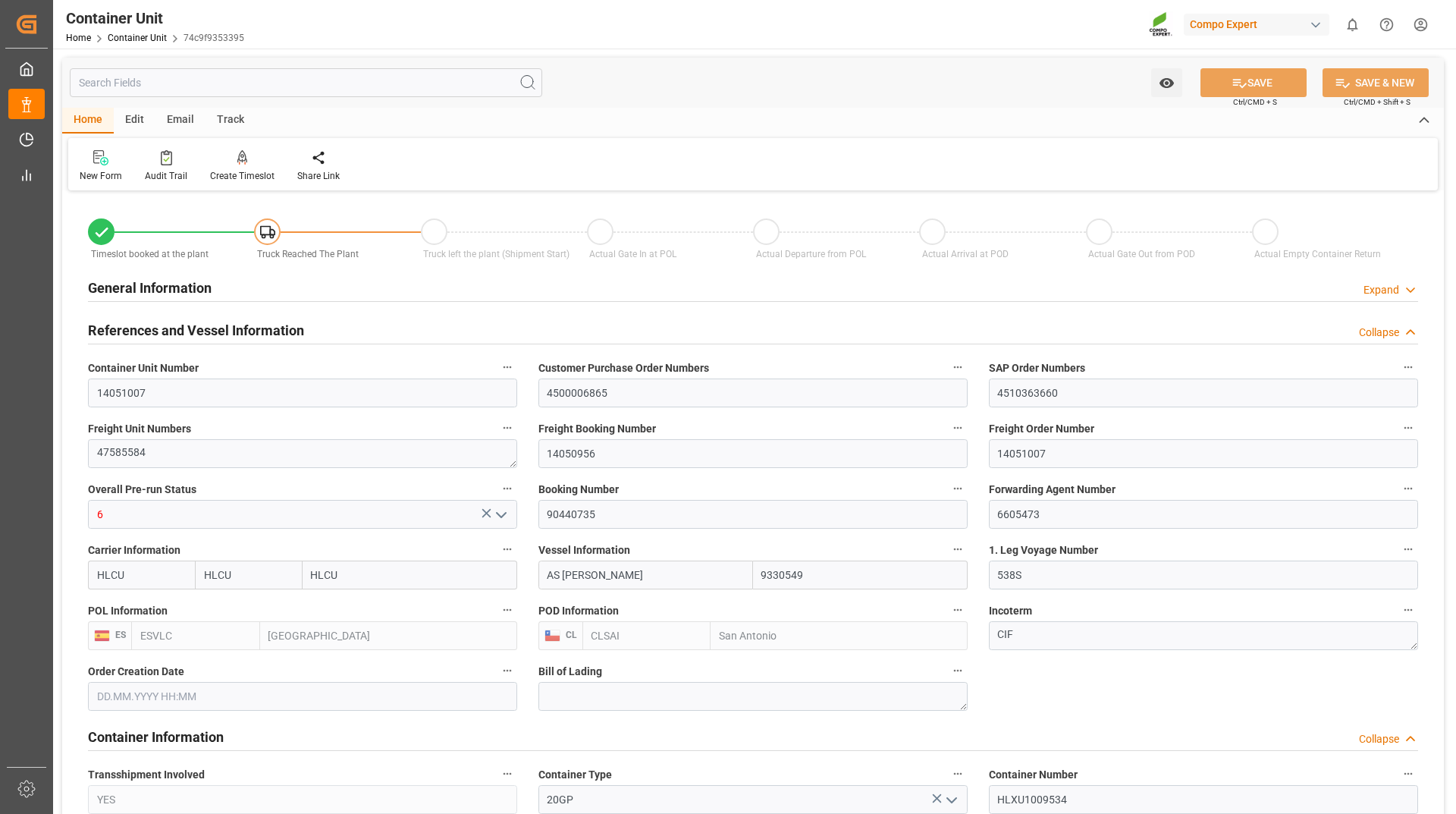
type input "HLCU"
type input "9330549"
type input "ESVLC"
type input "CLSAI"
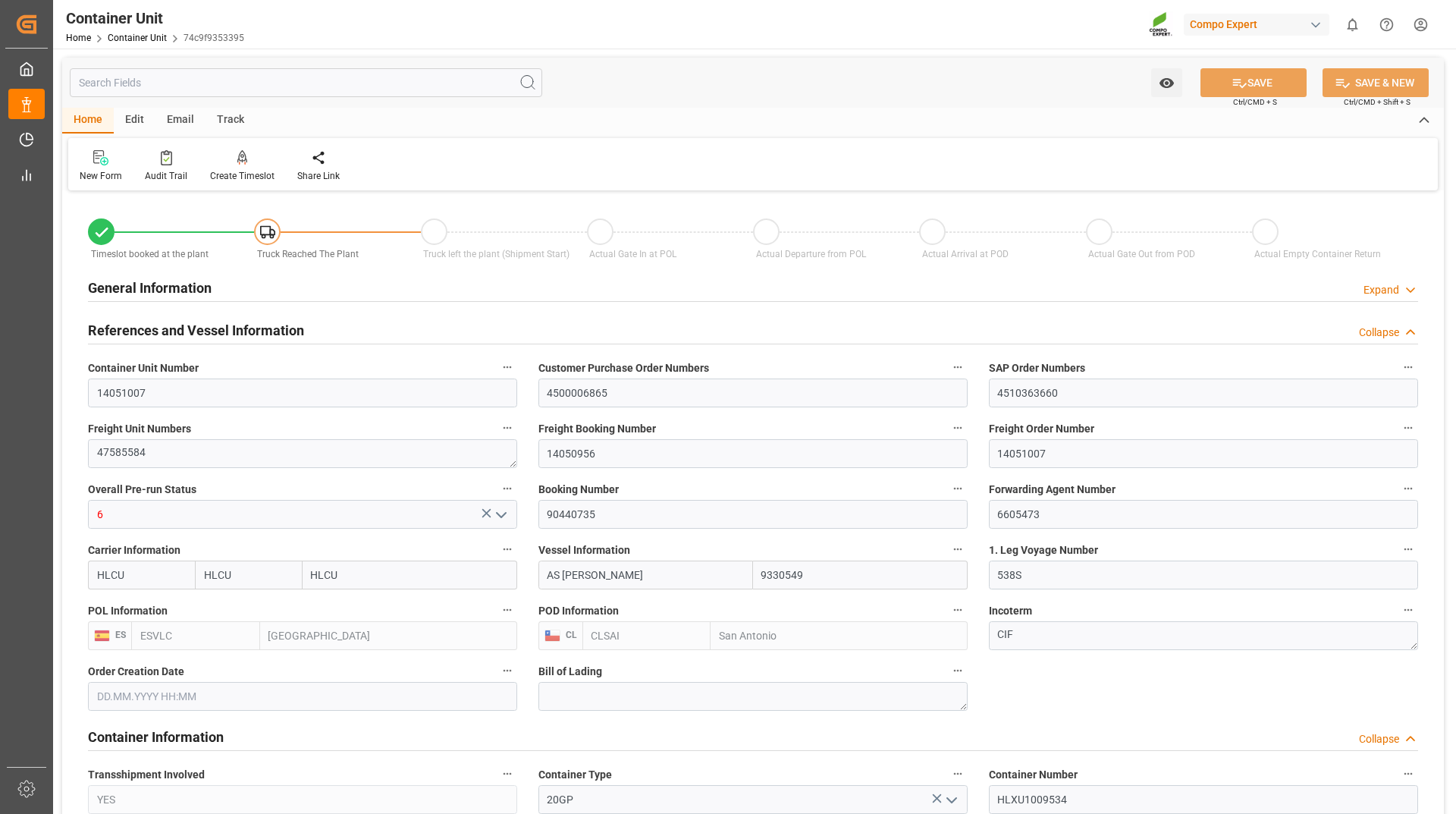
type input "7"
type input "0"
type input "8"
type input "0"
type input "160"
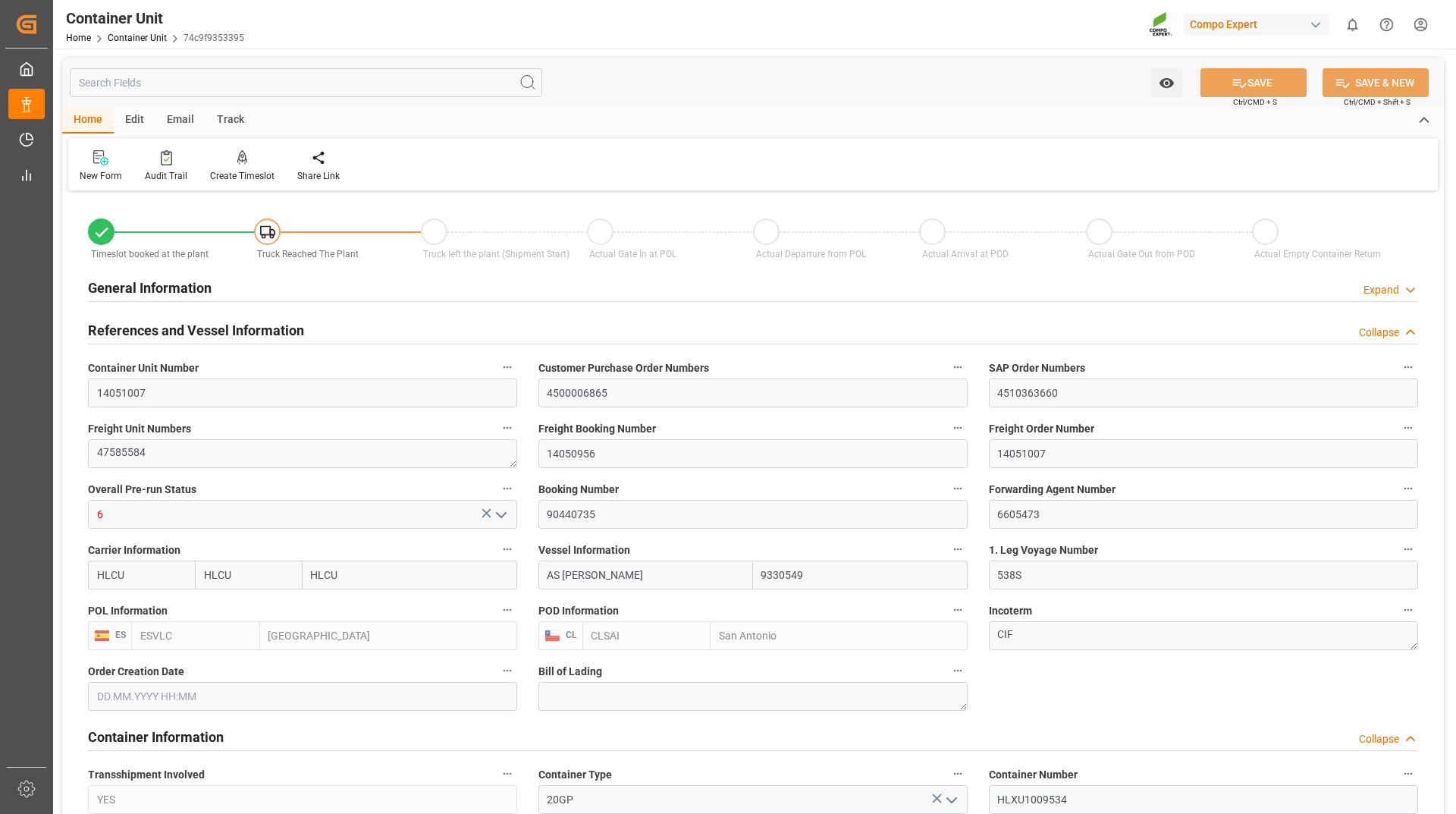
type input "24576"
type input "ESVLC"
type input "CLSAI"
type input "[DATE] 15:02"
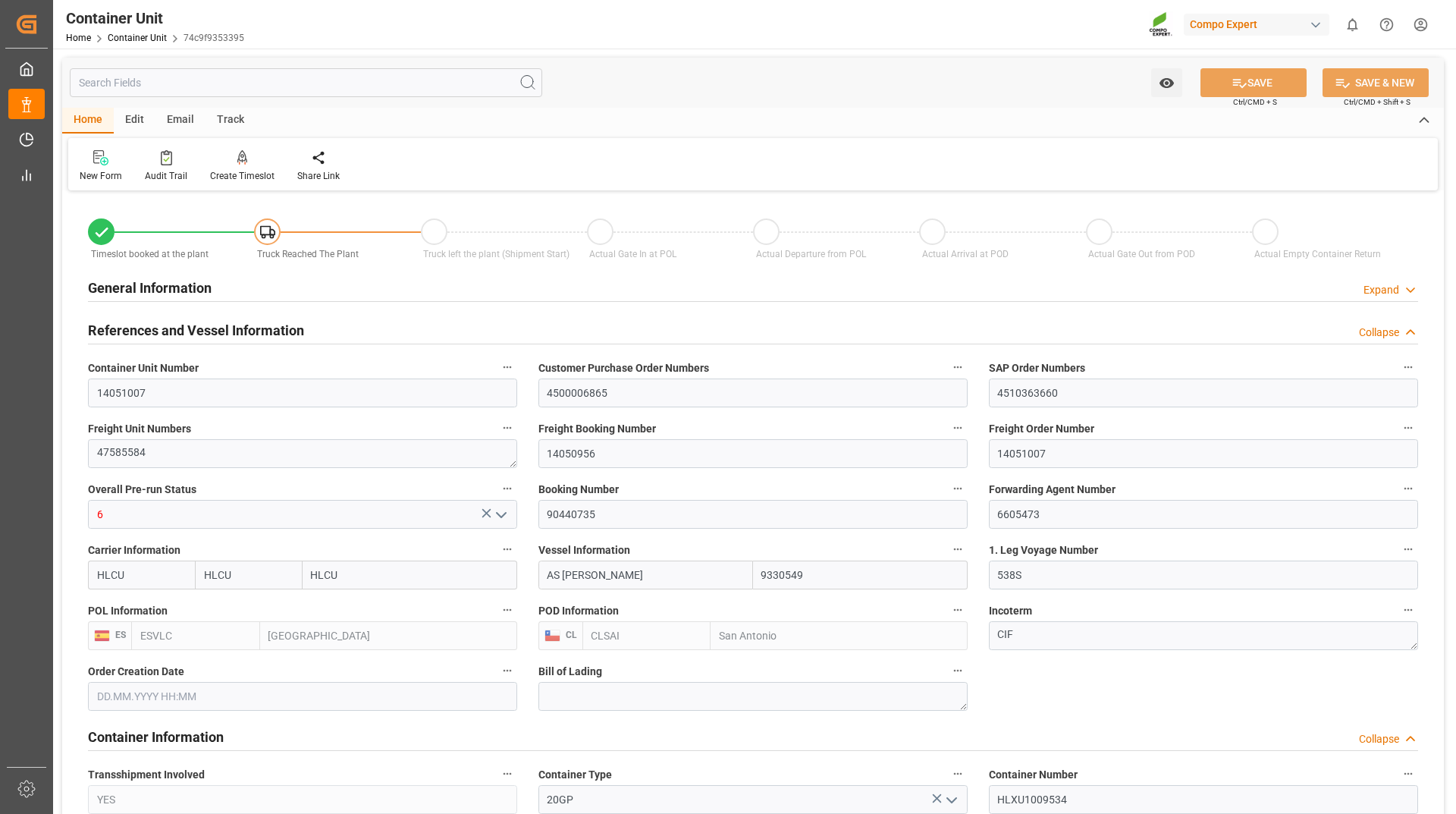
type input "[DATE]"
type input "[DATE] 13:00"
type input "[DATE] 14:00"
type input "[DATE] 23:00"
